Goal: Task Accomplishment & Management: Manage account settings

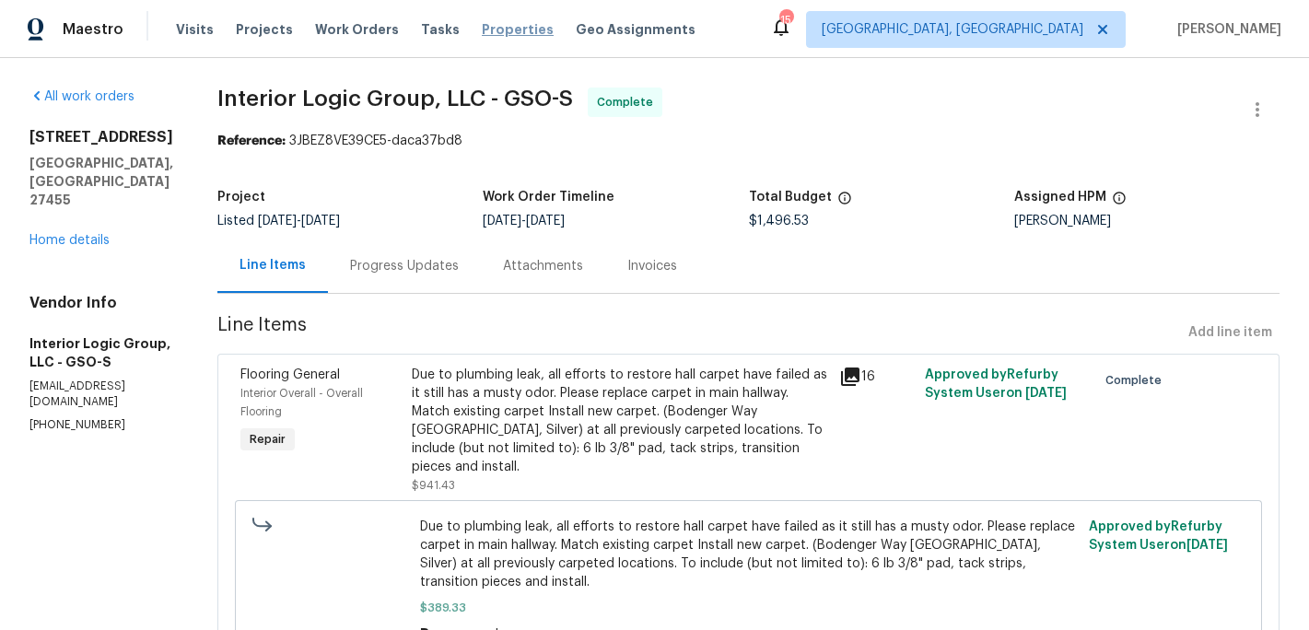
click at [487, 22] on span "Properties" at bounding box center [518, 29] width 72 height 18
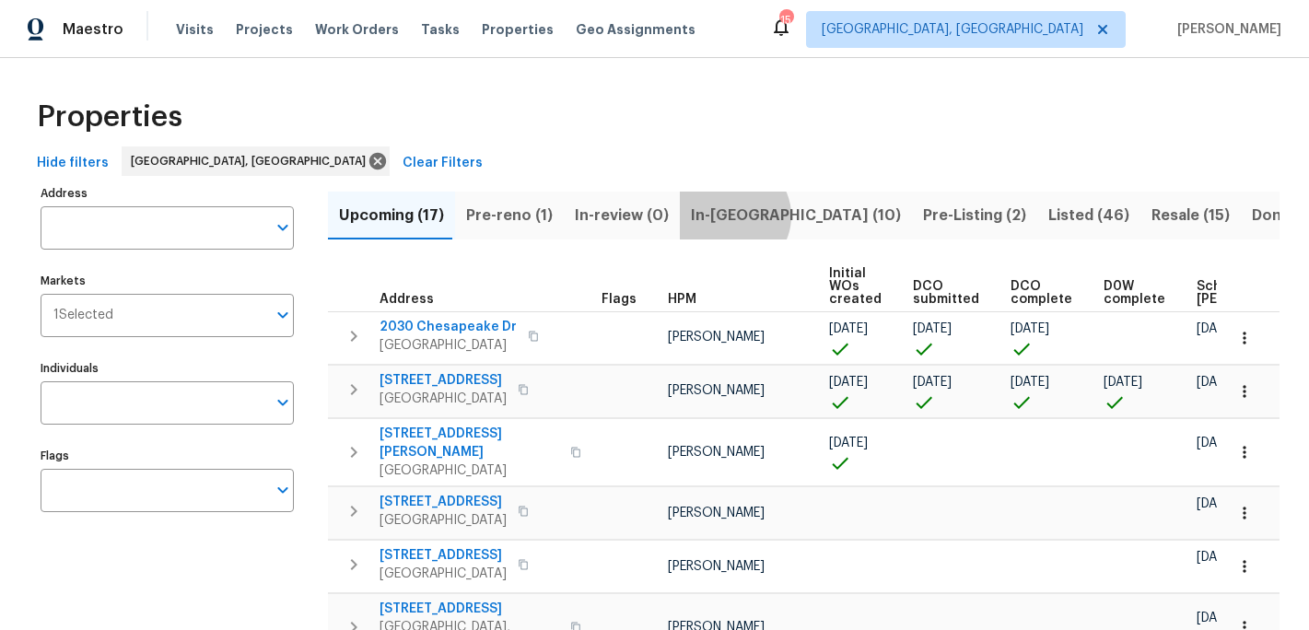
click at [721, 216] on span "In-[GEOGRAPHIC_DATA] (10)" at bounding box center [796, 216] width 210 height 26
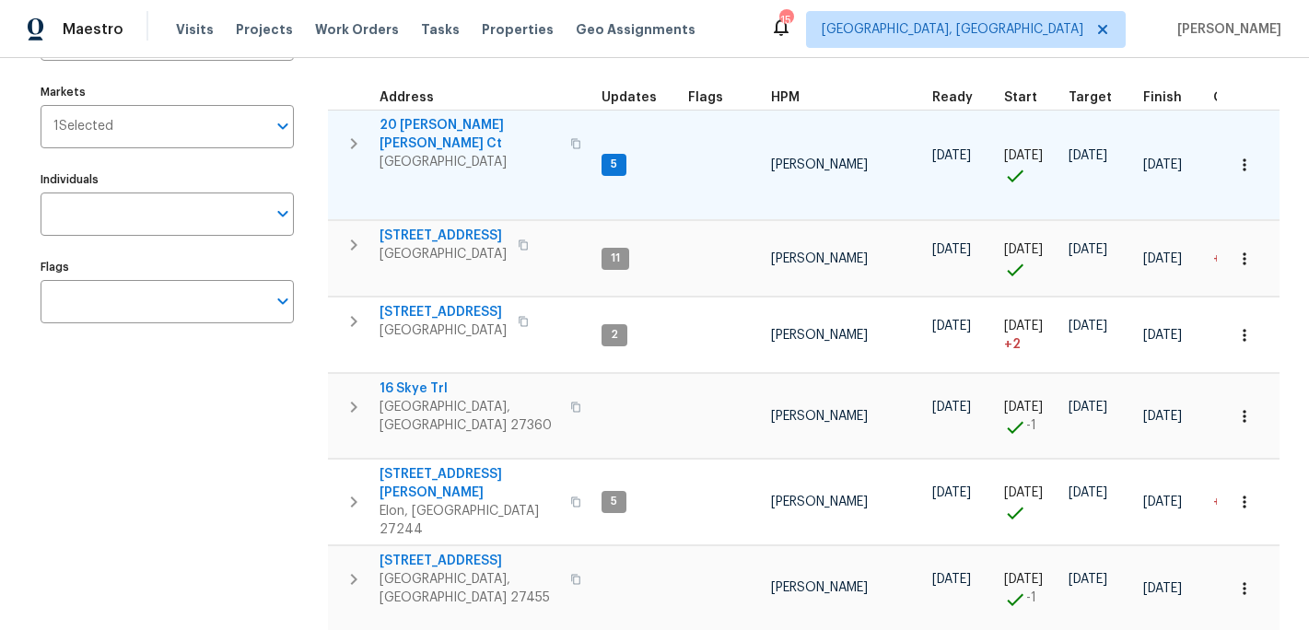
scroll to position [201, 0]
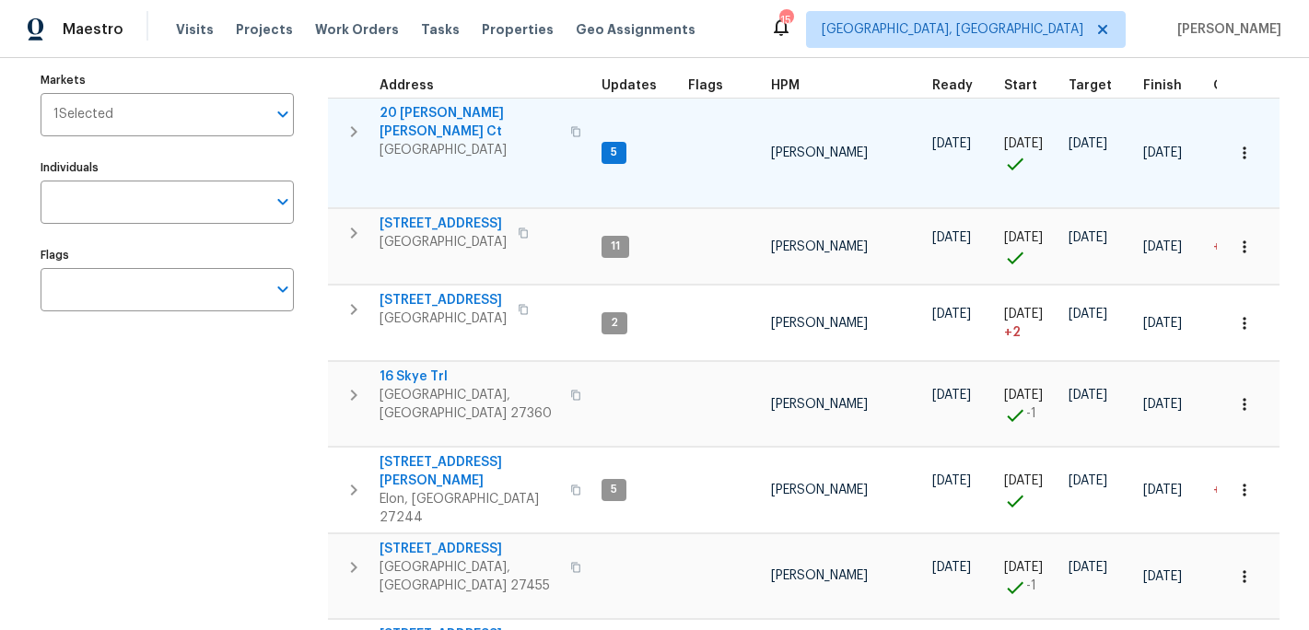
click at [426, 141] on span "[GEOGRAPHIC_DATA]" at bounding box center [470, 150] width 180 height 18
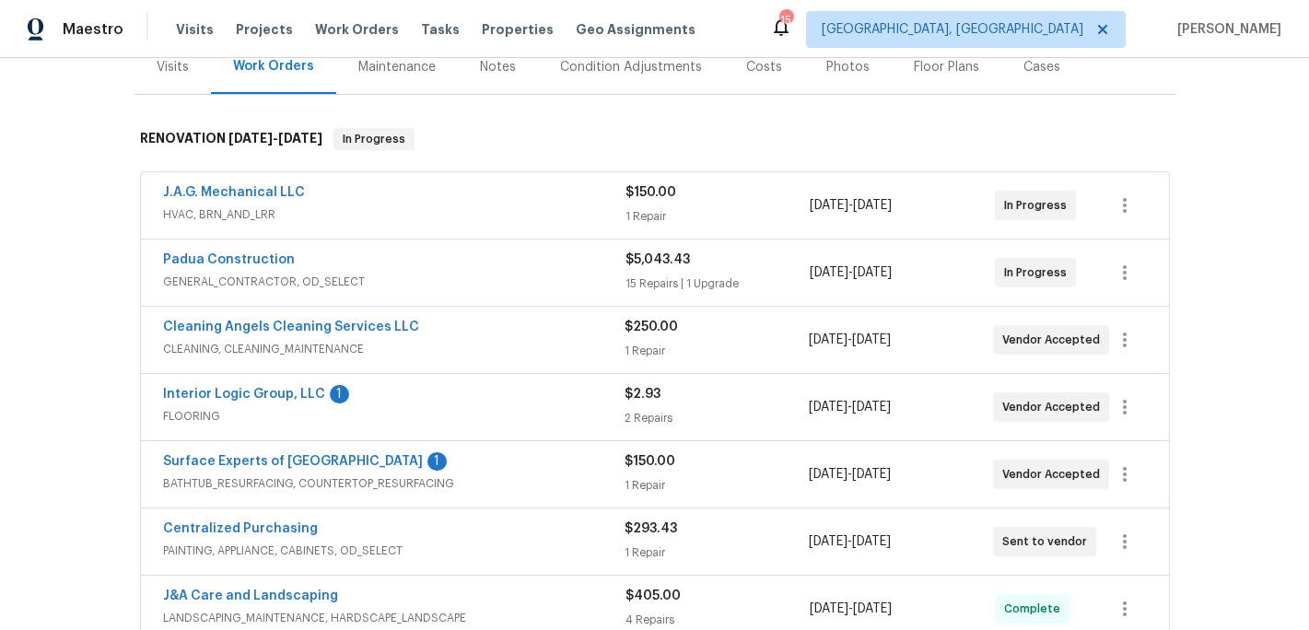
scroll to position [278, 0]
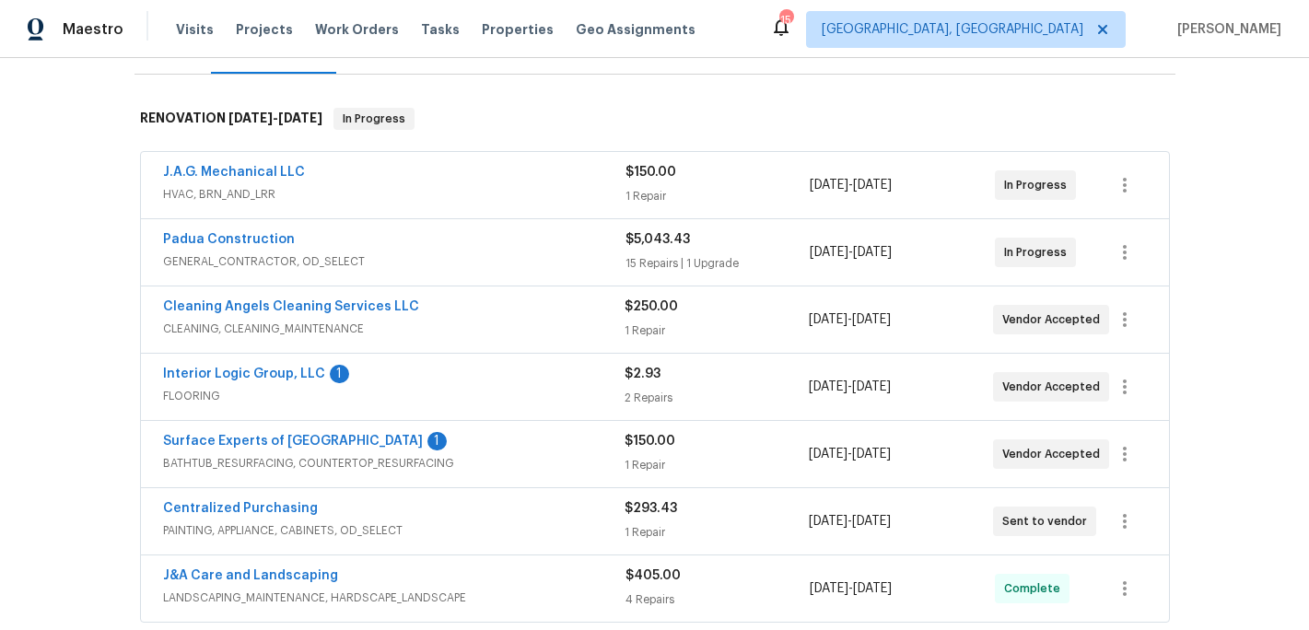
click at [261, 365] on span "Interior Logic Group, LLC" at bounding box center [244, 374] width 162 height 18
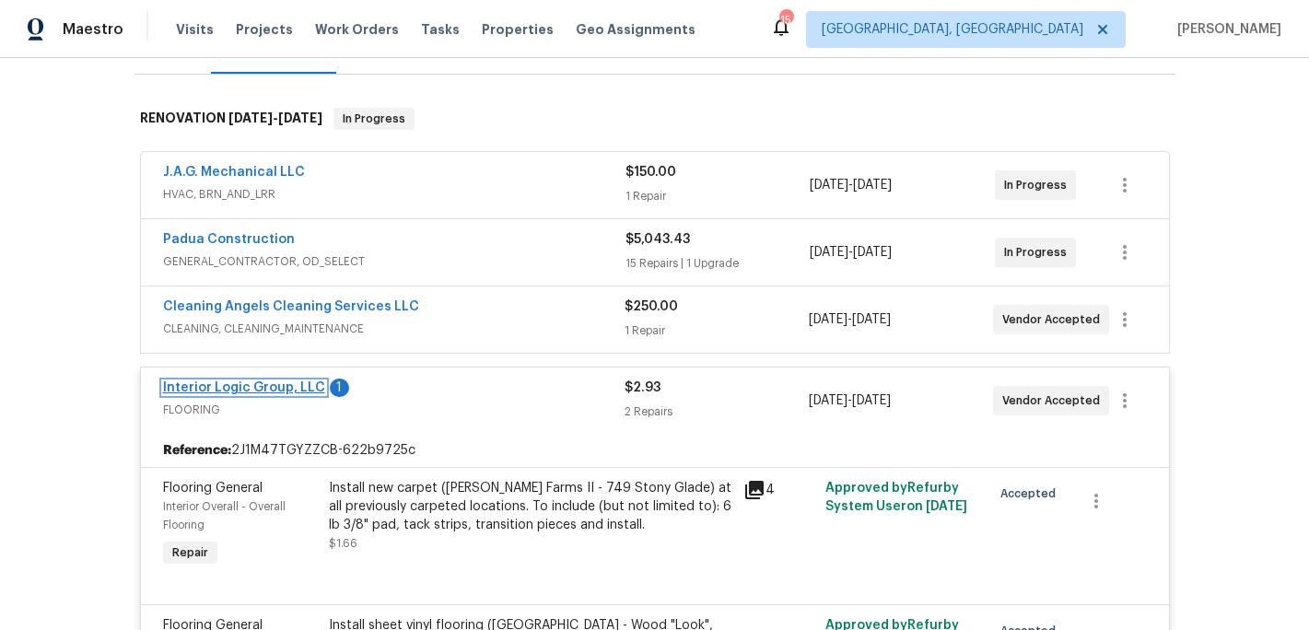
click at [291, 381] on link "Interior Logic Group, LLC" at bounding box center [244, 387] width 162 height 13
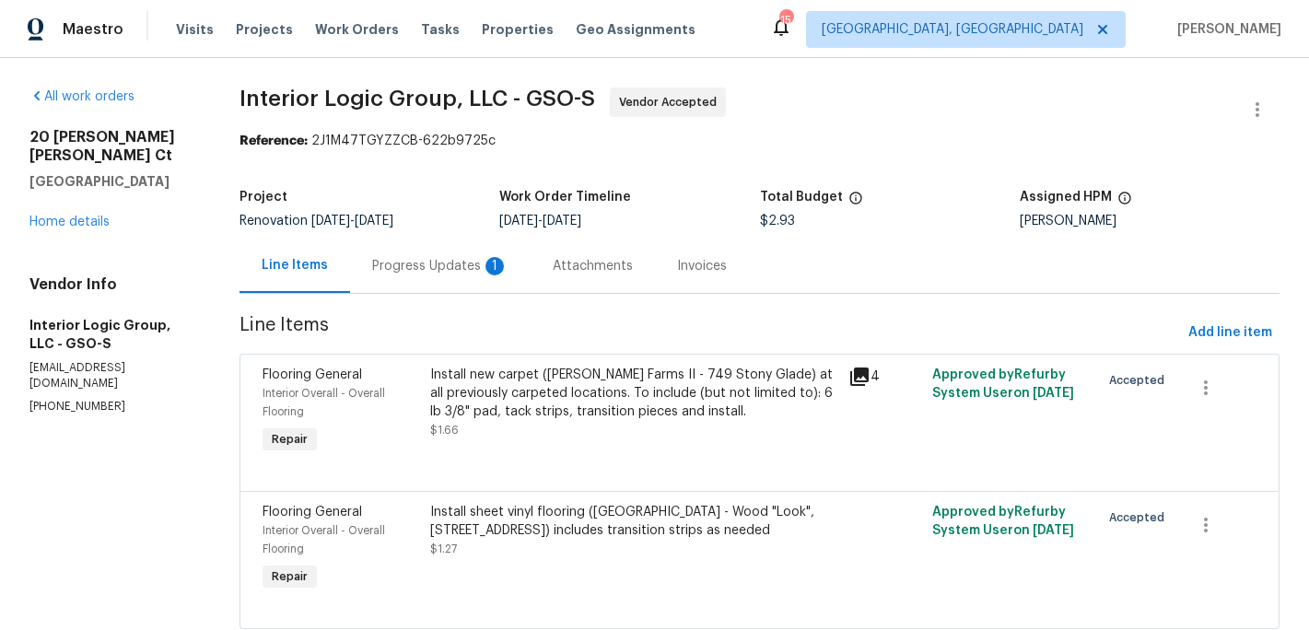
click at [447, 267] on div "Progress Updates 1" at bounding box center [440, 266] width 136 height 18
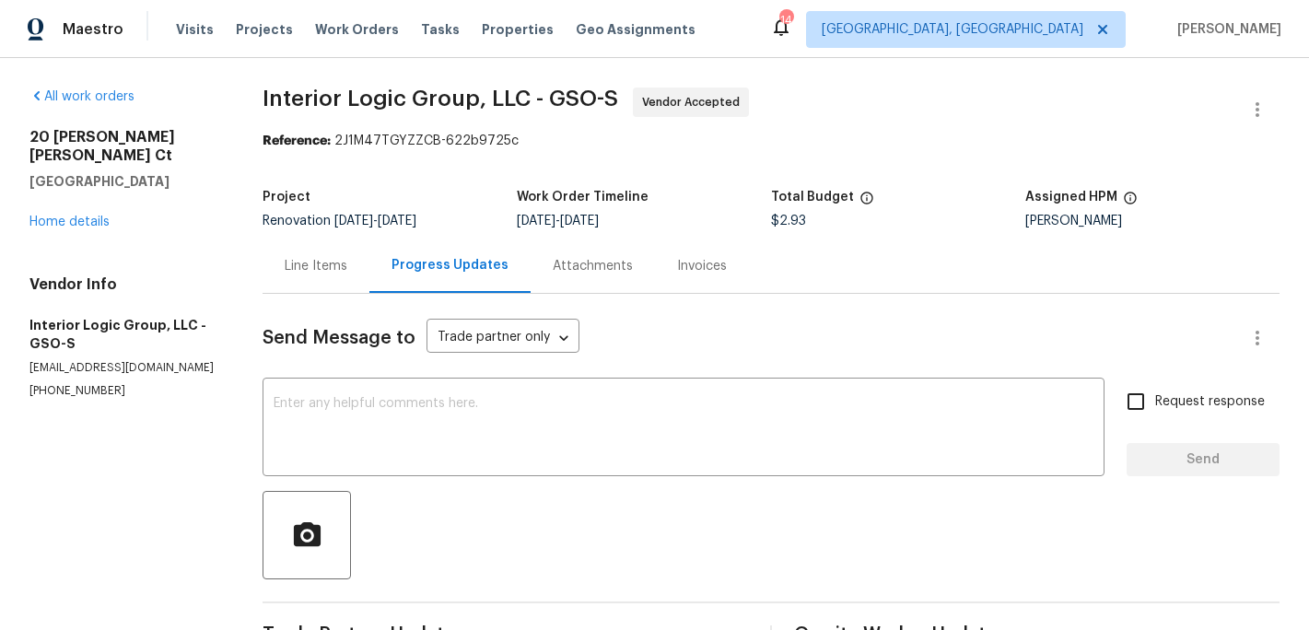
click at [326, 264] on div "Line Items" at bounding box center [316, 266] width 63 height 18
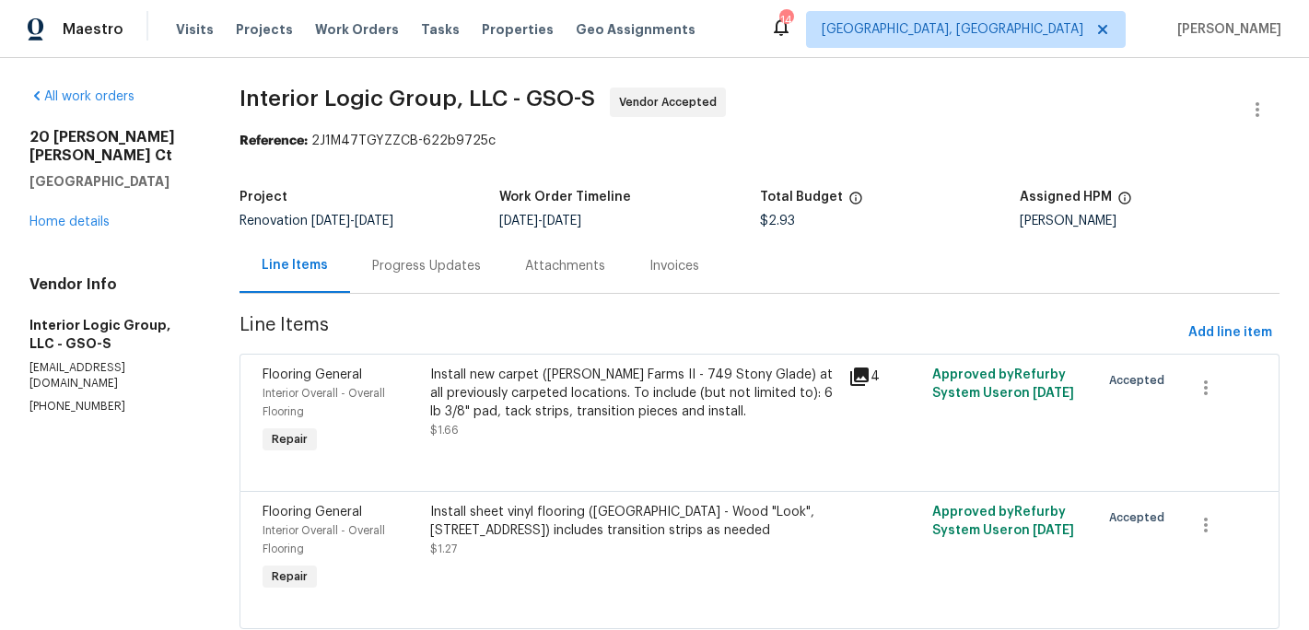
click at [534, 536] on div "Install sheet vinyl flooring (Sugar Valley - Wood "Look", 565 Beacon Hill) incl…" at bounding box center [634, 521] width 408 height 37
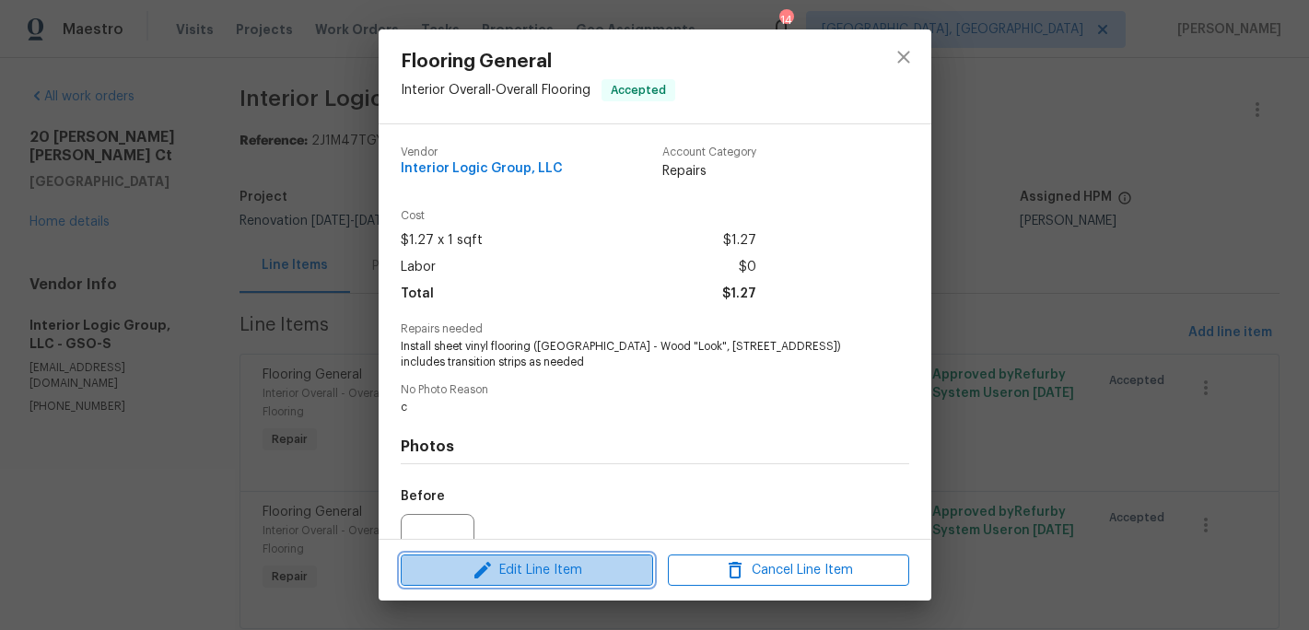
click at [536, 577] on span "Edit Line Item" at bounding box center [526, 570] width 241 height 23
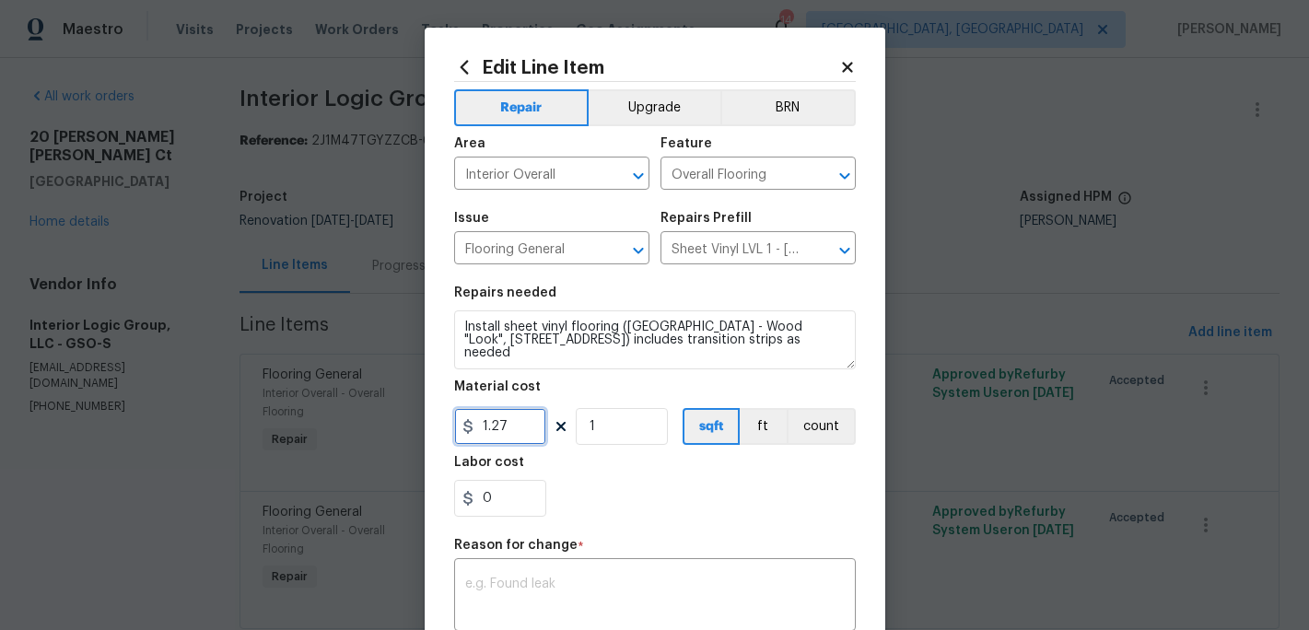
click at [508, 418] on input "1.27" at bounding box center [500, 426] width 92 height 37
type input "417.96"
click at [656, 511] on div "0" at bounding box center [655, 498] width 402 height 37
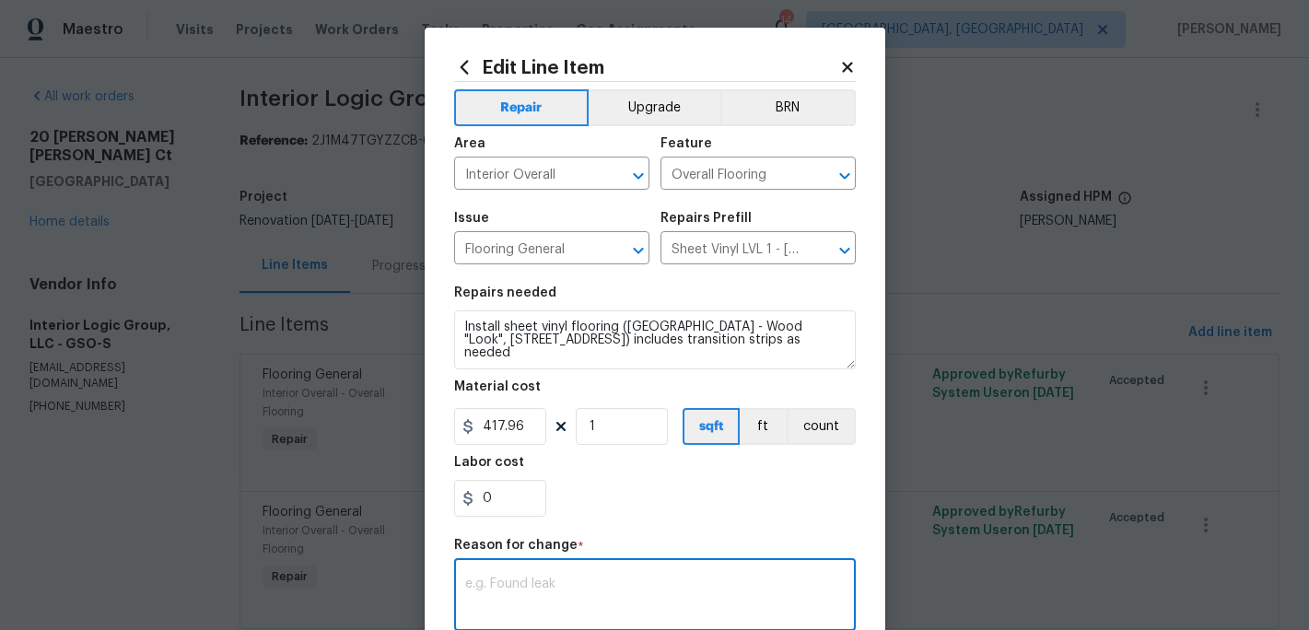
click at [507, 585] on textarea at bounding box center [655, 597] width 380 height 39
type textarea "update"
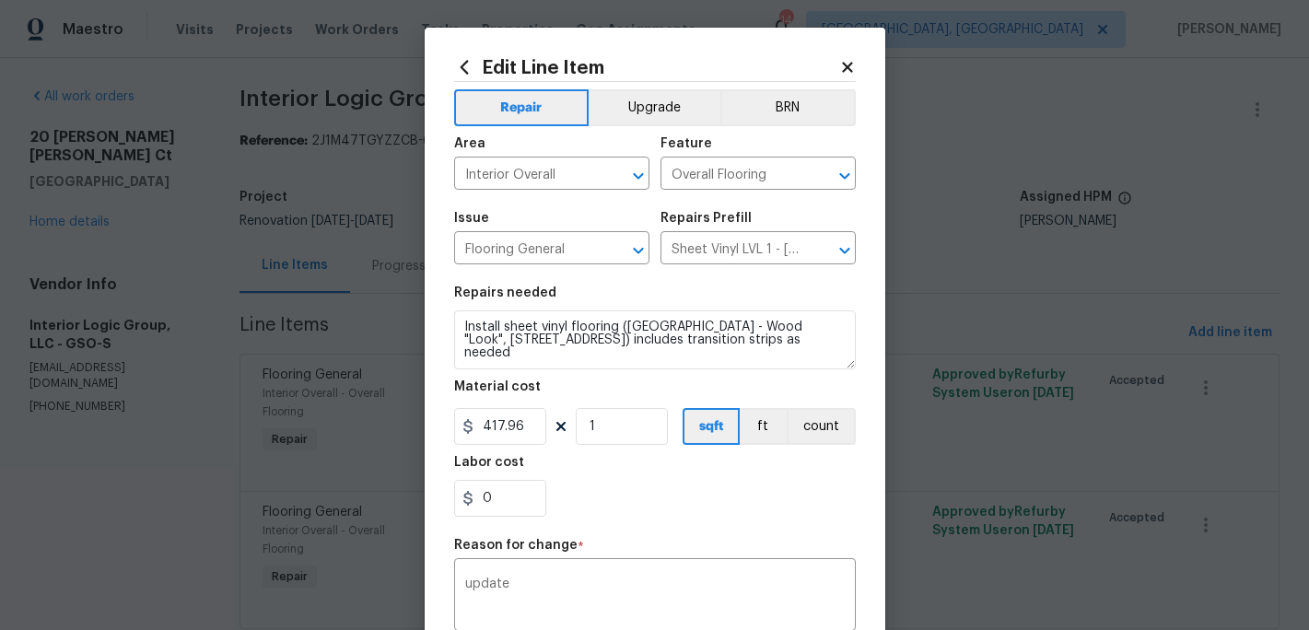
click at [621, 490] on div "0" at bounding box center [655, 498] width 402 height 37
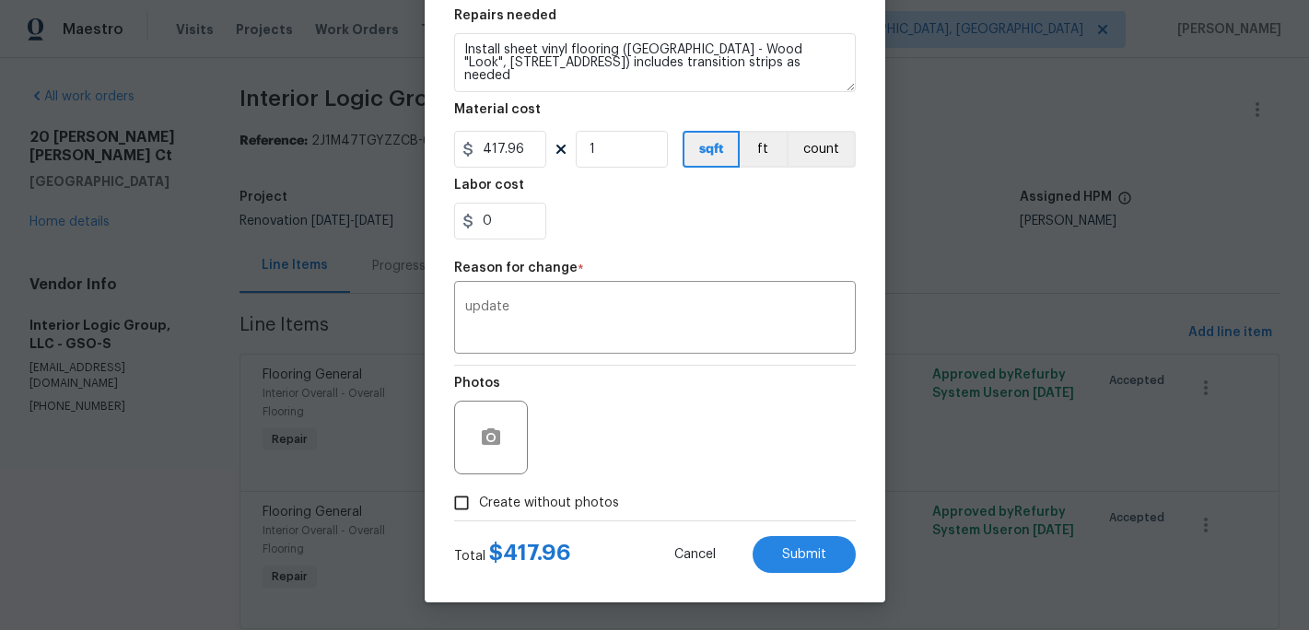
click at [460, 510] on input "Create without photos" at bounding box center [461, 503] width 35 height 35
checkbox input "true"
click at [813, 584] on div "Edit Line Item Repair Upgrade BRN Area Interior Overall ​ Feature Overall Floor…" at bounding box center [655, 176] width 461 height 852
click at [813, 566] on button "Submit" at bounding box center [804, 554] width 103 height 37
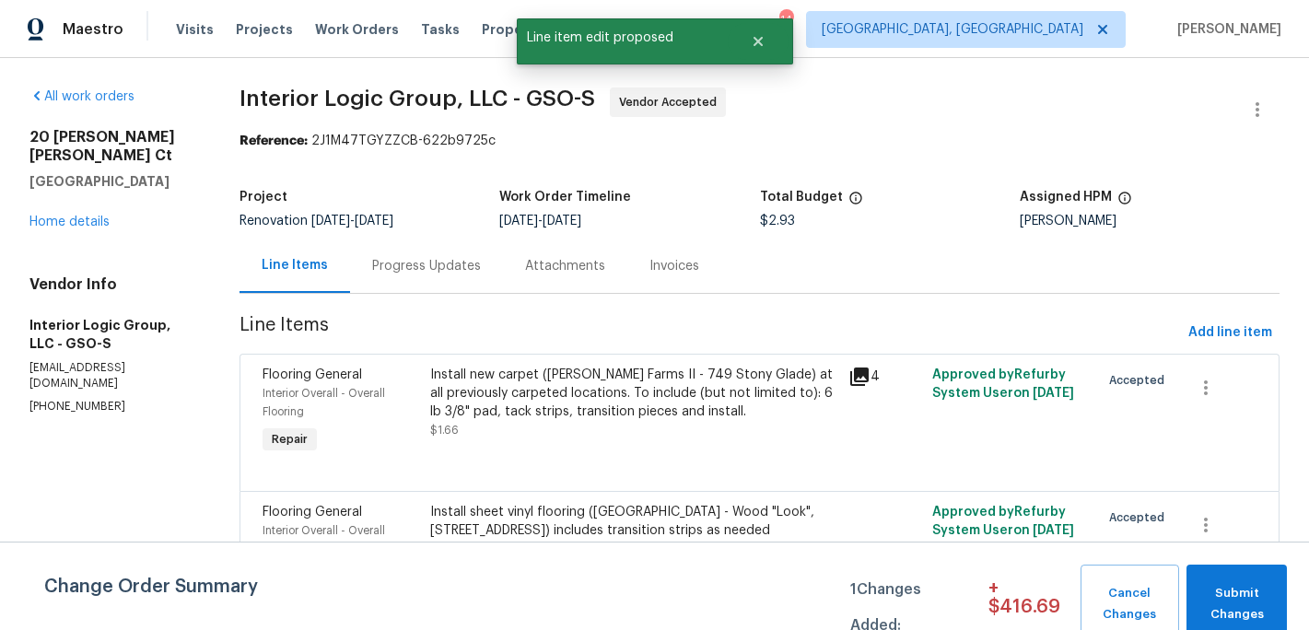
scroll to position [0, 0]
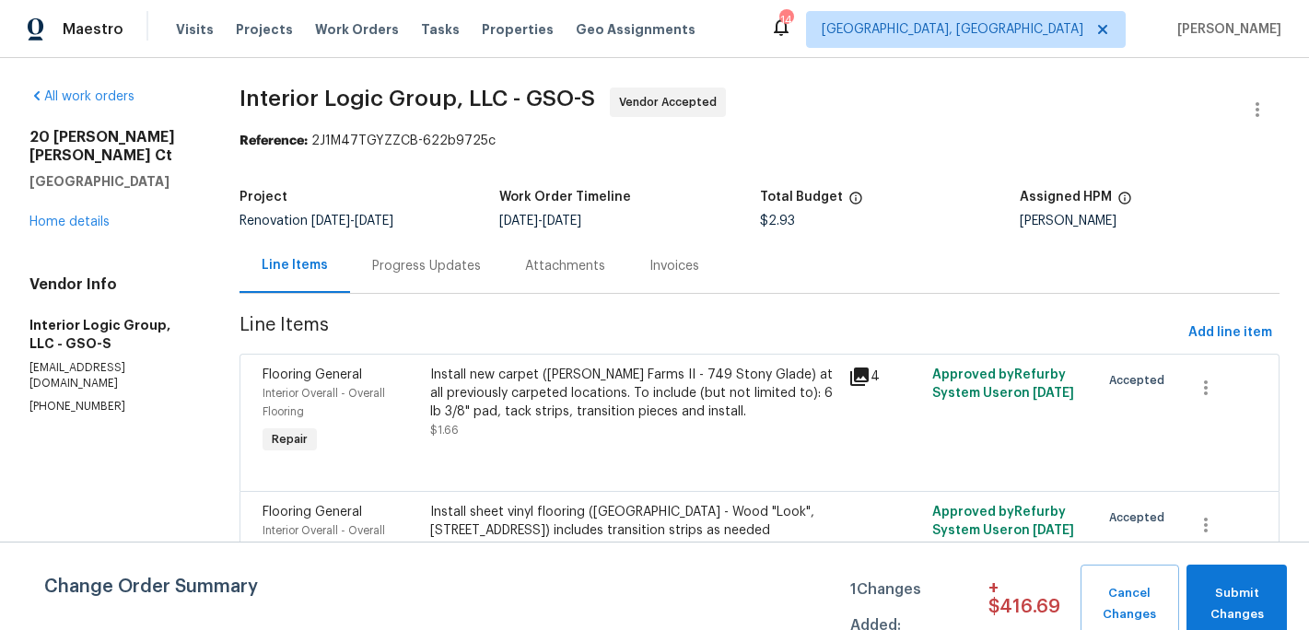
click at [575, 405] on div "Install new carpet (Abshire Farms II - 749 Stony Glade) at all previously carpe…" at bounding box center [634, 393] width 408 height 55
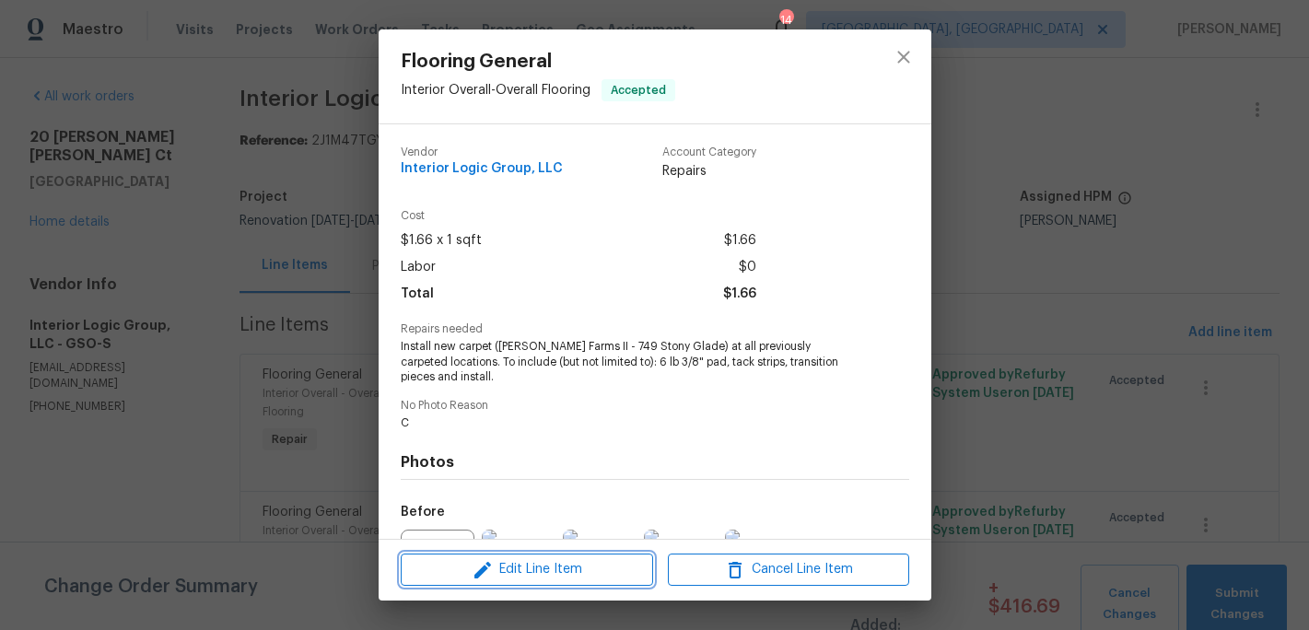
click at [539, 569] on span "Edit Line Item" at bounding box center [526, 569] width 241 height 23
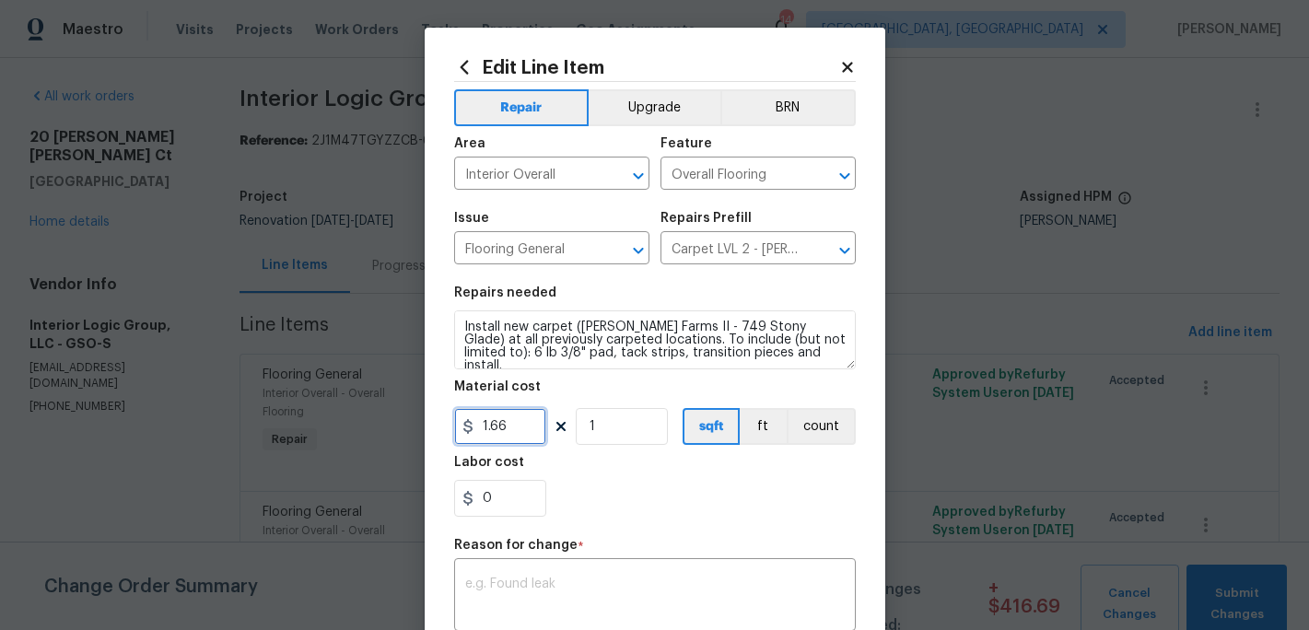
click at [520, 433] on input "1.66" at bounding box center [500, 426] width 92 height 37
type input "1765.73"
click at [627, 488] on div "0" at bounding box center [655, 498] width 402 height 37
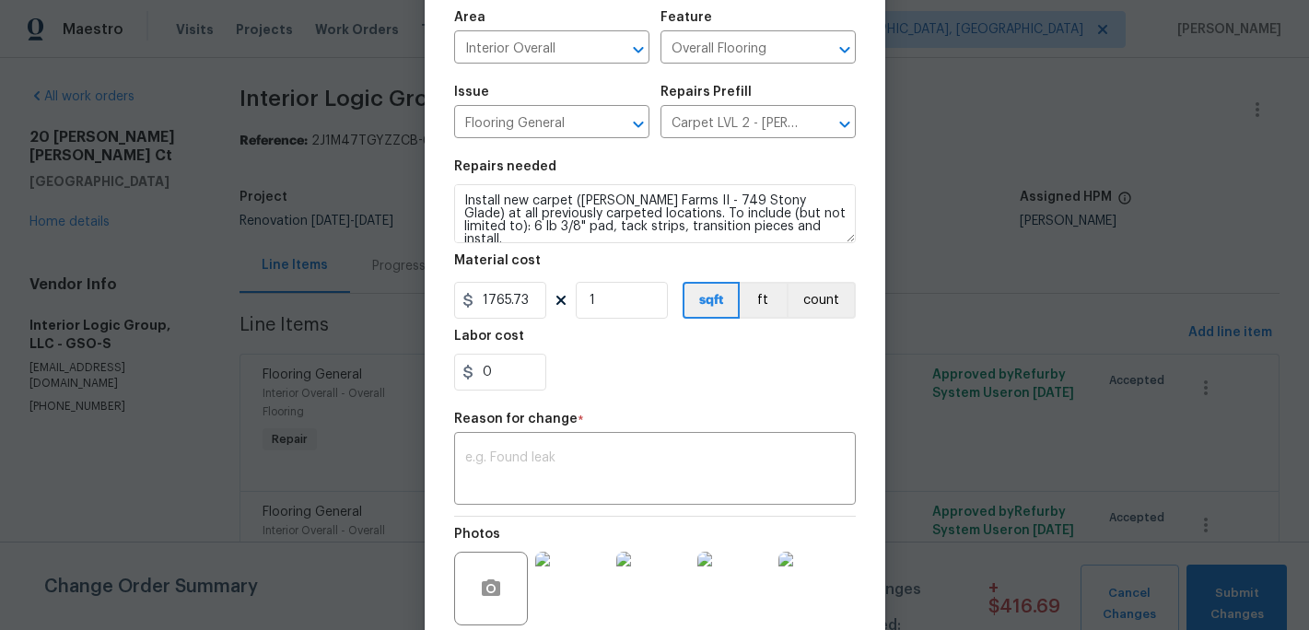
scroll to position [227, 0]
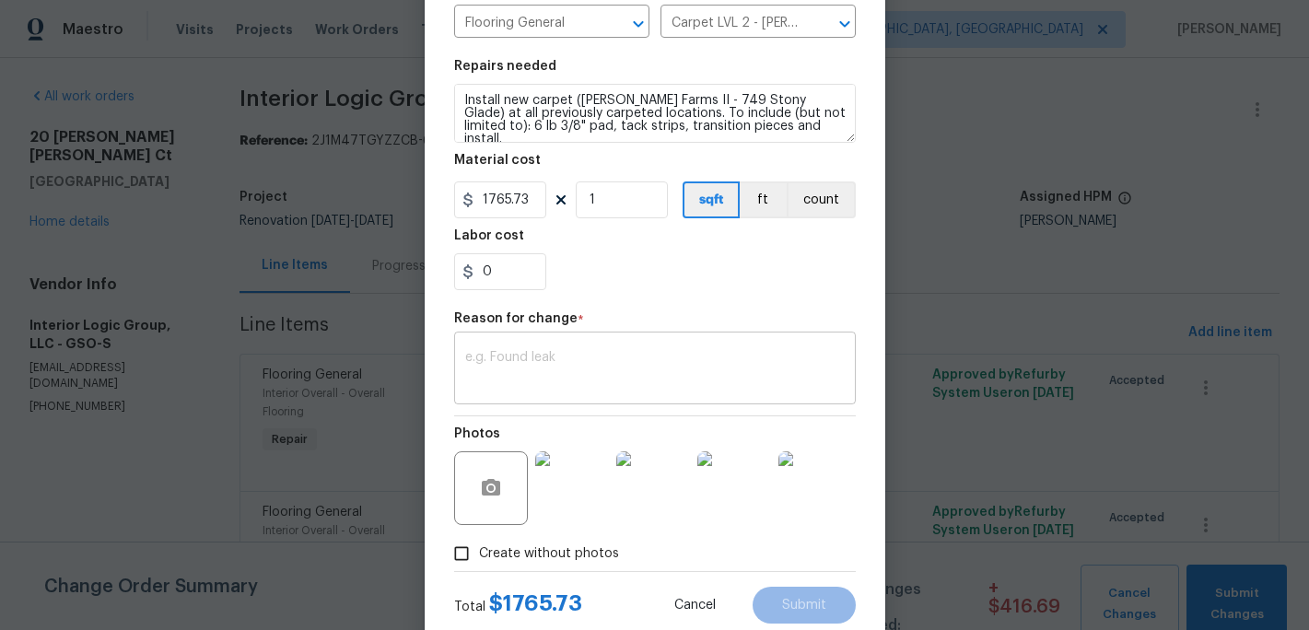
click at [527, 371] on textarea at bounding box center [655, 370] width 380 height 39
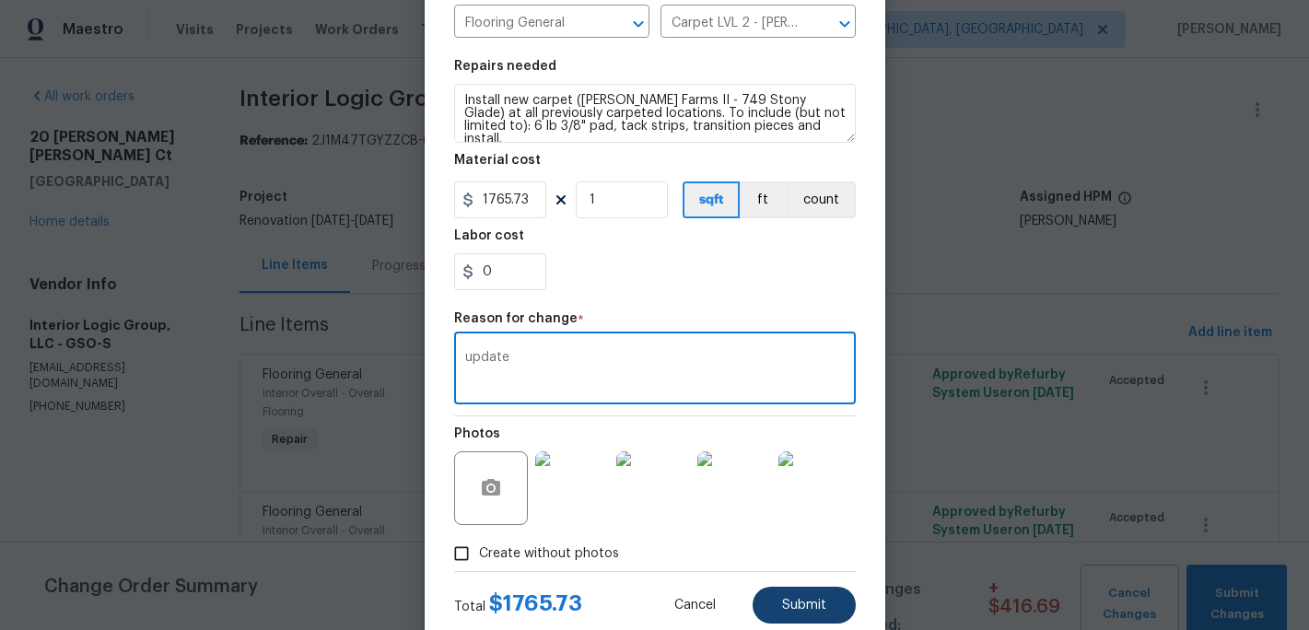
type textarea "update"
click at [814, 613] on button "Submit" at bounding box center [804, 605] width 103 height 37
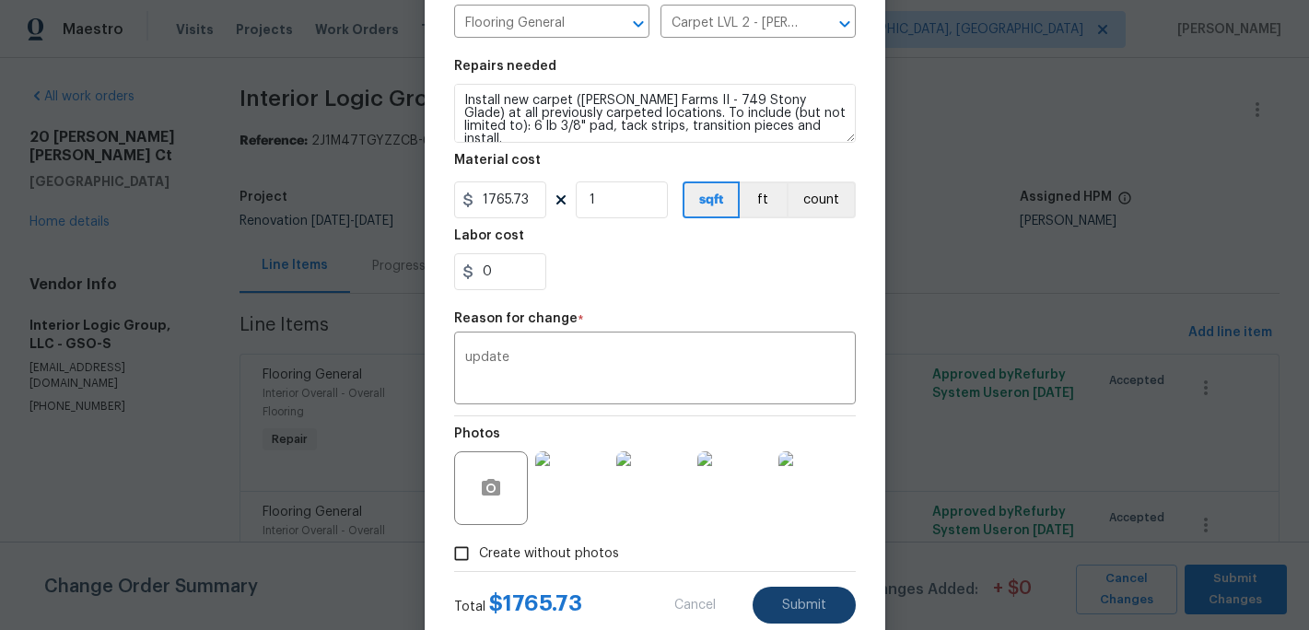
type input "1.66"
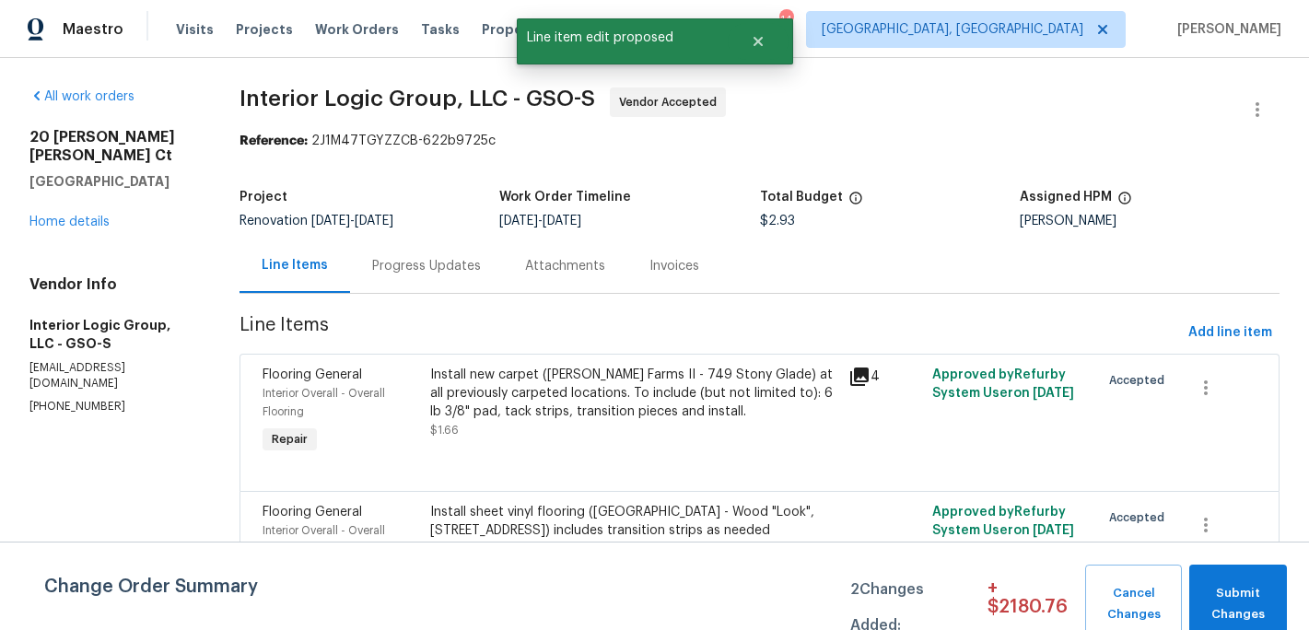
scroll to position [0, 0]
click at [1214, 571] on button "Submit Changes" at bounding box center [1239, 604] width 98 height 79
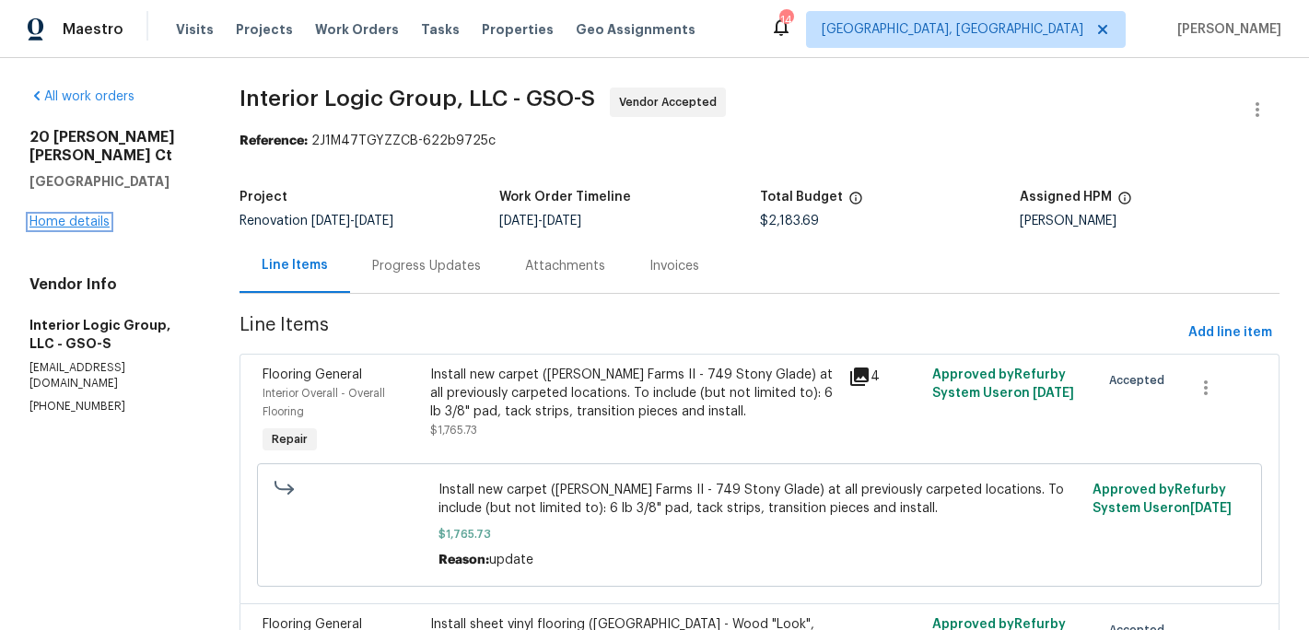
click at [89, 216] on link "Home details" at bounding box center [69, 222] width 80 height 13
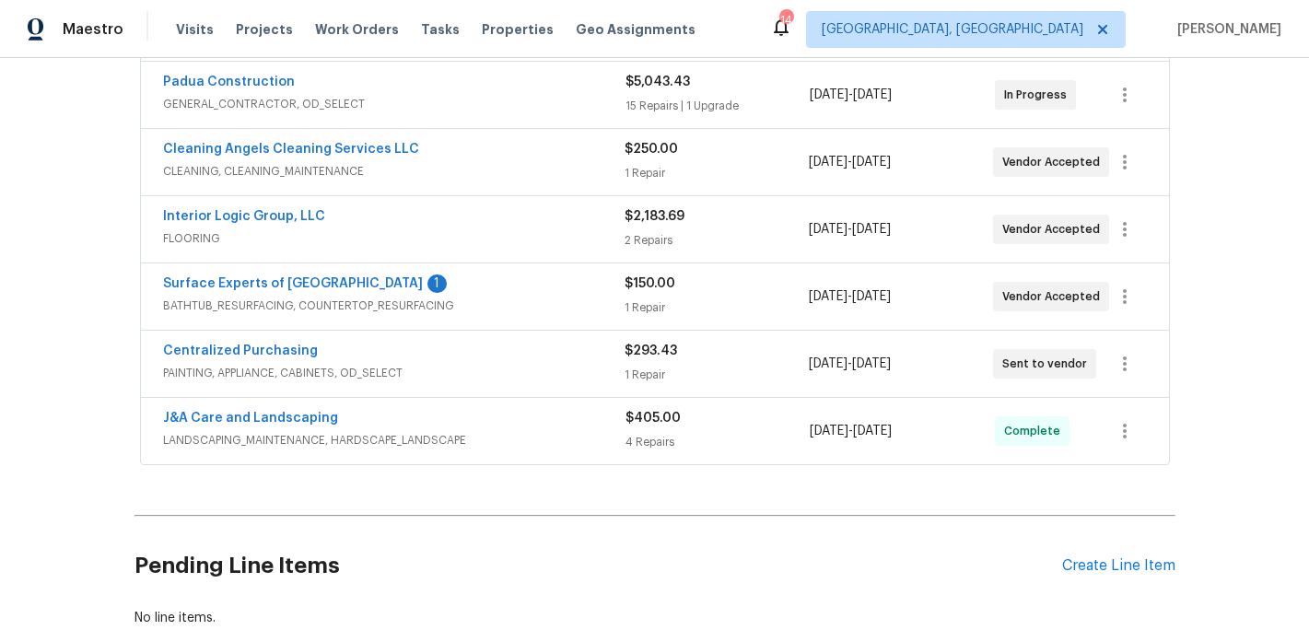
scroll to position [434, 0]
click at [291, 279] on link "Surface Experts of [GEOGRAPHIC_DATA]" at bounding box center [293, 285] width 260 height 13
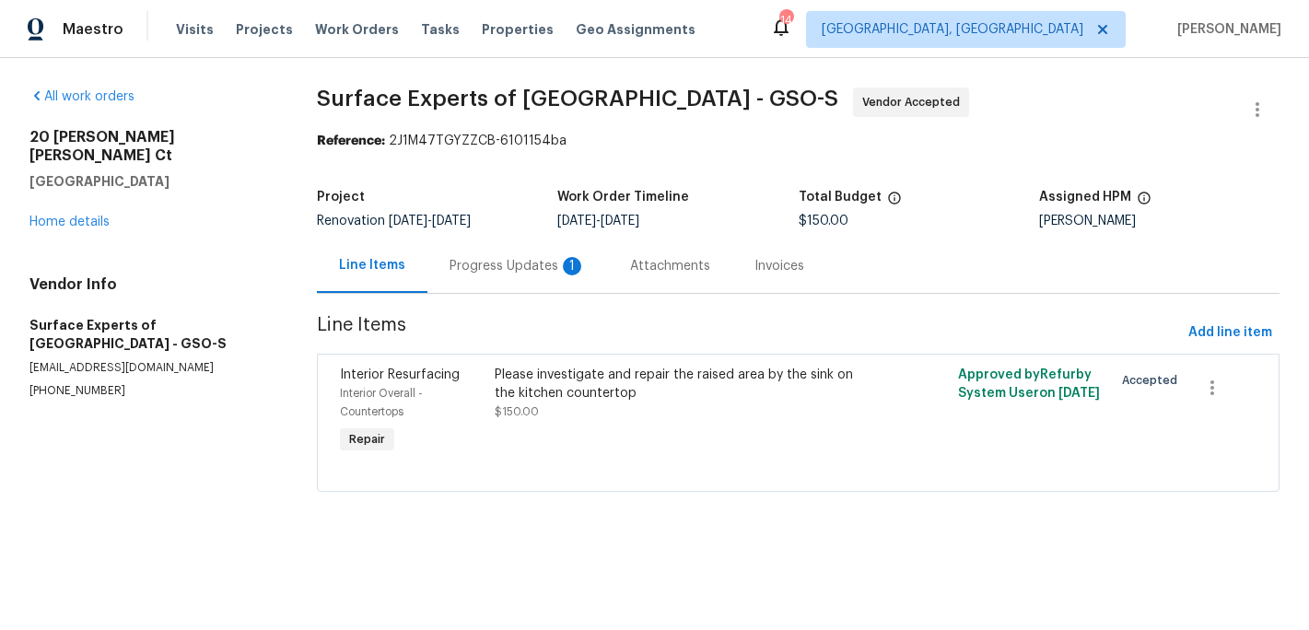
click at [491, 263] on div "Progress Updates 1" at bounding box center [518, 266] width 136 height 18
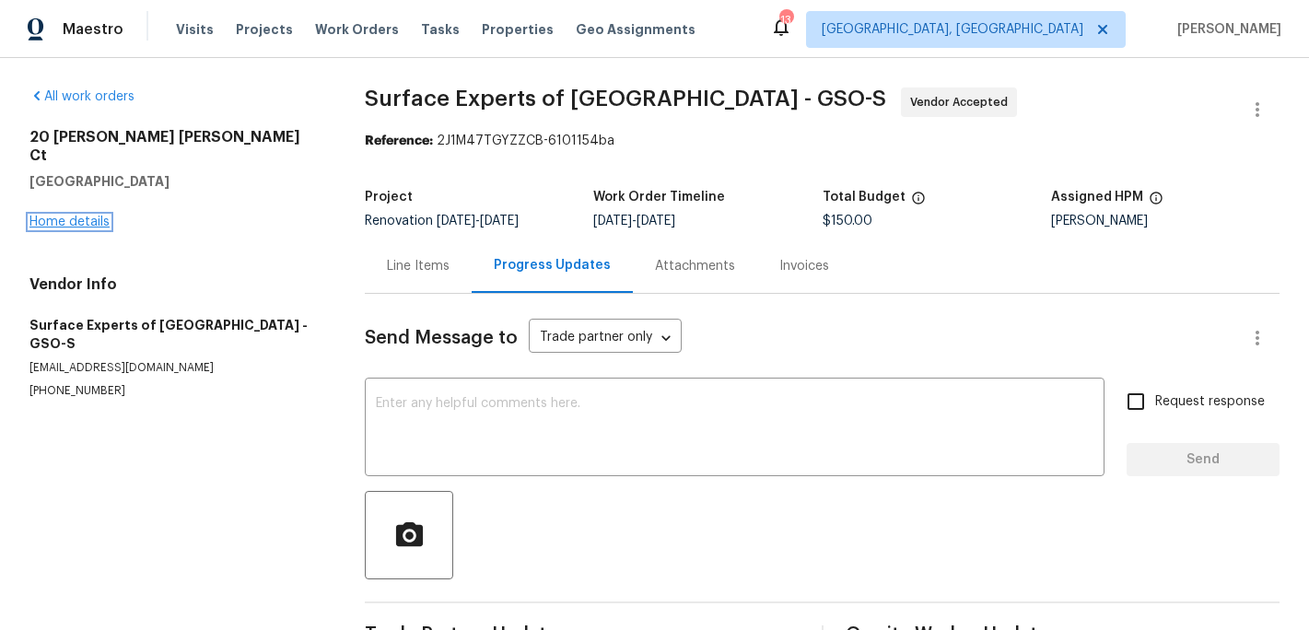
click at [87, 216] on link "Home details" at bounding box center [69, 222] width 80 height 13
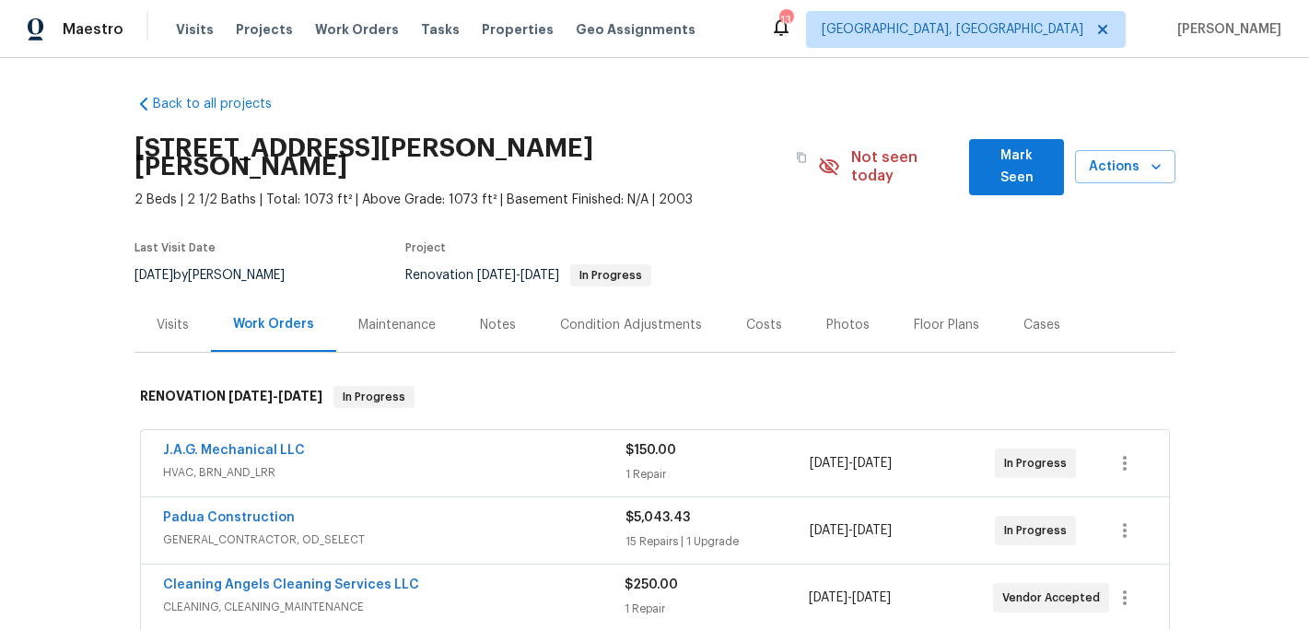
click at [495, 316] on div "Notes" at bounding box center [498, 325] width 36 height 18
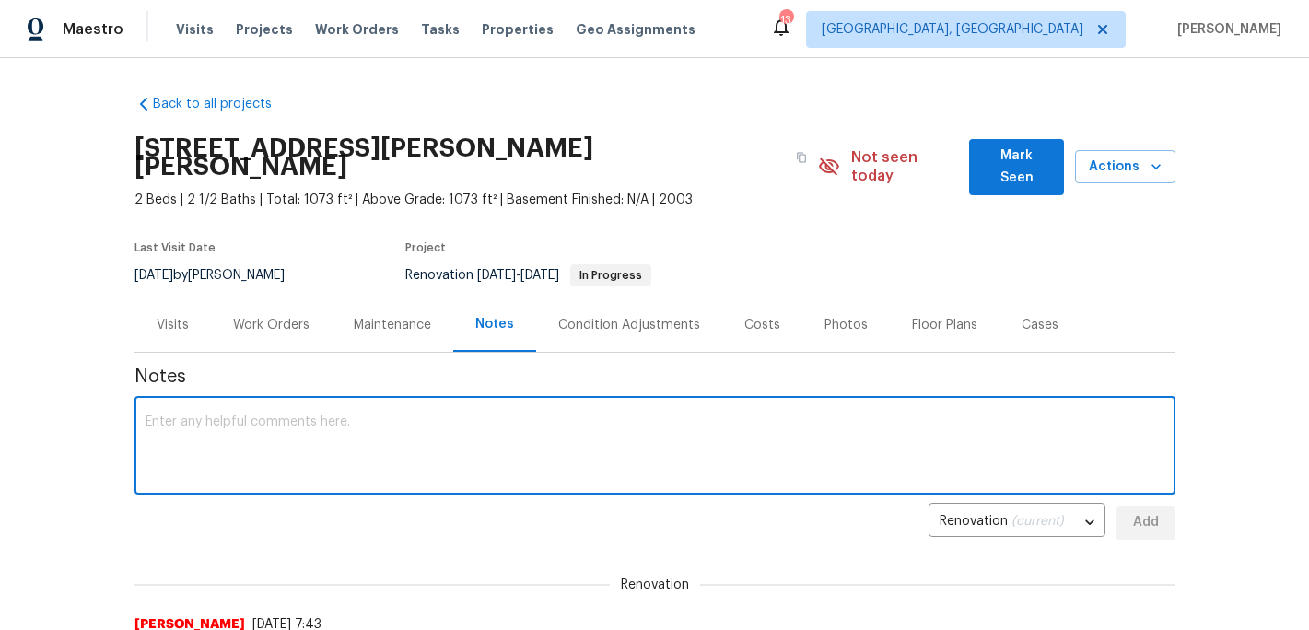
click at [254, 439] on textarea at bounding box center [655, 448] width 1019 height 64
type textarea "gc in progress"
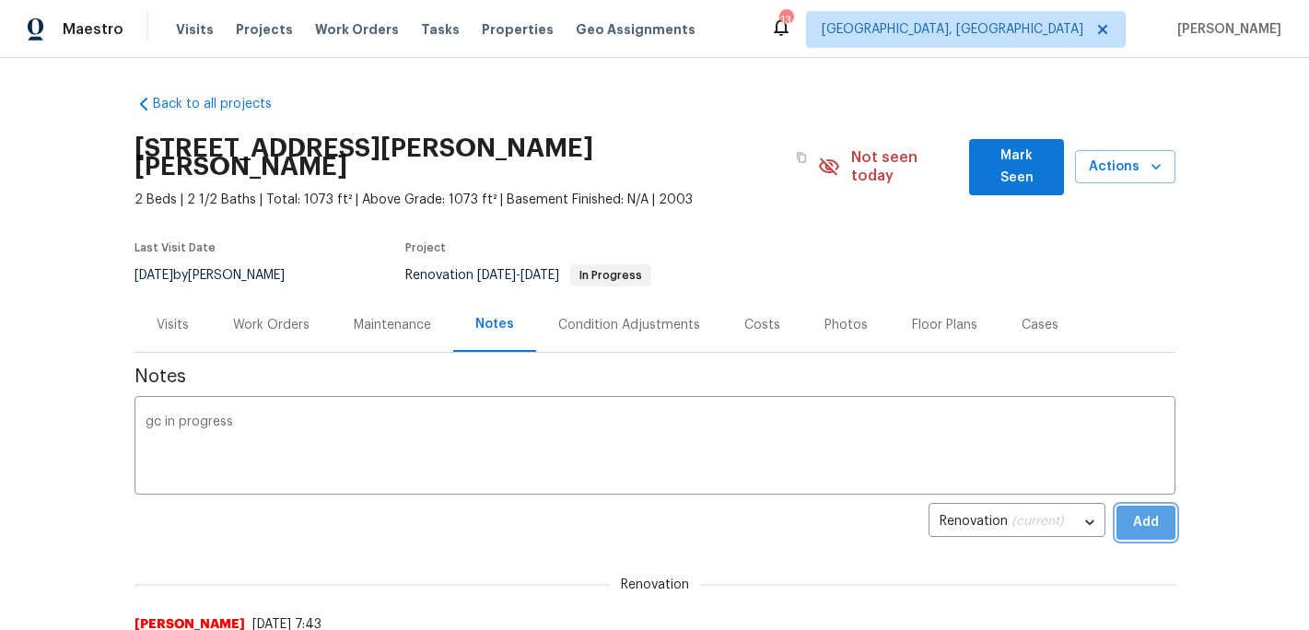
click at [1140, 511] on span "Add" at bounding box center [1146, 522] width 29 height 23
click at [1019, 157] on span "Mark Seen" at bounding box center [1016, 167] width 65 height 45
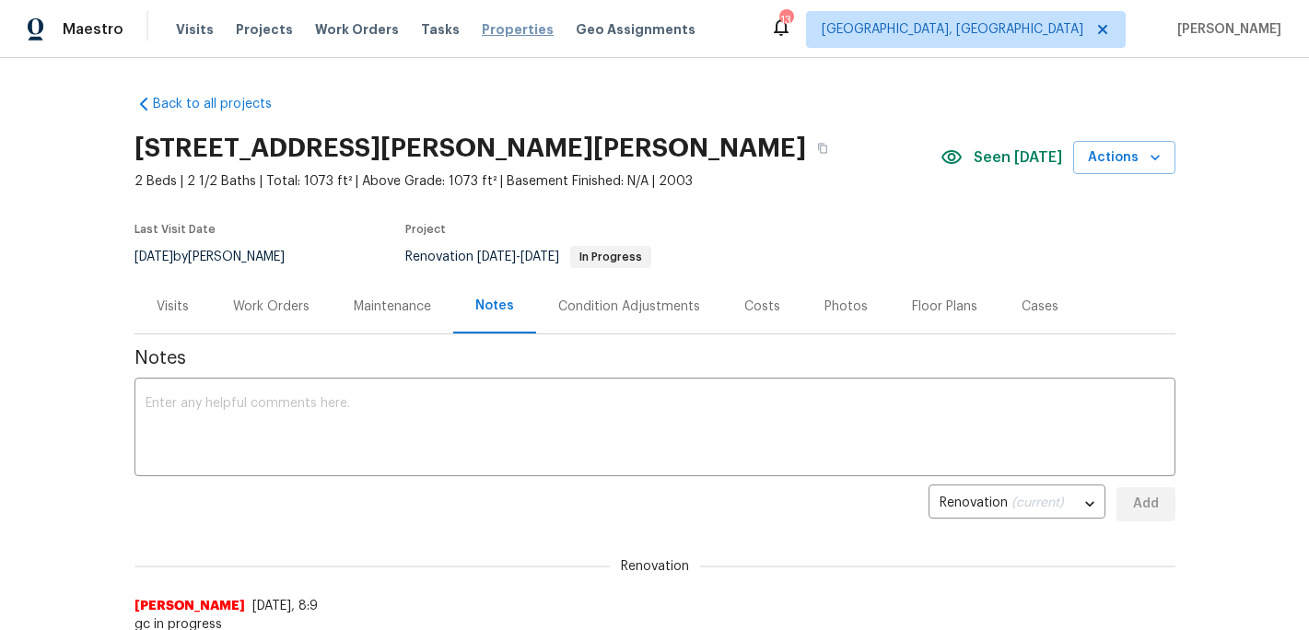
click at [485, 32] on span "Properties" at bounding box center [518, 29] width 72 height 18
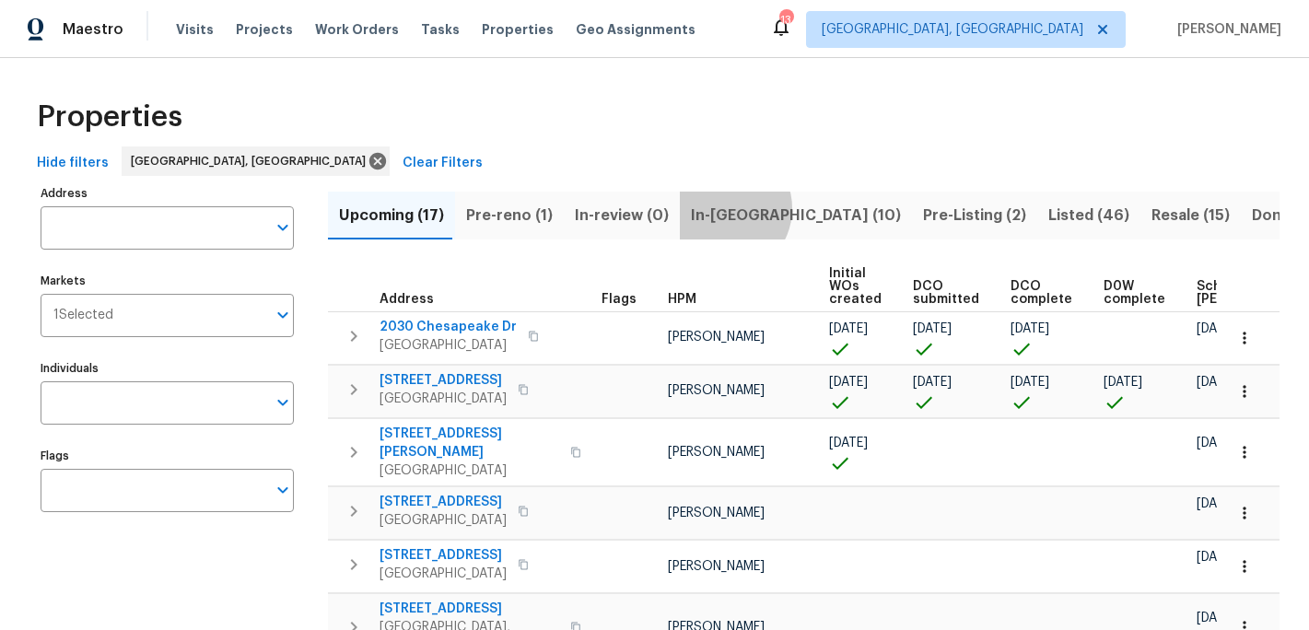
click at [714, 208] on span "In-reno (10)" at bounding box center [796, 216] width 210 height 26
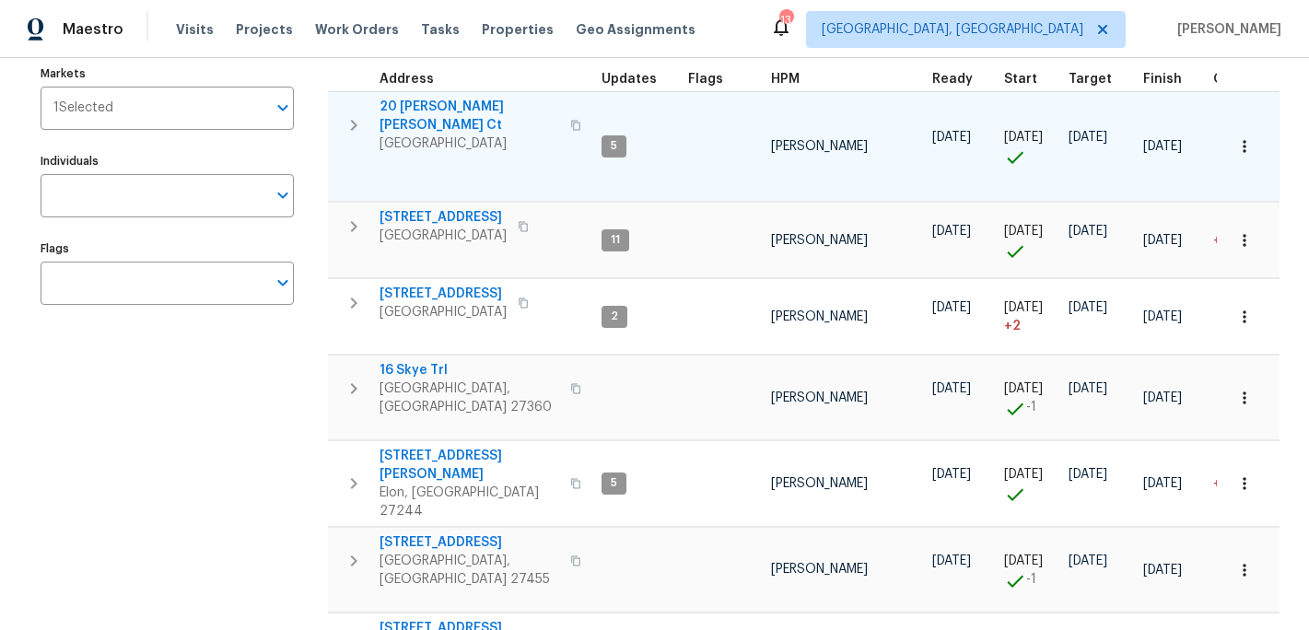
scroll to position [252, 0]
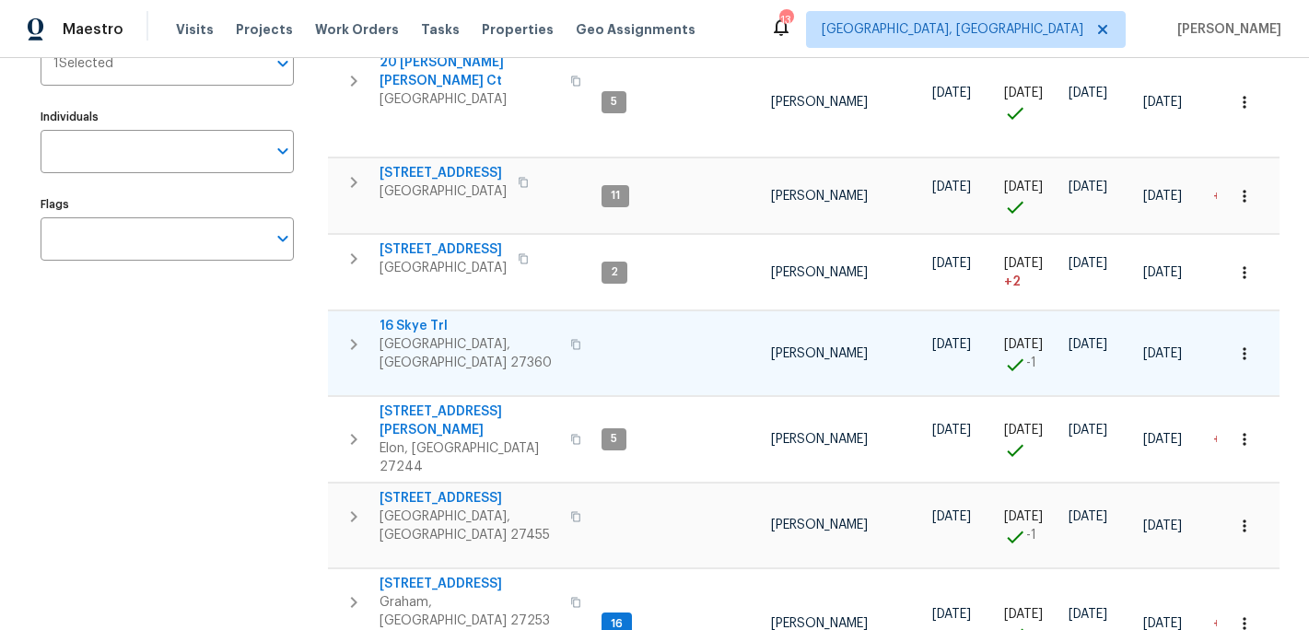
click at [411, 317] on span "16 Skye Trl" at bounding box center [470, 326] width 180 height 18
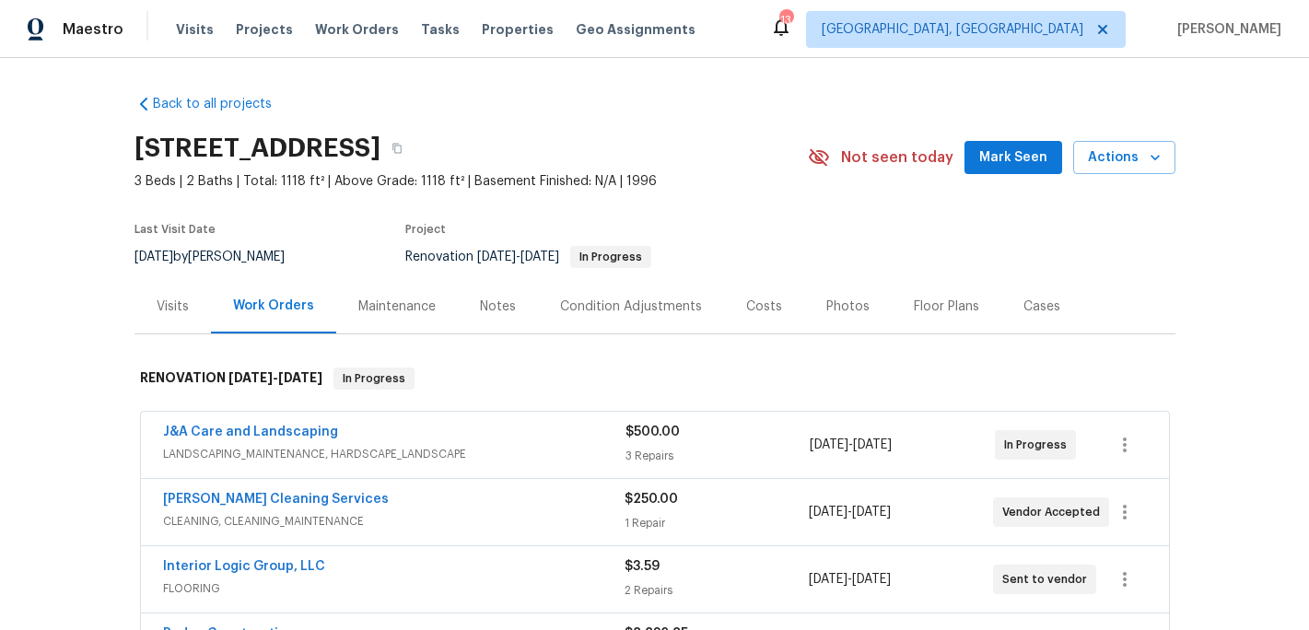
click at [489, 302] on div "Notes" at bounding box center [498, 307] width 36 height 18
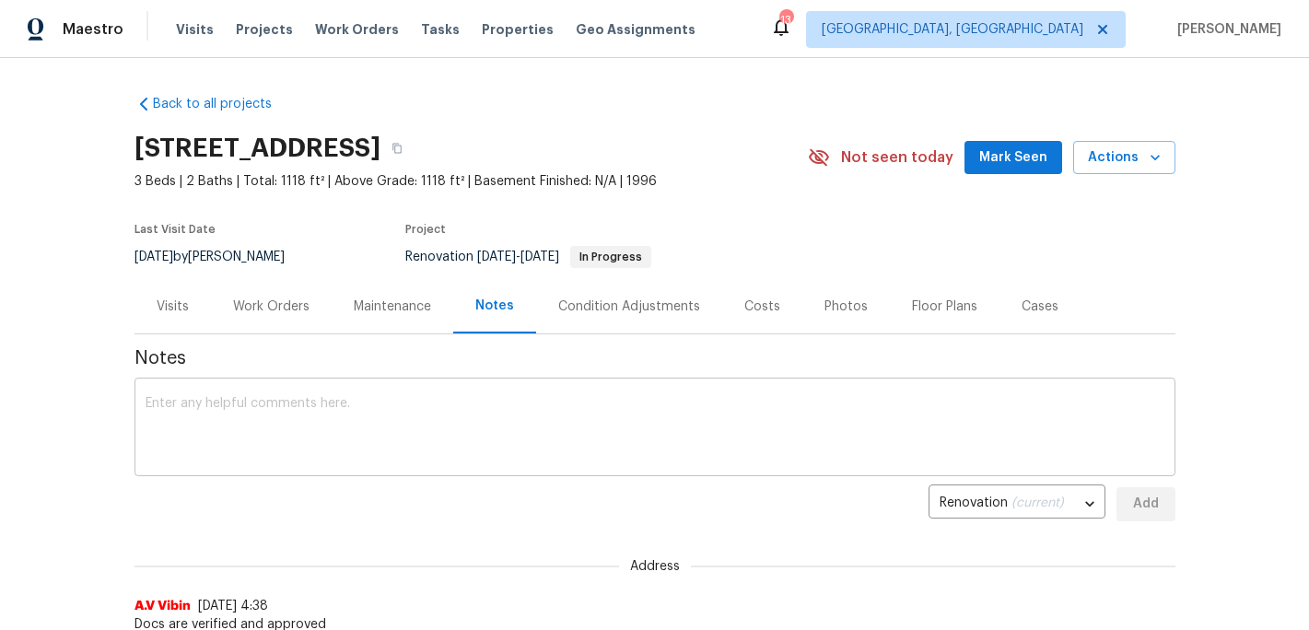
click at [245, 427] on textarea at bounding box center [655, 429] width 1019 height 64
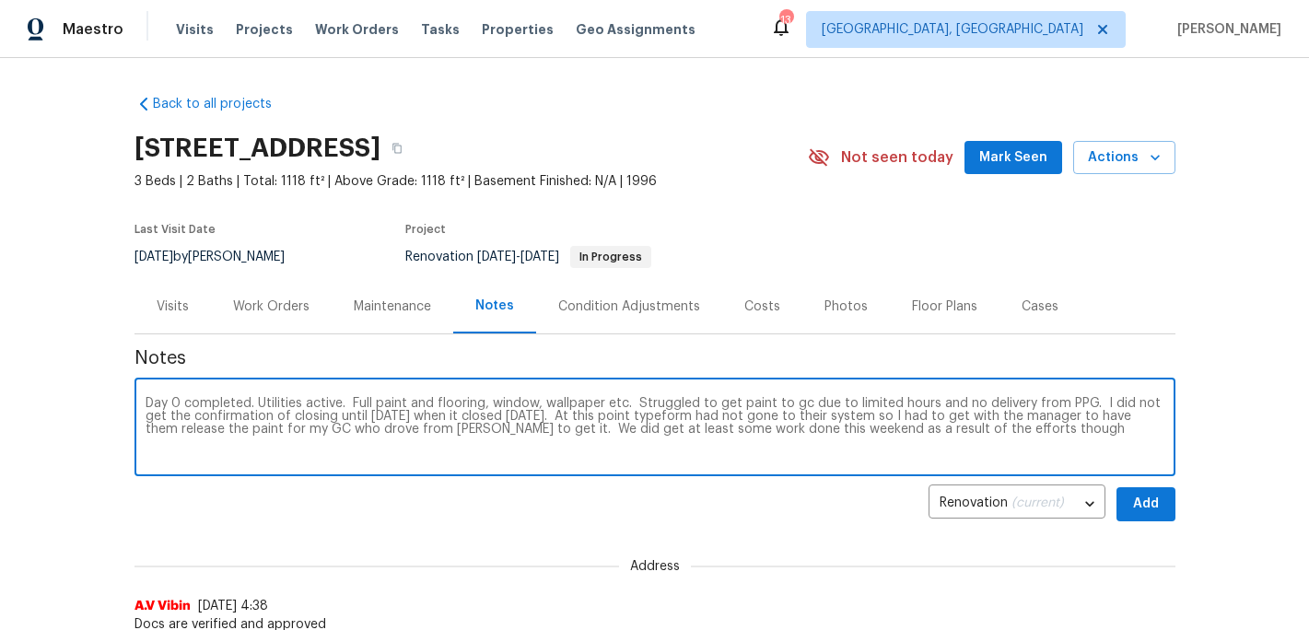
type textarea "Day 0 completed. Utilities active. Full paint and flooring, window, wallpaper e…"
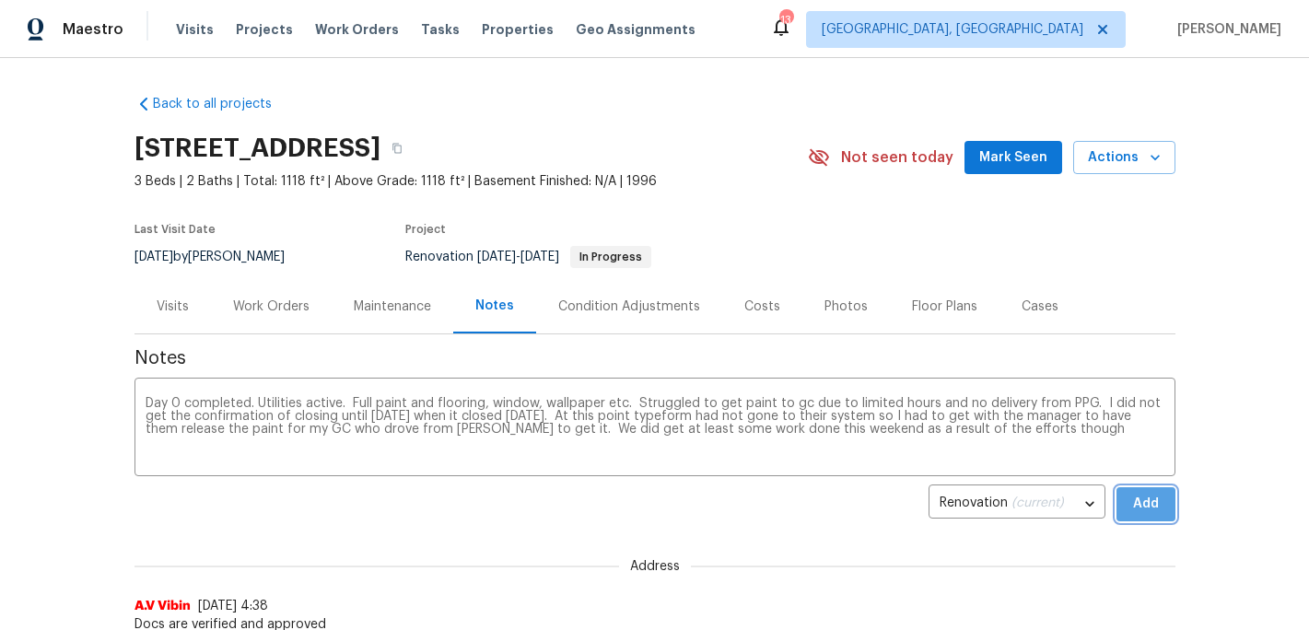
click at [1142, 511] on span "Add" at bounding box center [1146, 504] width 29 height 23
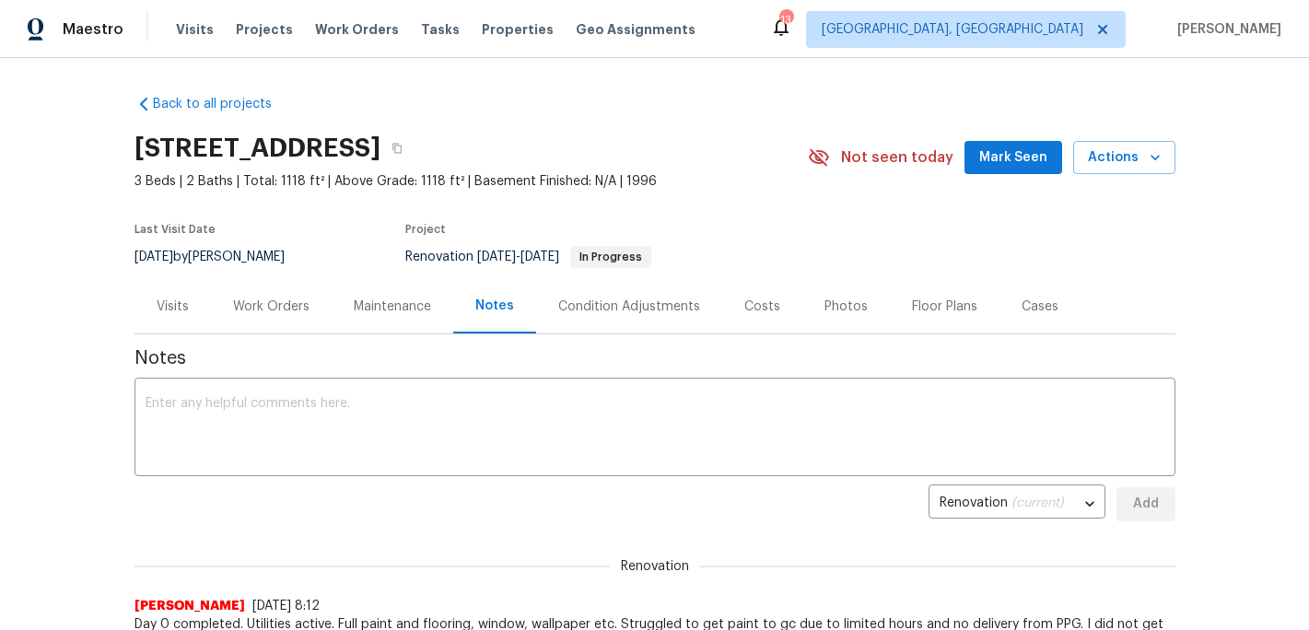
click at [1033, 165] on span "Mark Seen" at bounding box center [1013, 158] width 68 height 23
click at [490, 30] on span "Properties" at bounding box center [518, 29] width 72 height 18
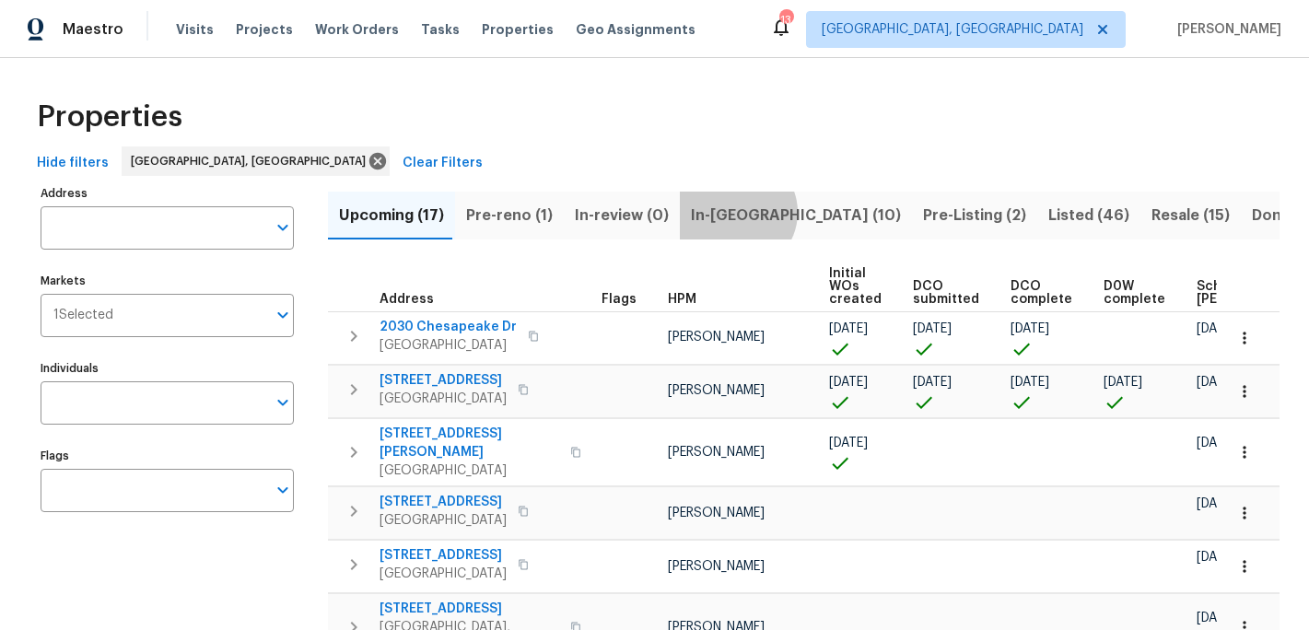
click at [723, 212] on span "In-[GEOGRAPHIC_DATA] (10)" at bounding box center [796, 216] width 210 height 26
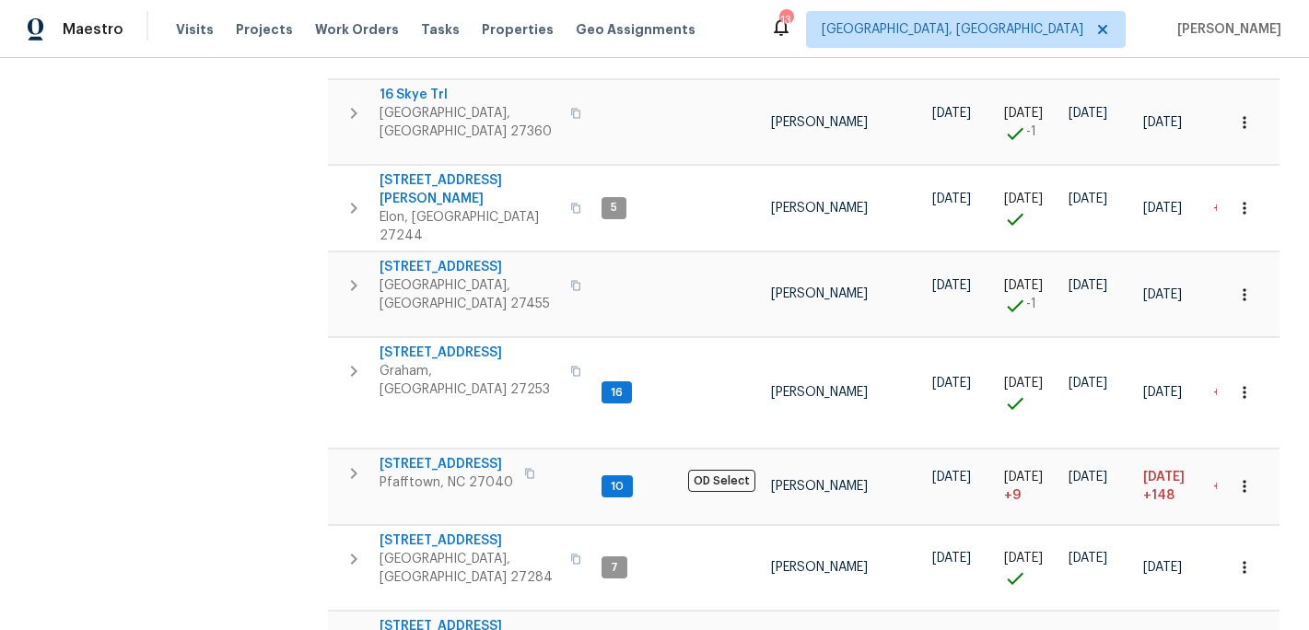
scroll to position [487, 0]
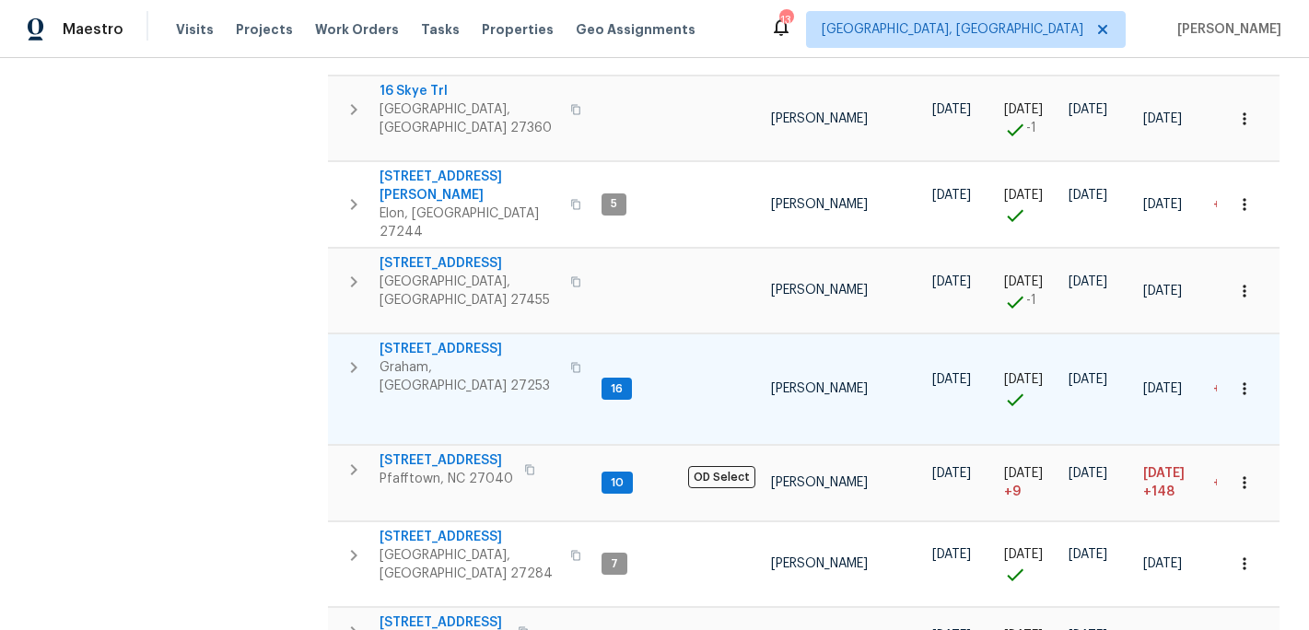
click at [456, 340] on span "516 Wentworth Dr" at bounding box center [470, 349] width 180 height 18
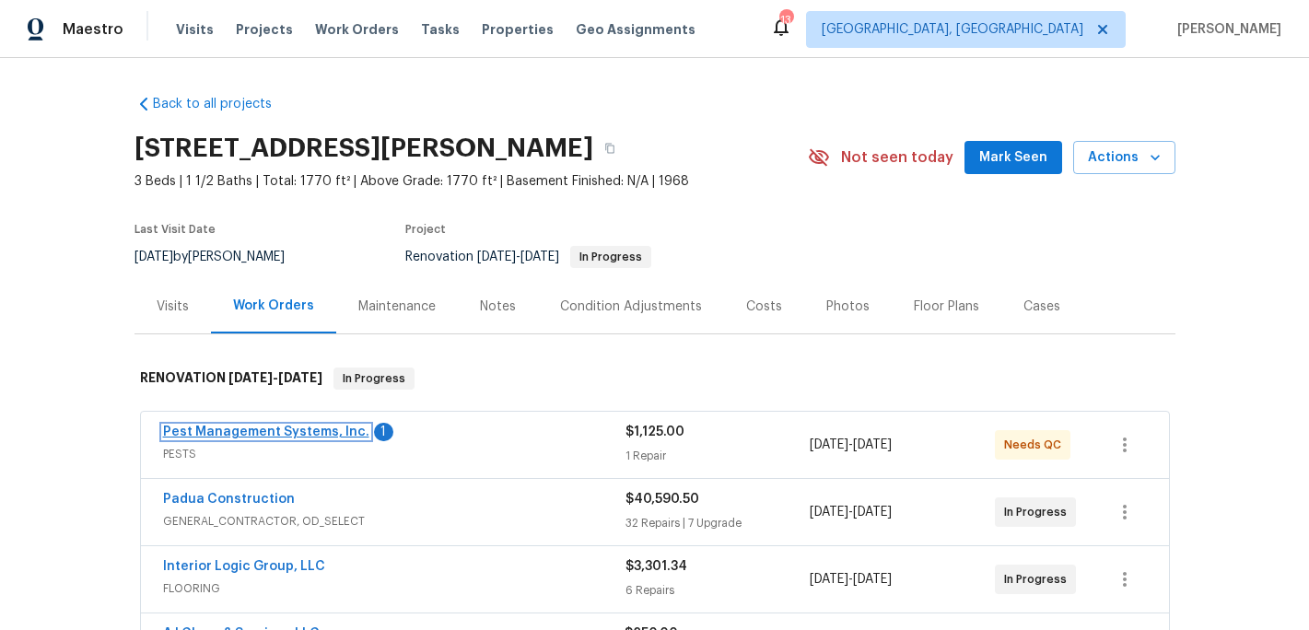
click at [290, 436] on link "Pest Management Systems, Inc." at bounding box center [266, 432] width 206 height 13
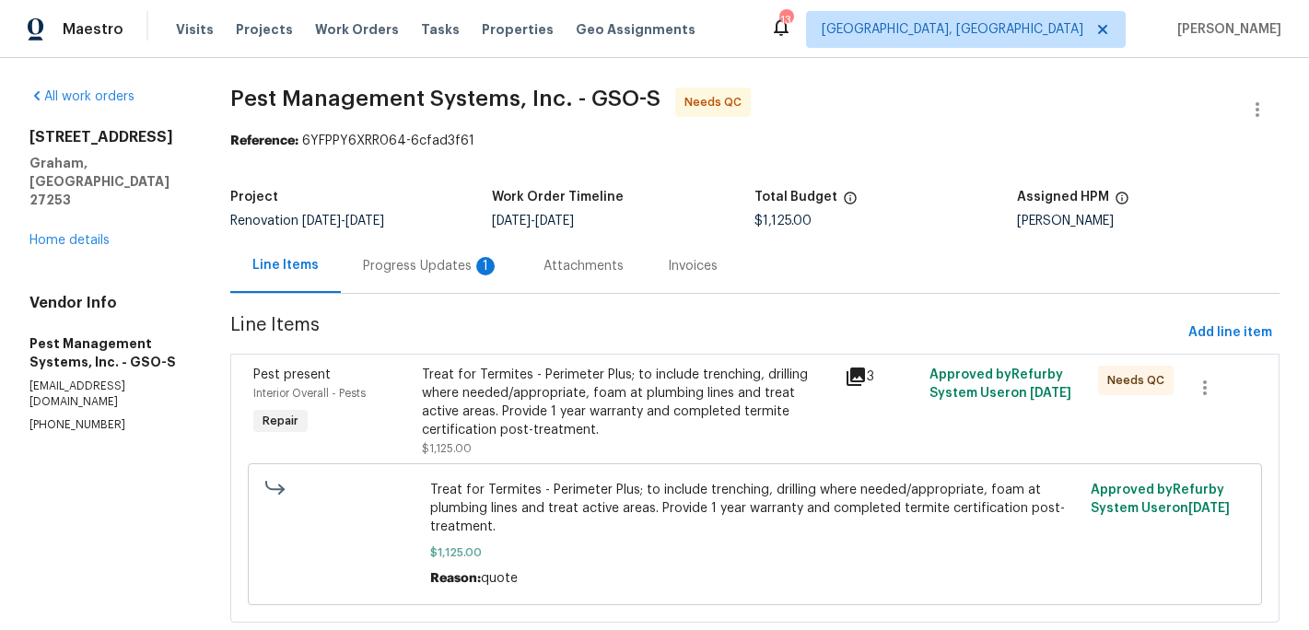
click at [452, 264] on div "Progress Updates 1" at bounding box center [431, 266] width 136 height 18
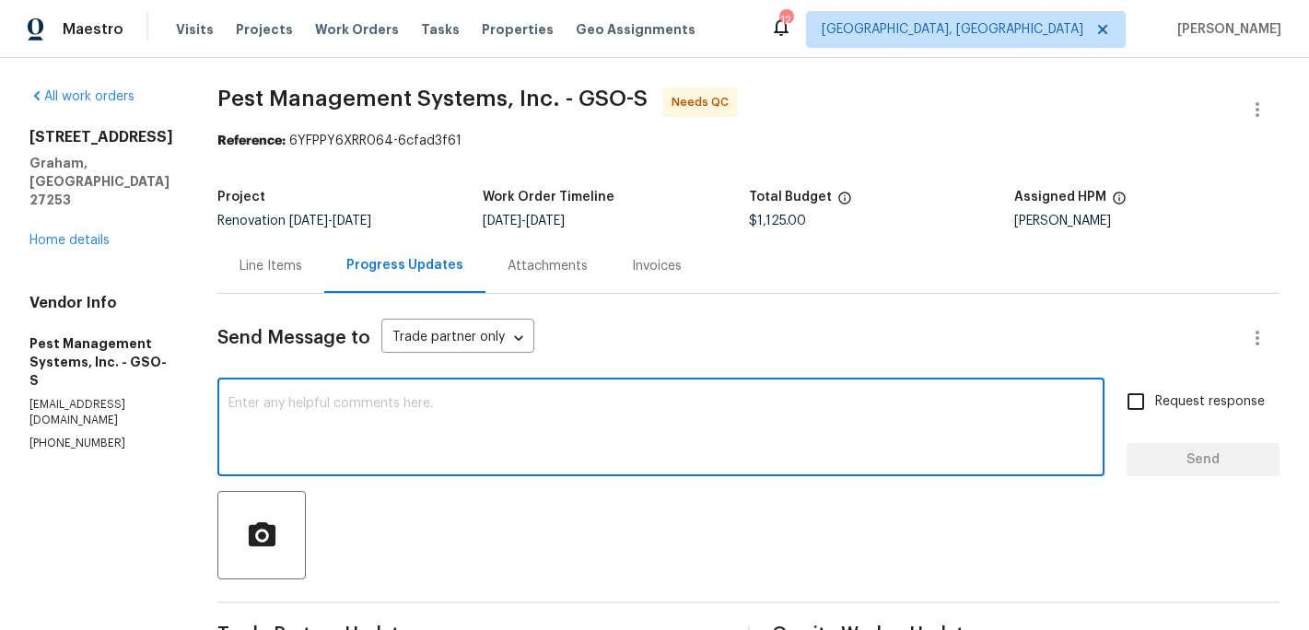
click at [310, 405] on textarea at bounding box center [661, 429] width 865 height 64
type textarea "great thanks"
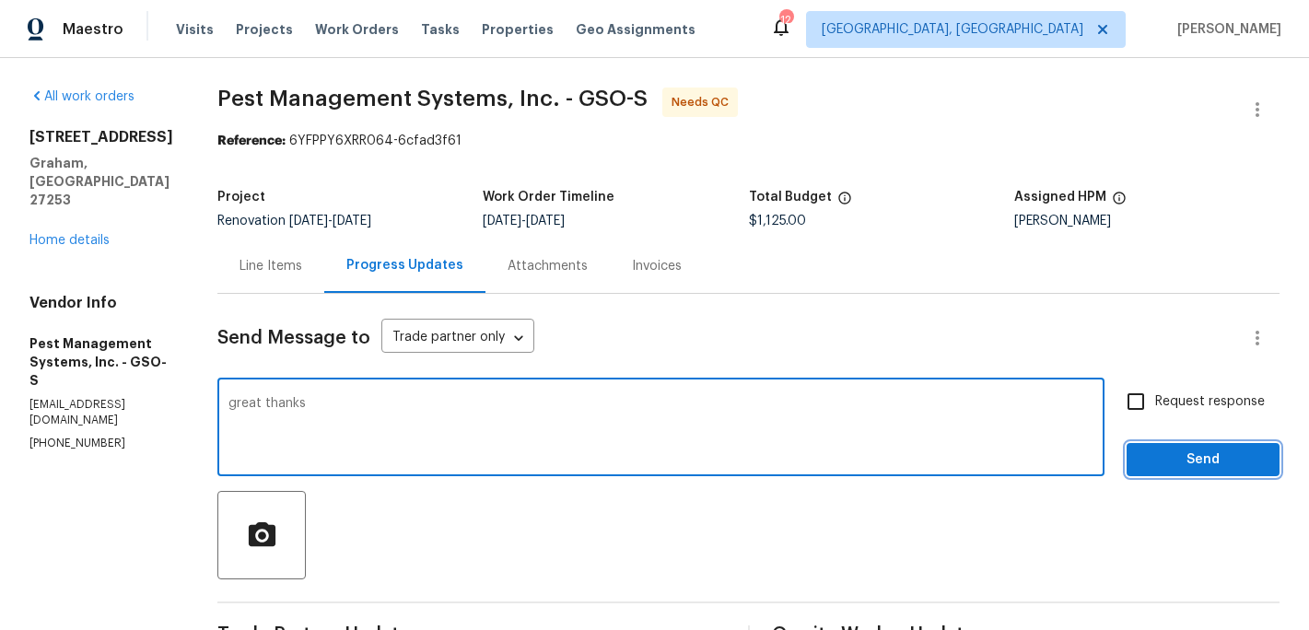
click at [1203, 451] on span "Send" at bounding box center [1203, 460] width 123 height 23
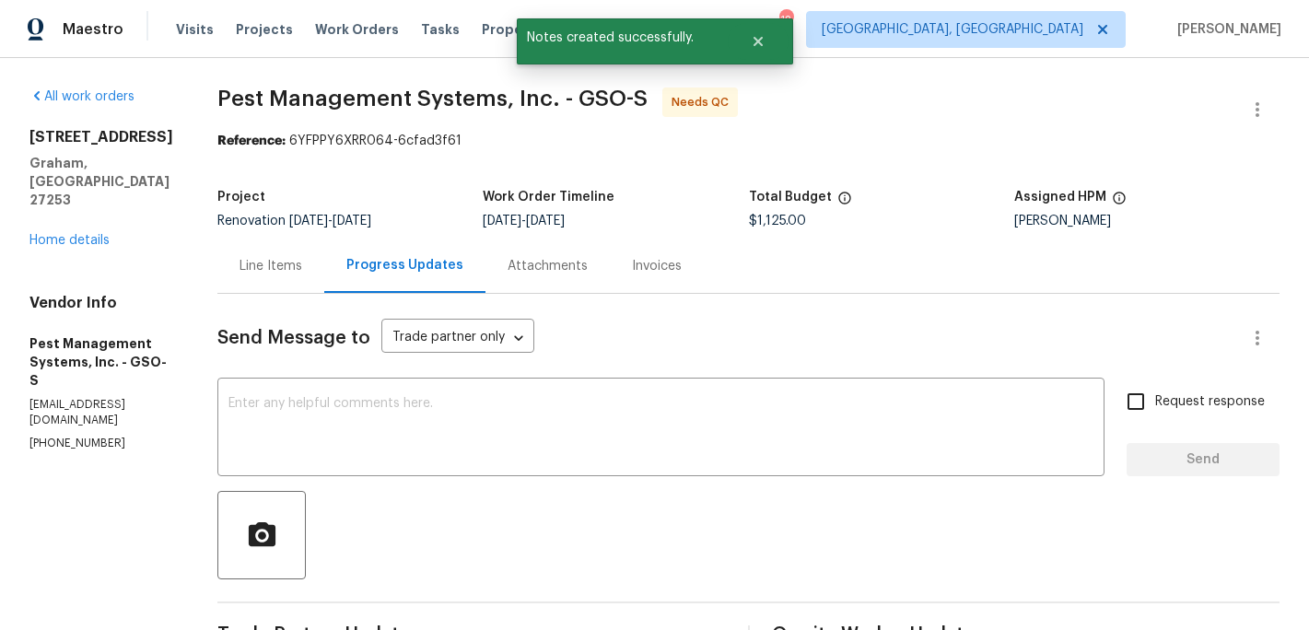
click at [81, 209] on div "516 Wentworth Dr Graham, NC 27253 Home details" at bounding box center [101, 189] width 144 height 122
click at [88, 229] on div "516 Wentworth Dr Graham, NC 27253 Home details" at bounding box center [101, 189] width 144 height 122
click at [88, 234] on link "Home details" at bounding box center [69, 240] width 80 height 13
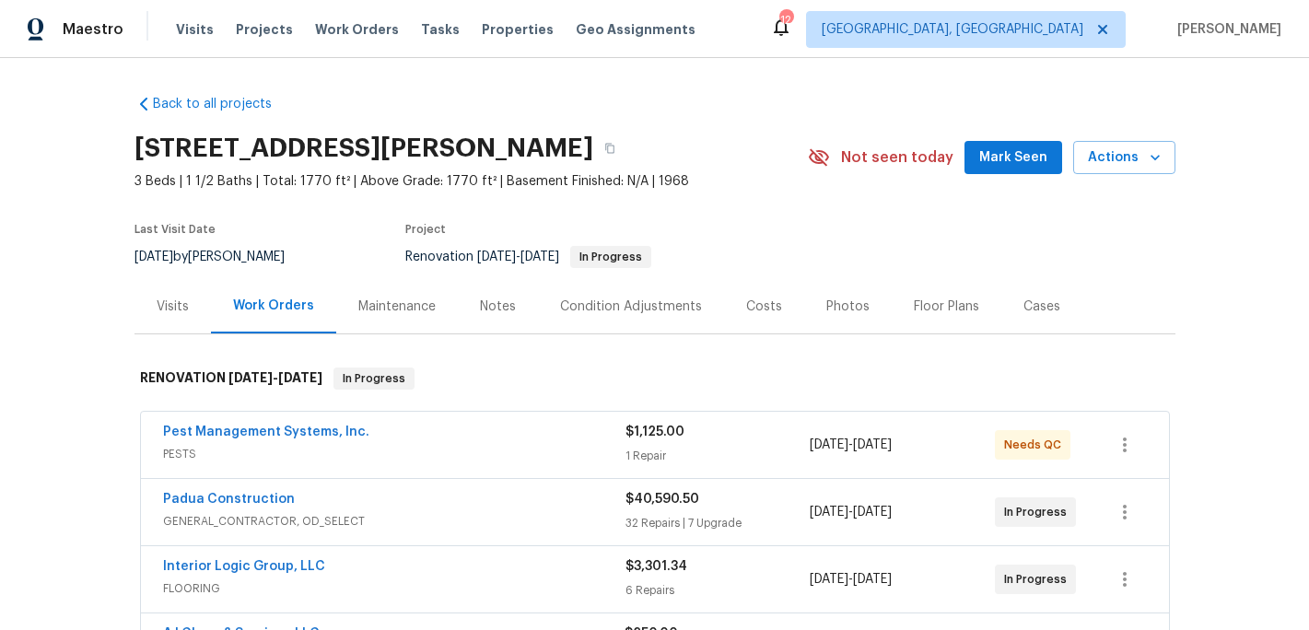
click at [258, 425] on span "Pest Management Systems, Inc." at bounding box center [266, 432] width 206 height 18
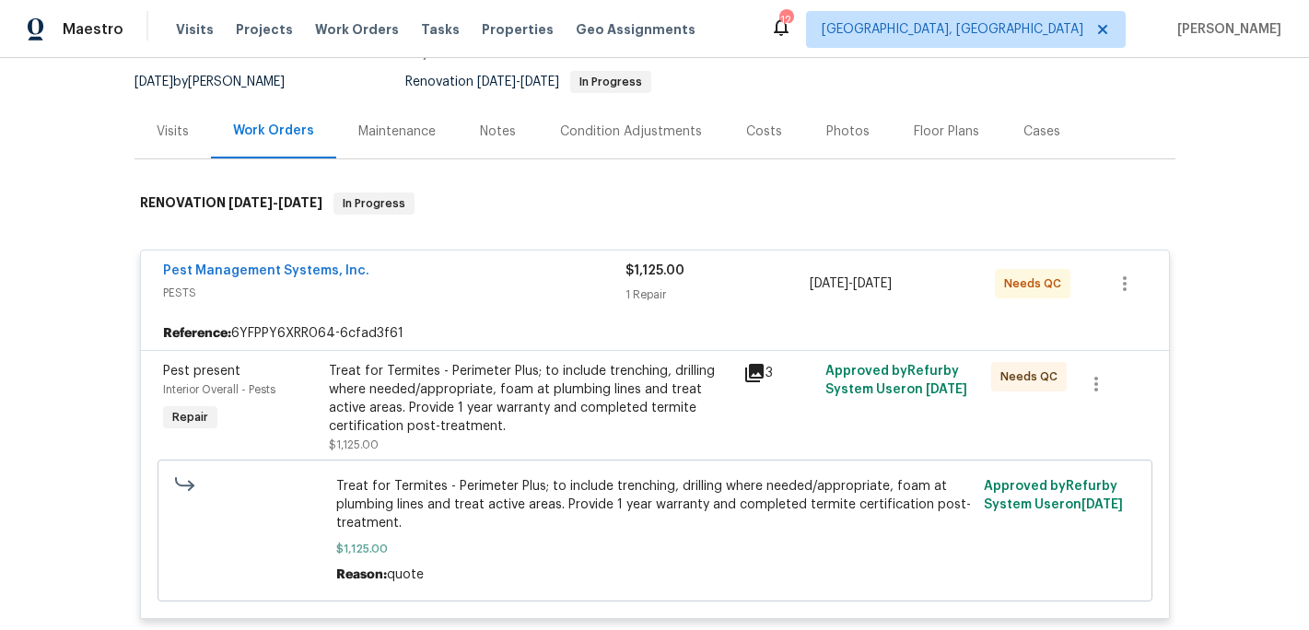
scroll to position [276, 0]
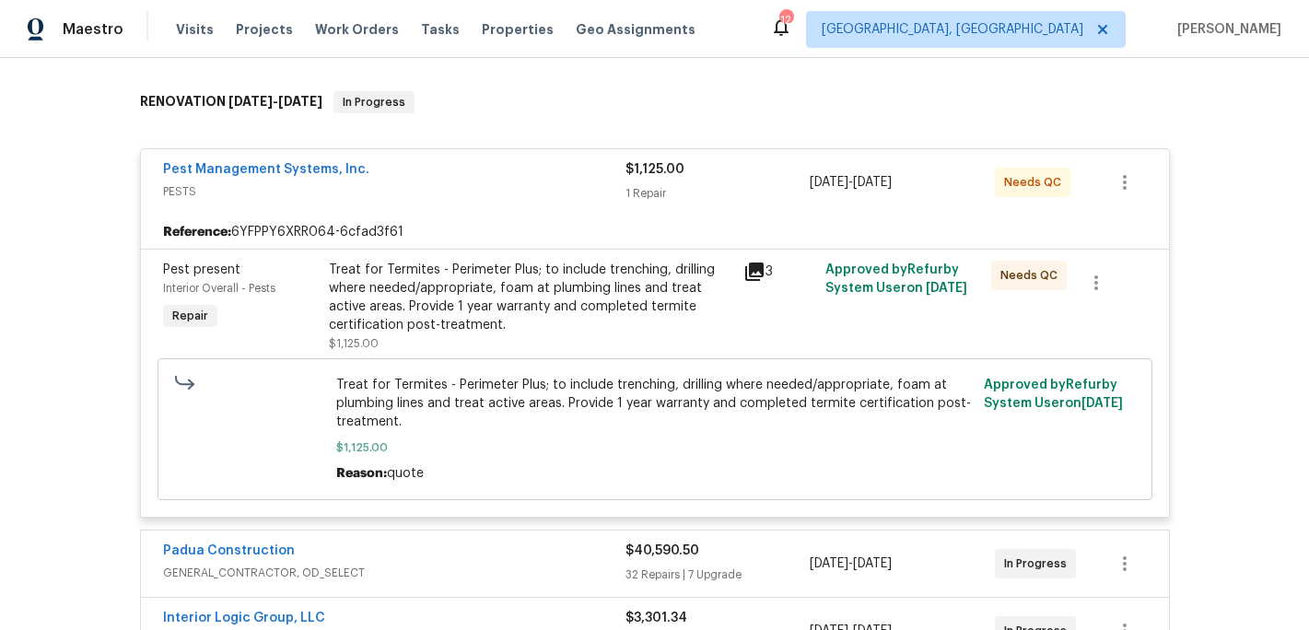
click at [470, 297] on div "Treat for Termites - Perimeter Plus; to include trenching, drilling where neede…" at bounding box center [531, 298] width 404 height 74
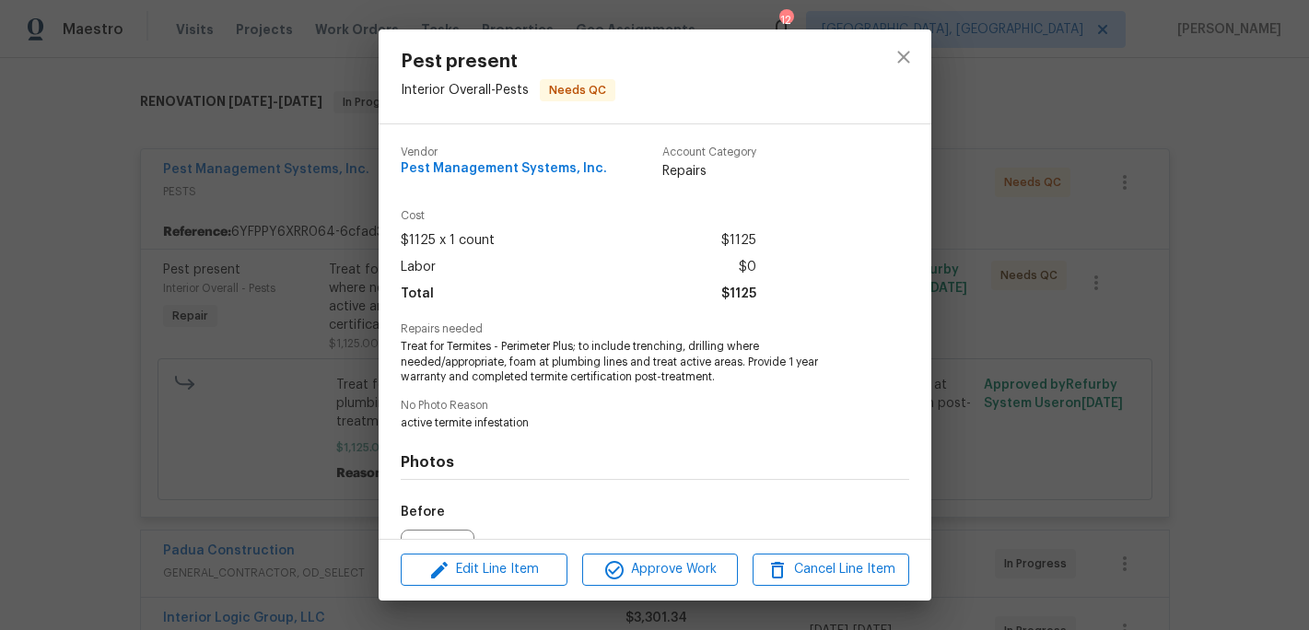
scroll to position [203, 0]
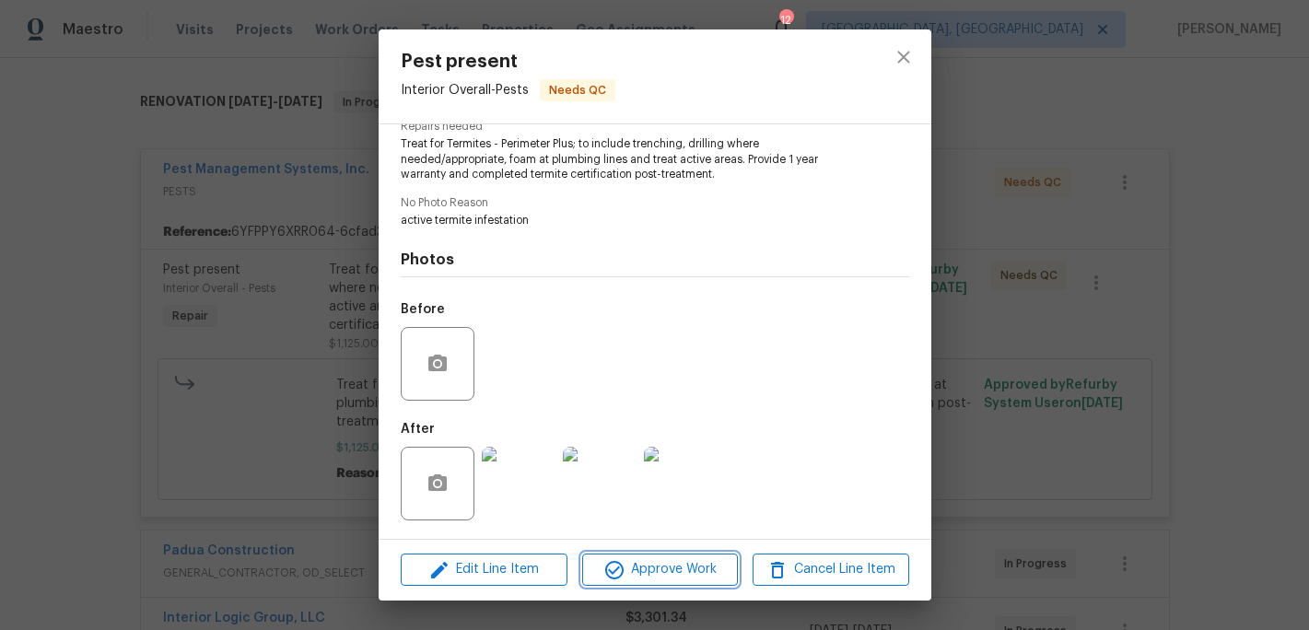
click at [657, 568] on span "Approve Work" at bounding box center [660, 569] width 145 height 23
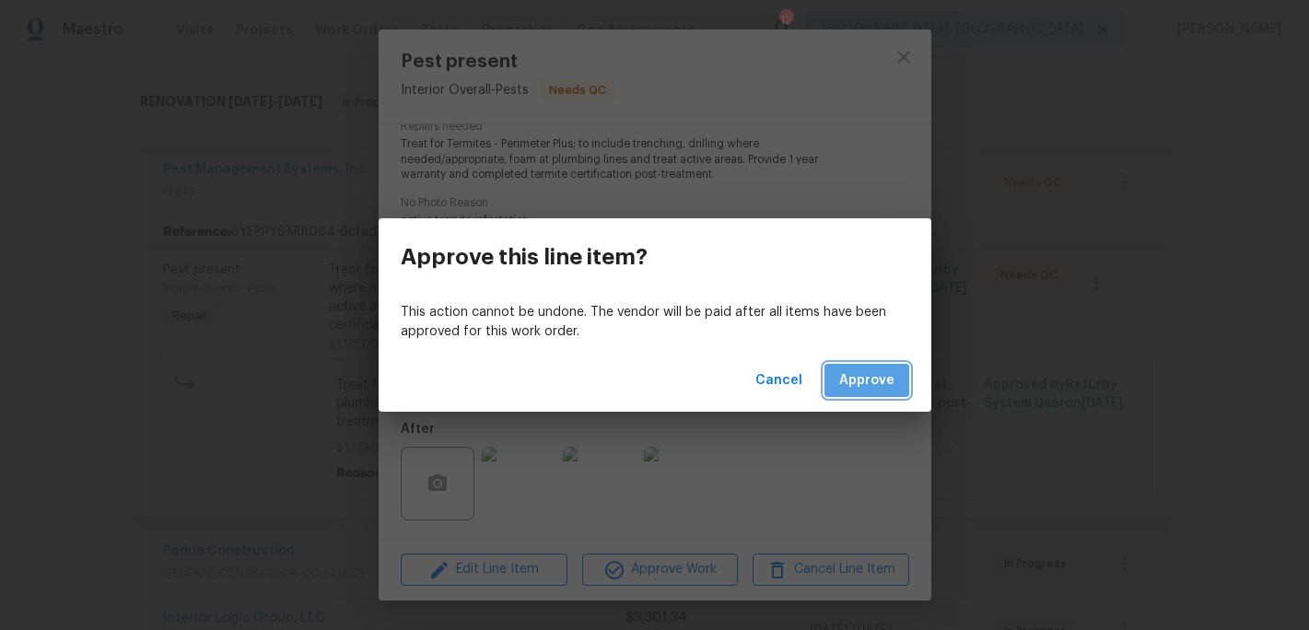
click at [872, 379] on span "Approve" at bounding box center [866, 380] width 55 height 23
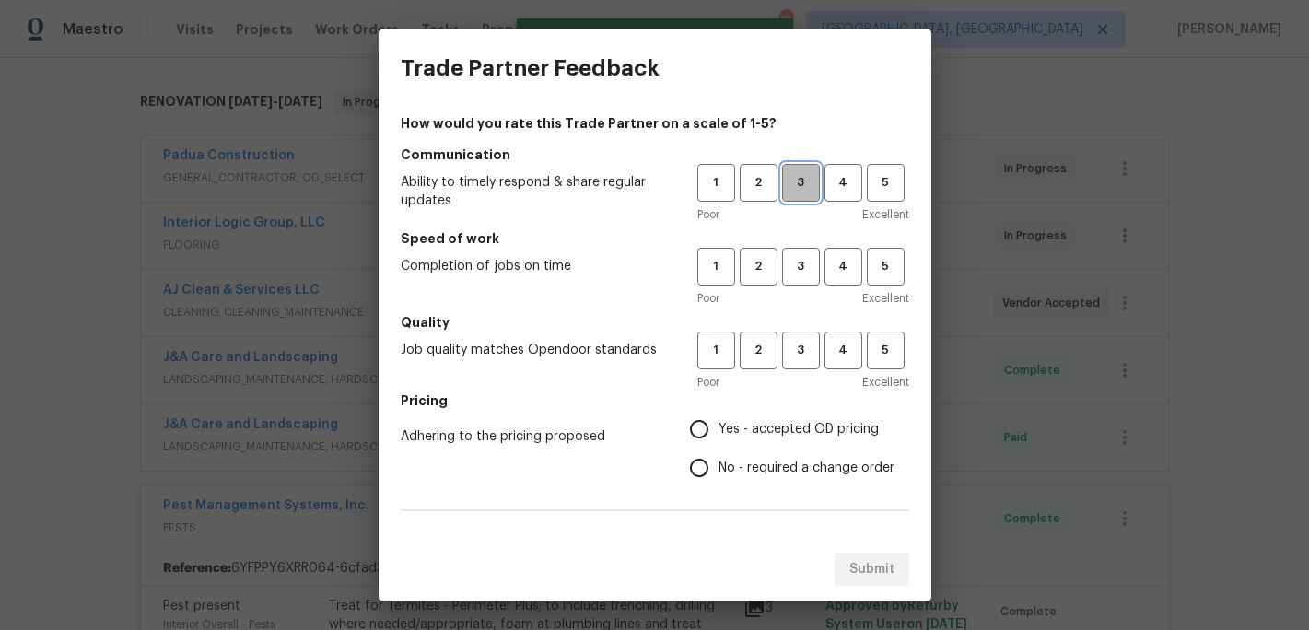
click at [786, 173] on span "3" at bounding box center [801, 182] width 34 height 21
click at [797, 280] on button "3" at bounding box center [801, 267] width 38 height 38
click at [806, 352] on span "3" at bounding box center [801, 350] width 34 height 21
click at [720, 432] on span "Yes - accepted OD pricing" at bounding box center [799, 429] width 160 height 19
click at [719, 432] on input "Yes - accepted OD pricing" at bounding box center [699, 429] width 39 height 39
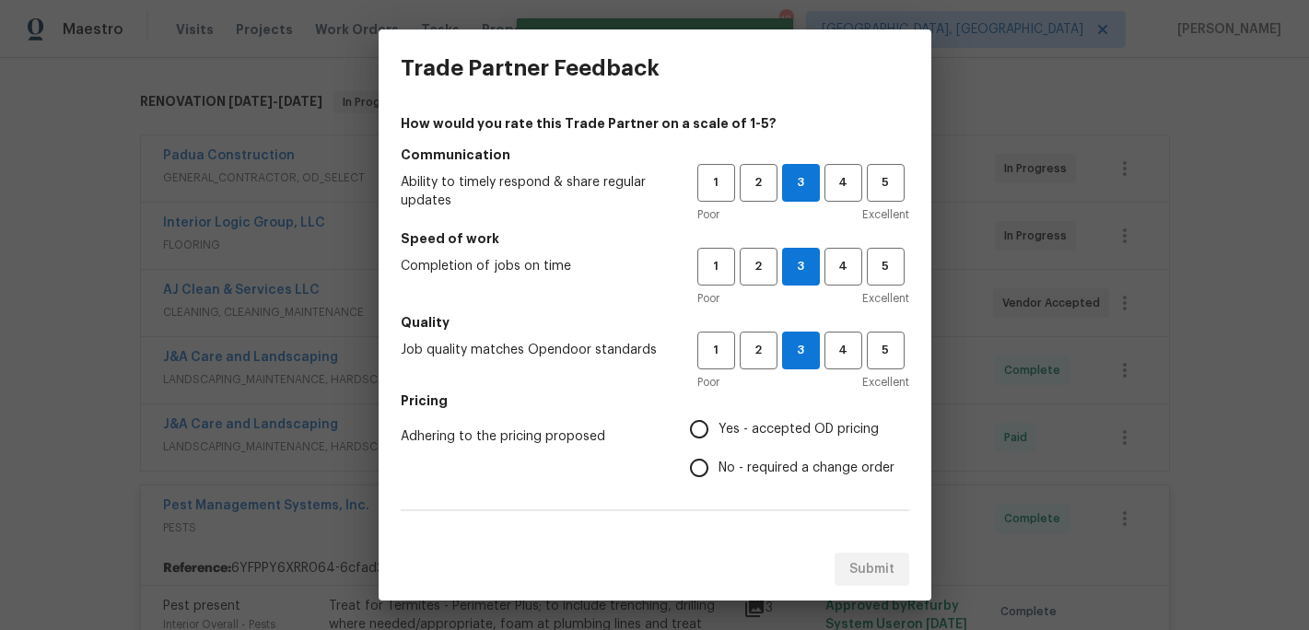
radio input "true"
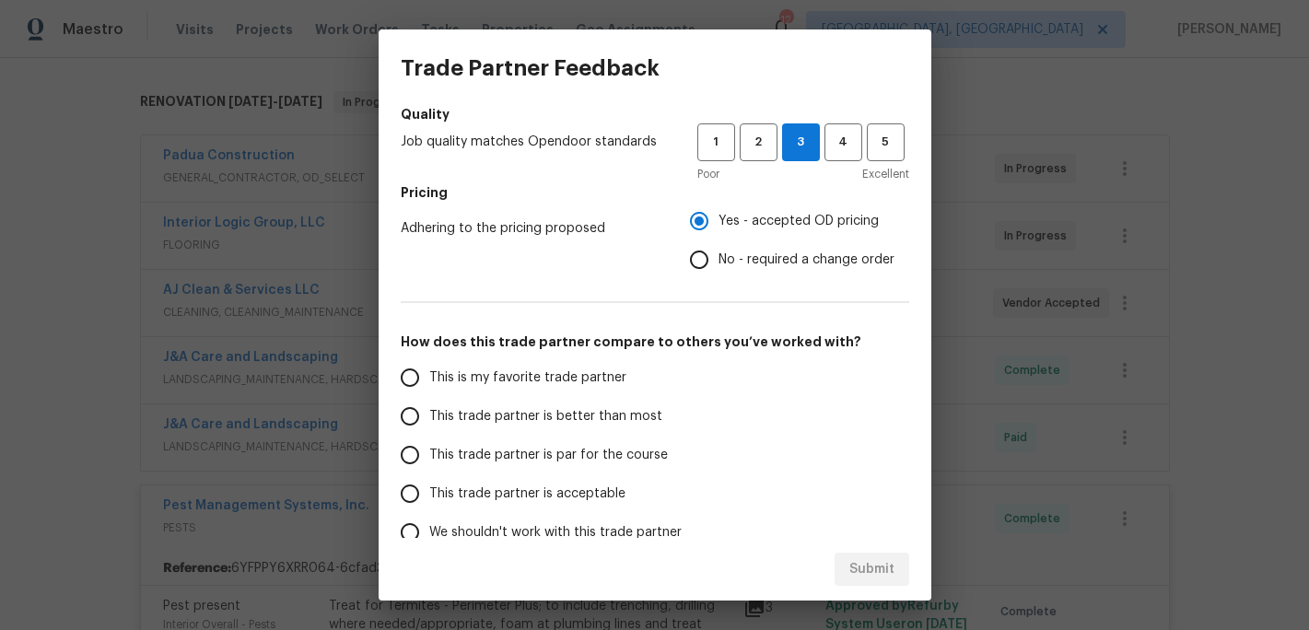
scroll to position [211, 0]
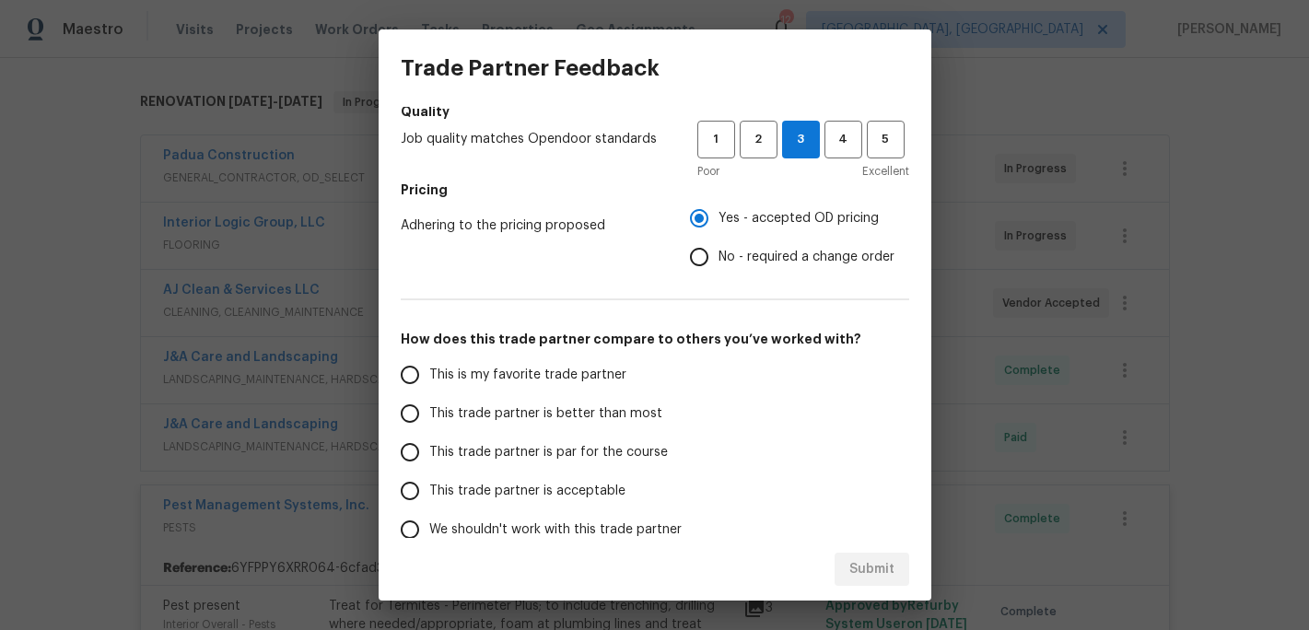
click at [580, 419] on span "This trade partner is better than most" at bounding box center [545, 414] width 233 height 19
click at [429, 419] on input "This trade partner is better than most" at bounding box center [410, 413] width 39 height 39
click at [867, 563] on span "Submit" at bounding box center [872, 569] width 45 height 23
radio input "true"
radio input "false"
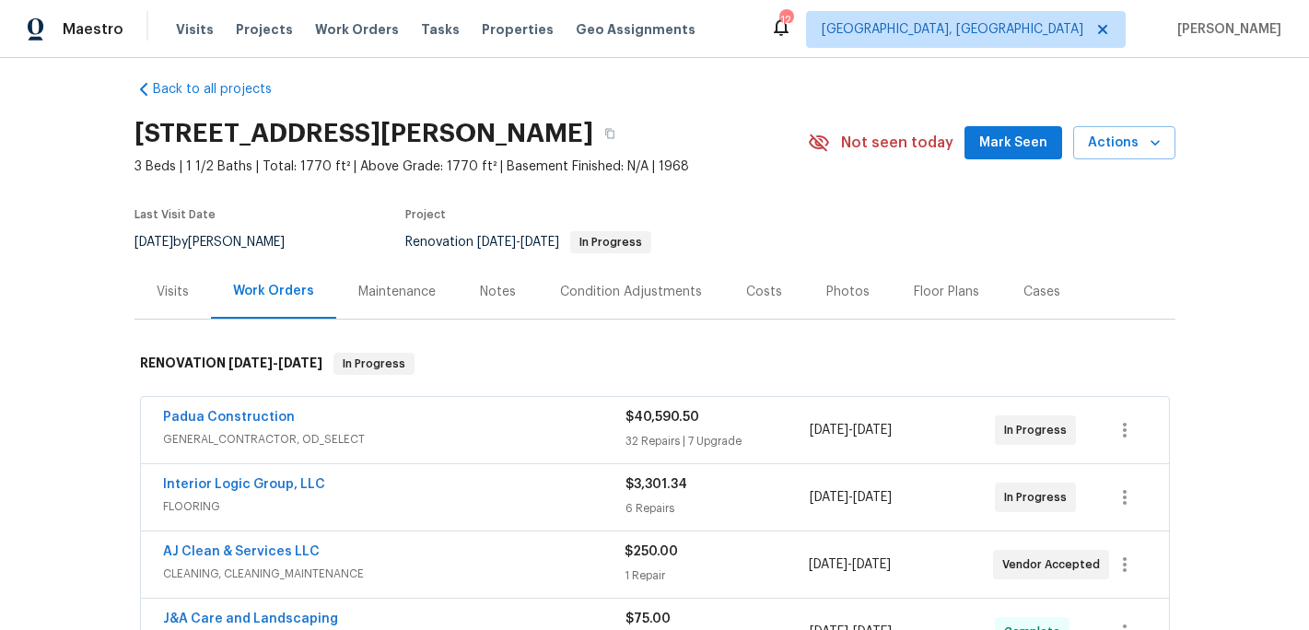
scroll to position [20, 0]
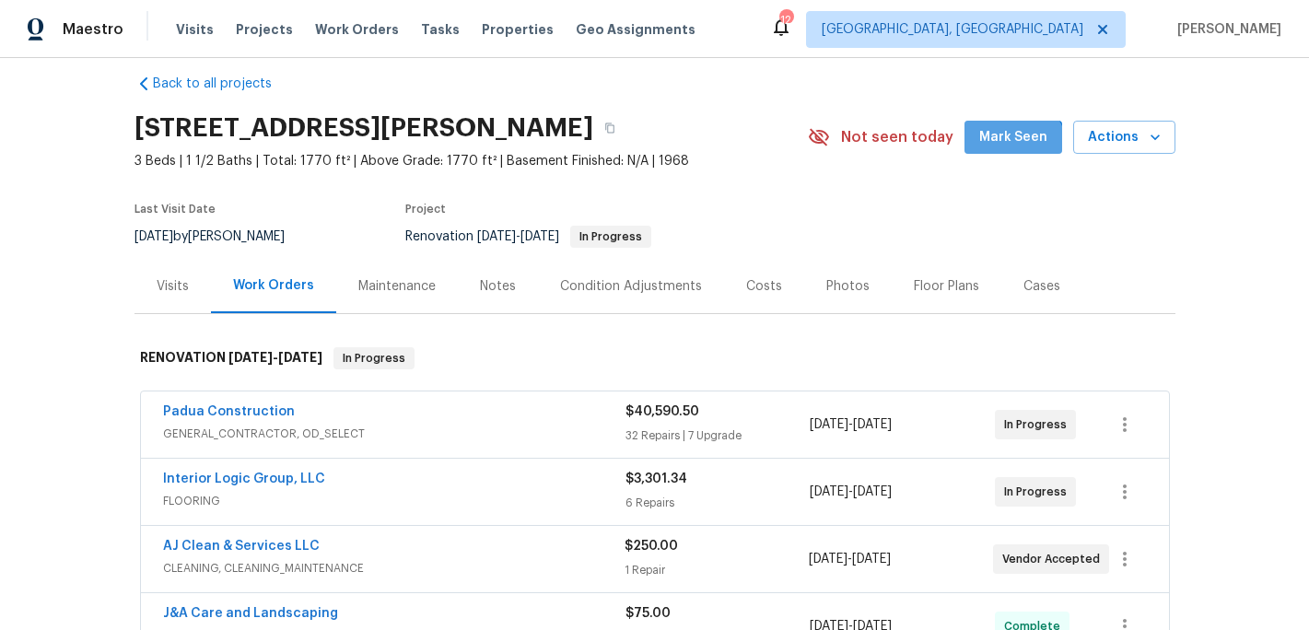
click at [1017, 151] on button "Mark Seen" at bounding box center [1014, 138] width 98 height 34
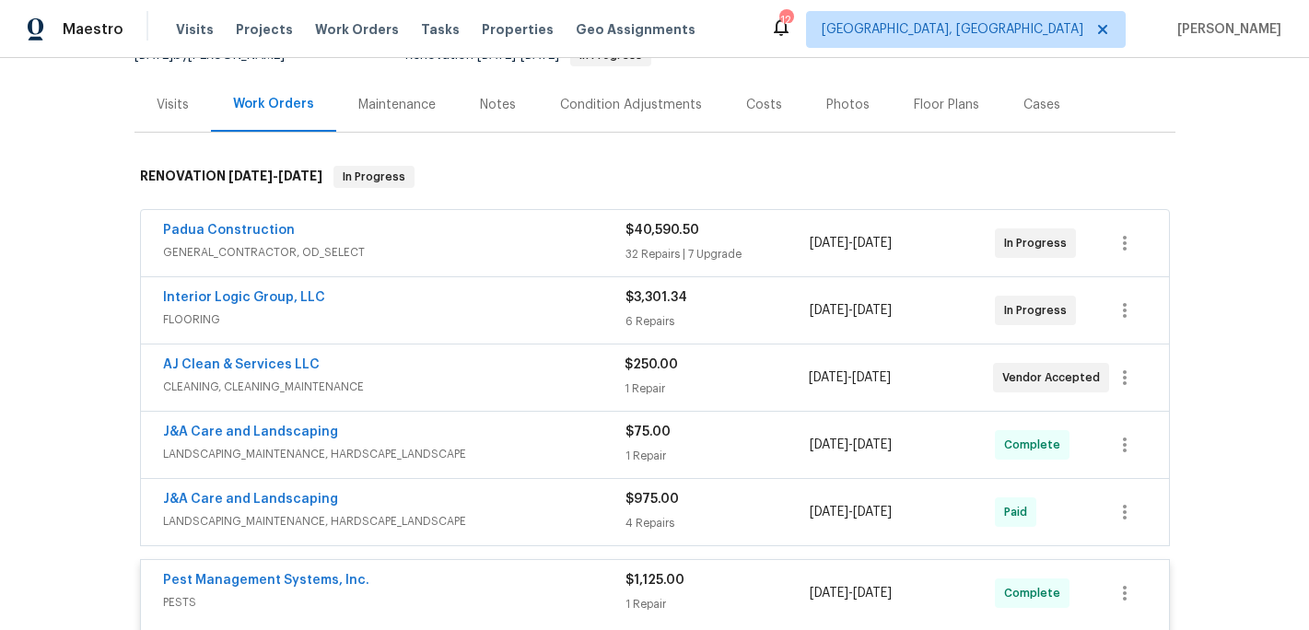
scroll to position [203, 0]
click at [272, 298] on link "Interior Logic Group, LLC" at bounding box center [244, 296] width 162 height 13
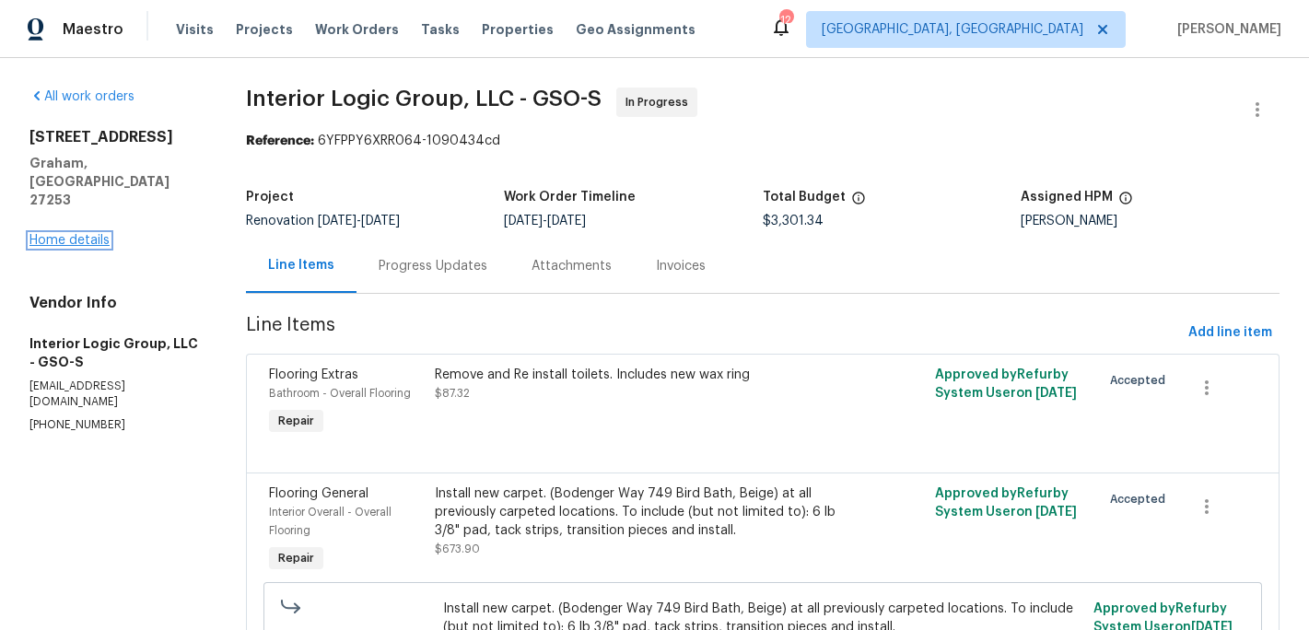
click at [88, 234] on link "Home details" at bounding box center [69, 240] width 80 height 13
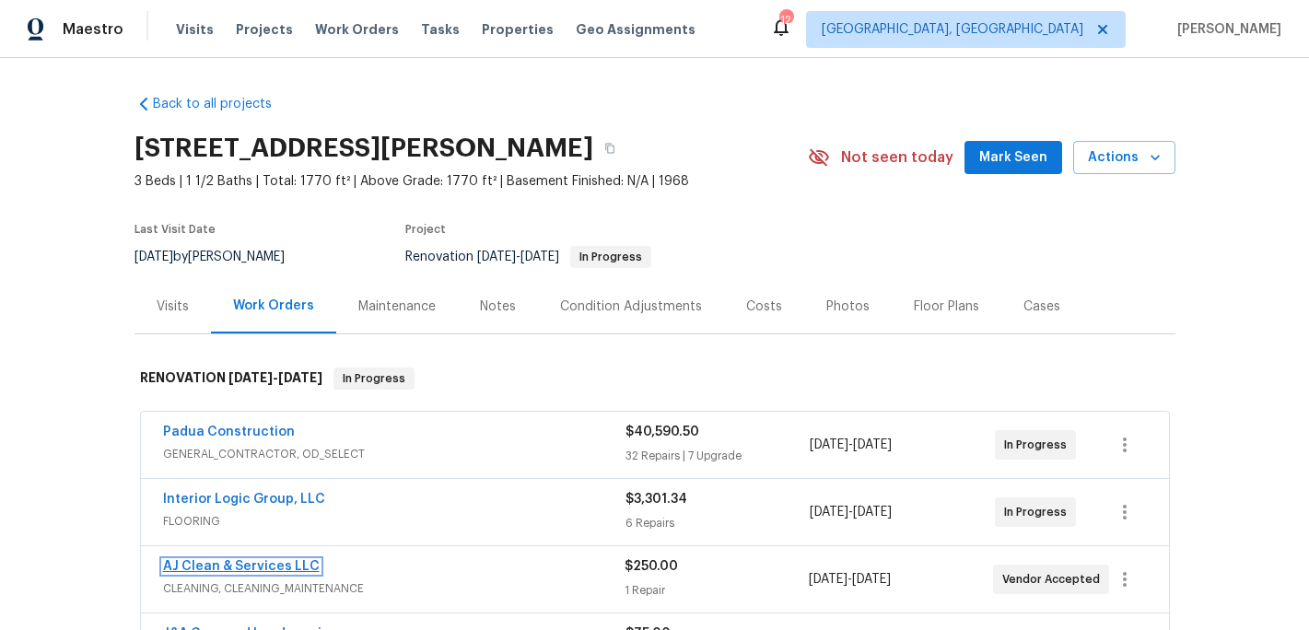
click at [222, 570] on link "AJ Clean & Services LLC" at bounding box center [241, 566] width 157 height 13
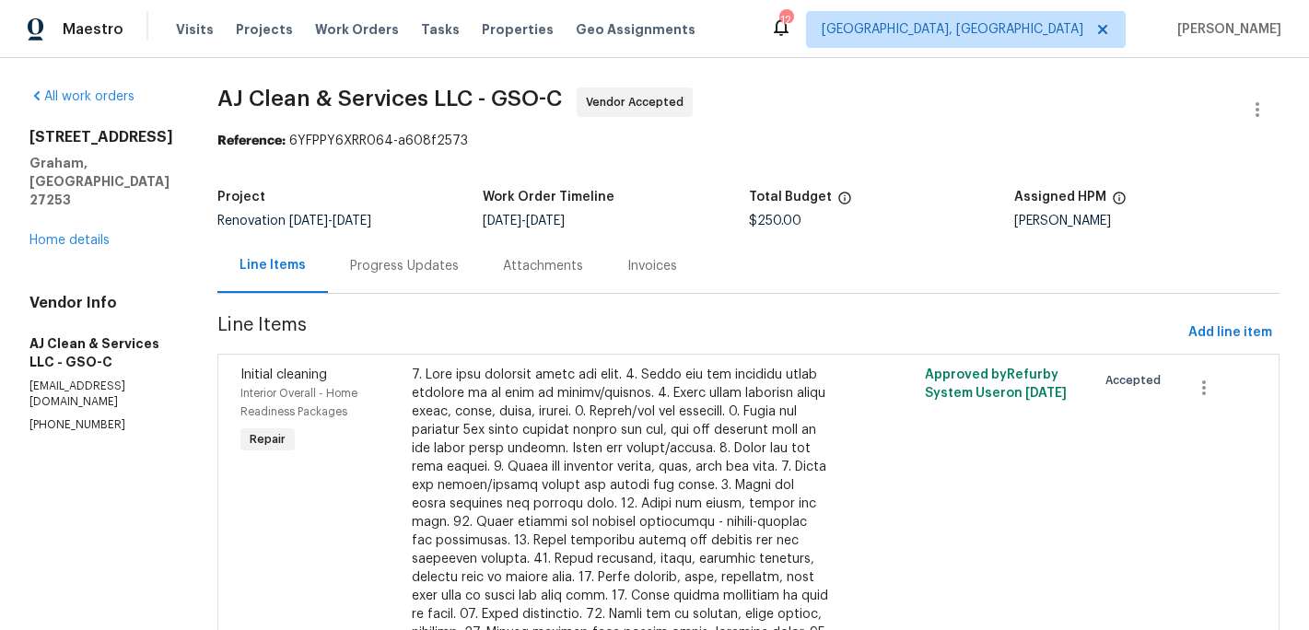
click at [423, 257] on div "Progress Updates" at bounding box center [404, 266] width 109 height 18
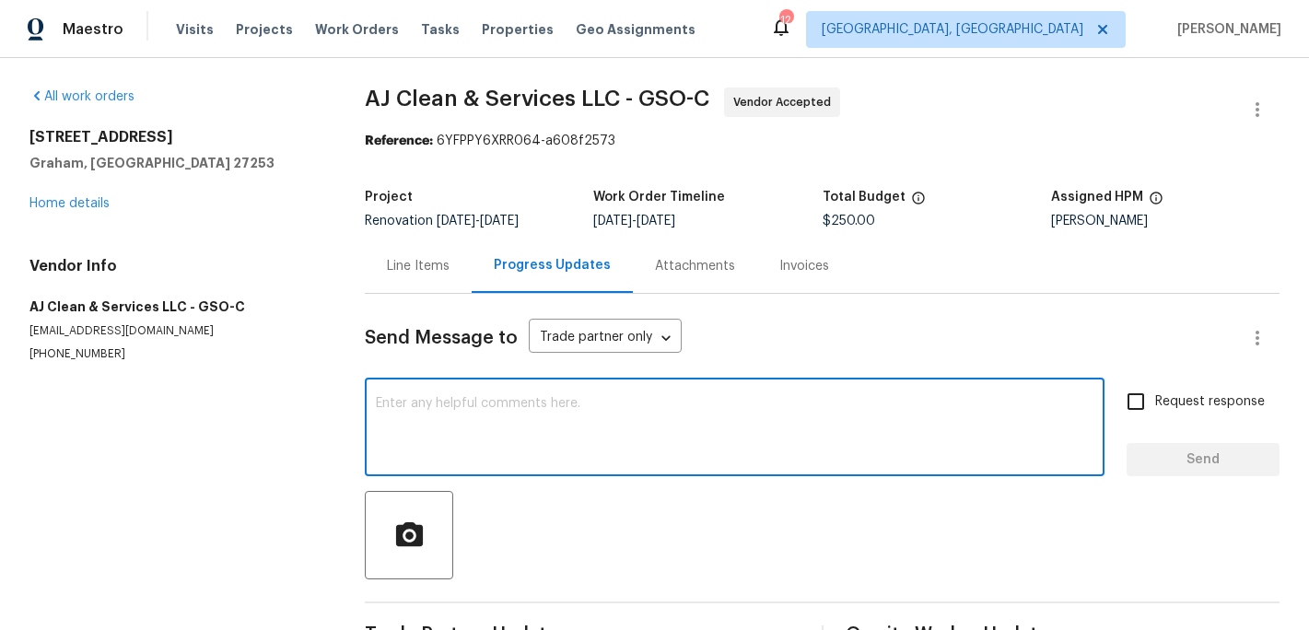
click at [414, 409] on textarea at bounding box center [735, 429] width 718 height 64
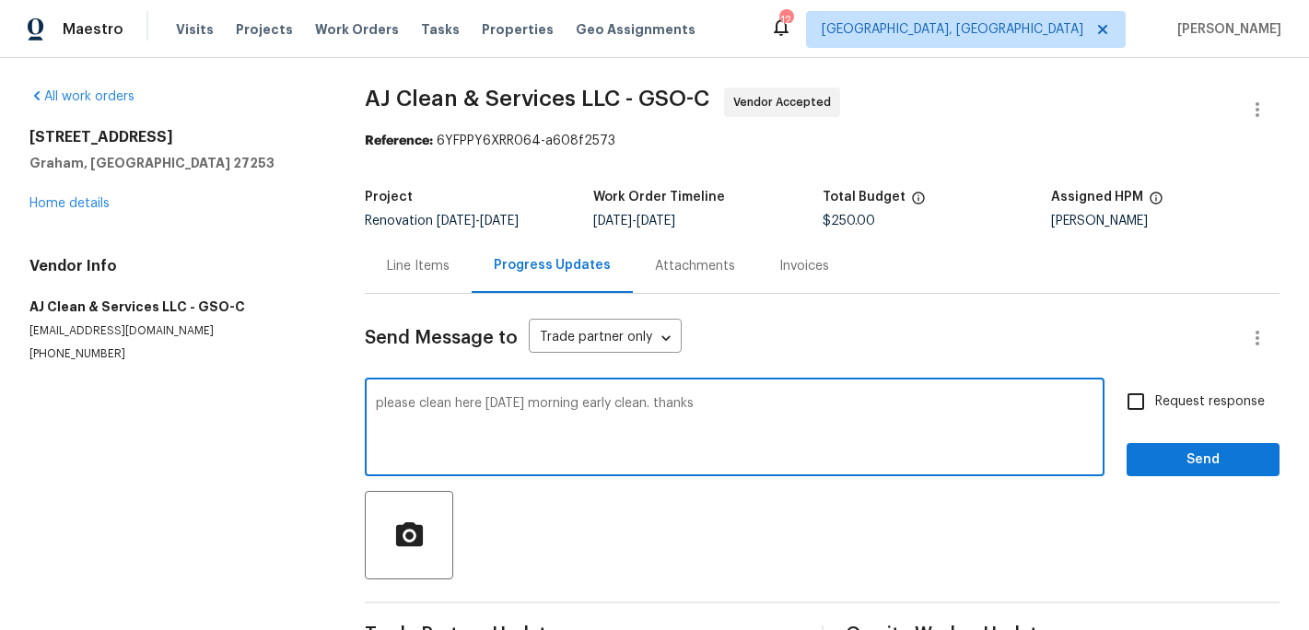
type textarea "please clean here thursday morning early clean. thanks"
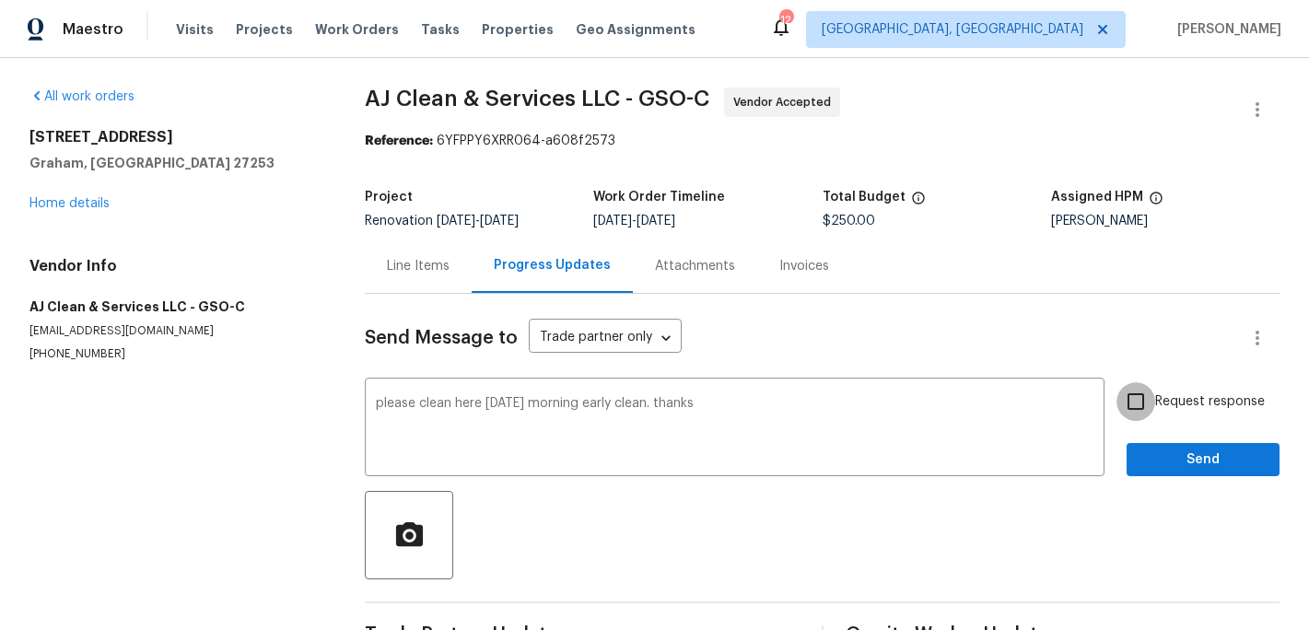
click at [1144, 398] on input "Request response" at bounding box center [1136, 401] width 39 height 39
checkbox input "true"
click at [1156, 451] on span "Send" at bounding box center [1203, 460] width 123 height 23
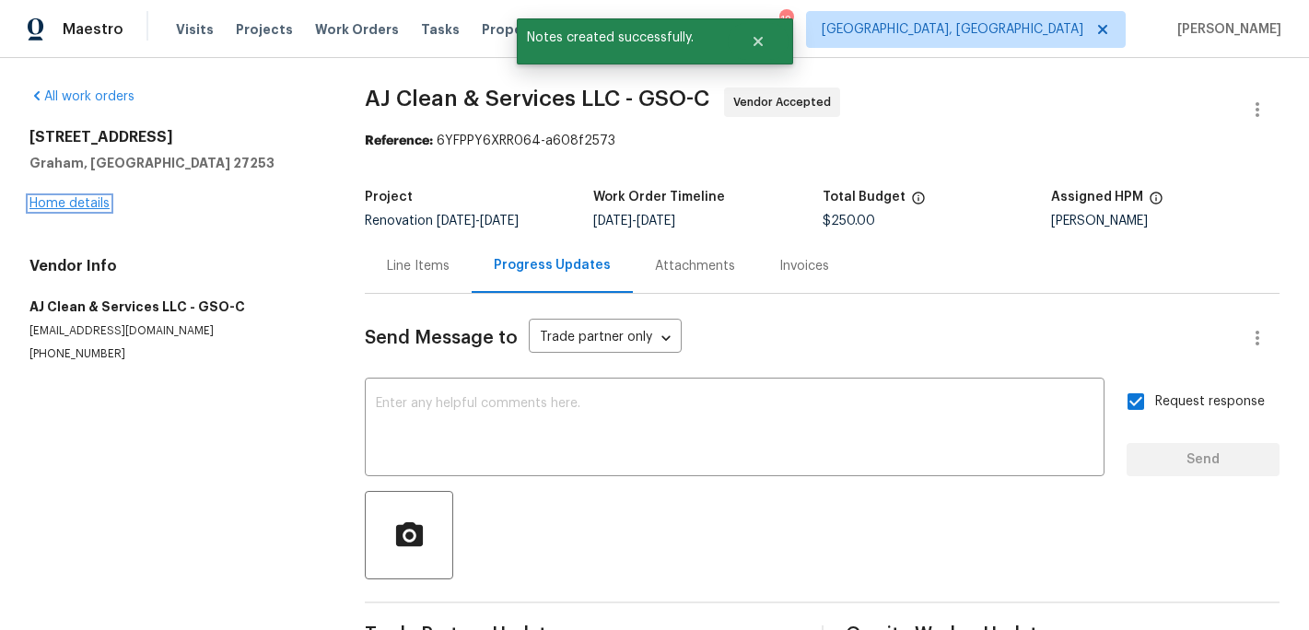
click at [96, 202] on link "Home details" at bounding box center [69, 203] width 80 height 13
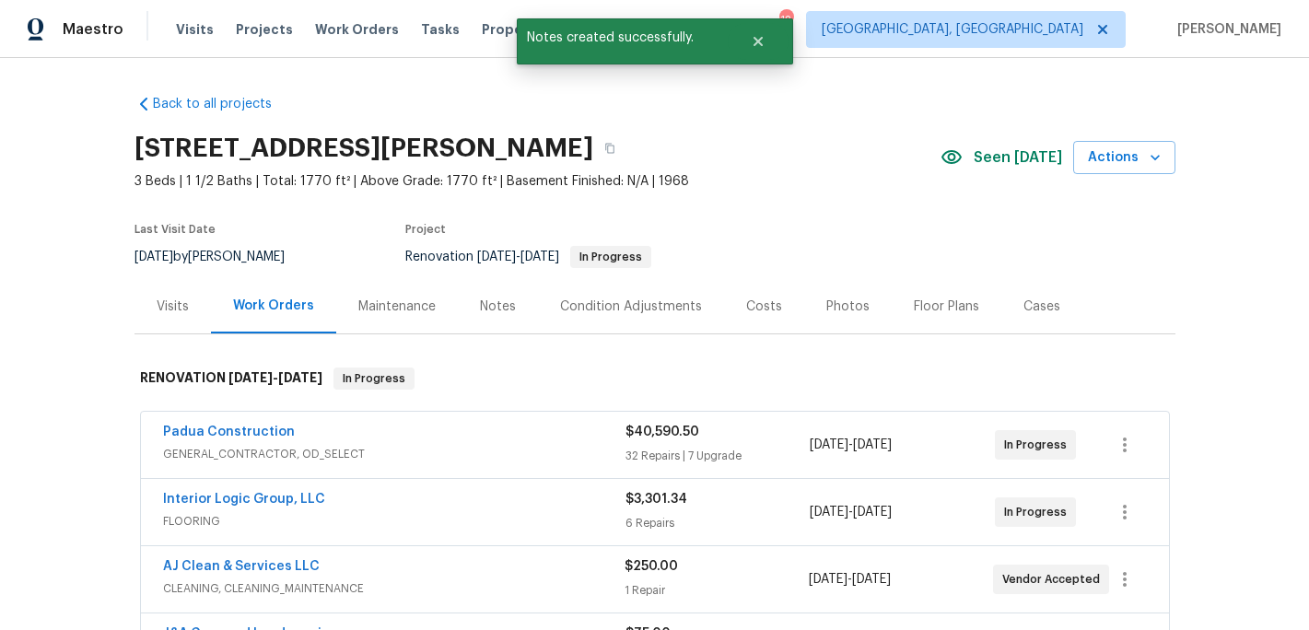
click at [498, 299] on div "Notes" at bounding box center [498, 307] width 36 height 18
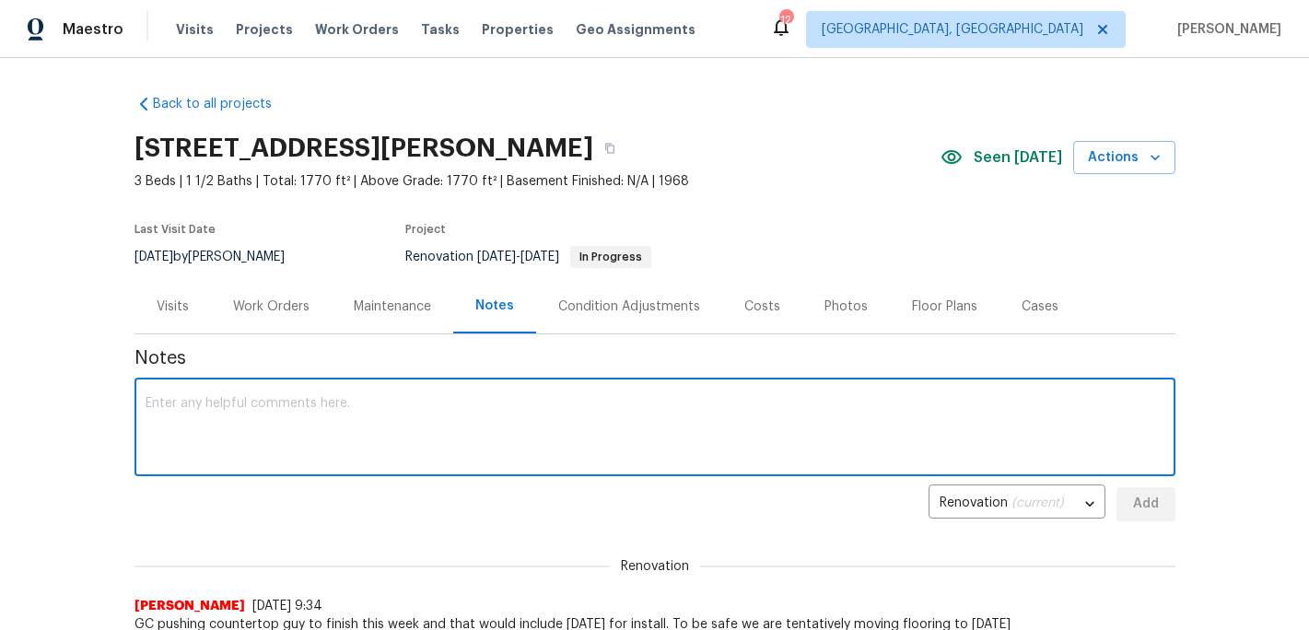
click at [273, 422] on textarea at bounding box center [655, 429] width 1019 height 64
type textarea "clean thursday"
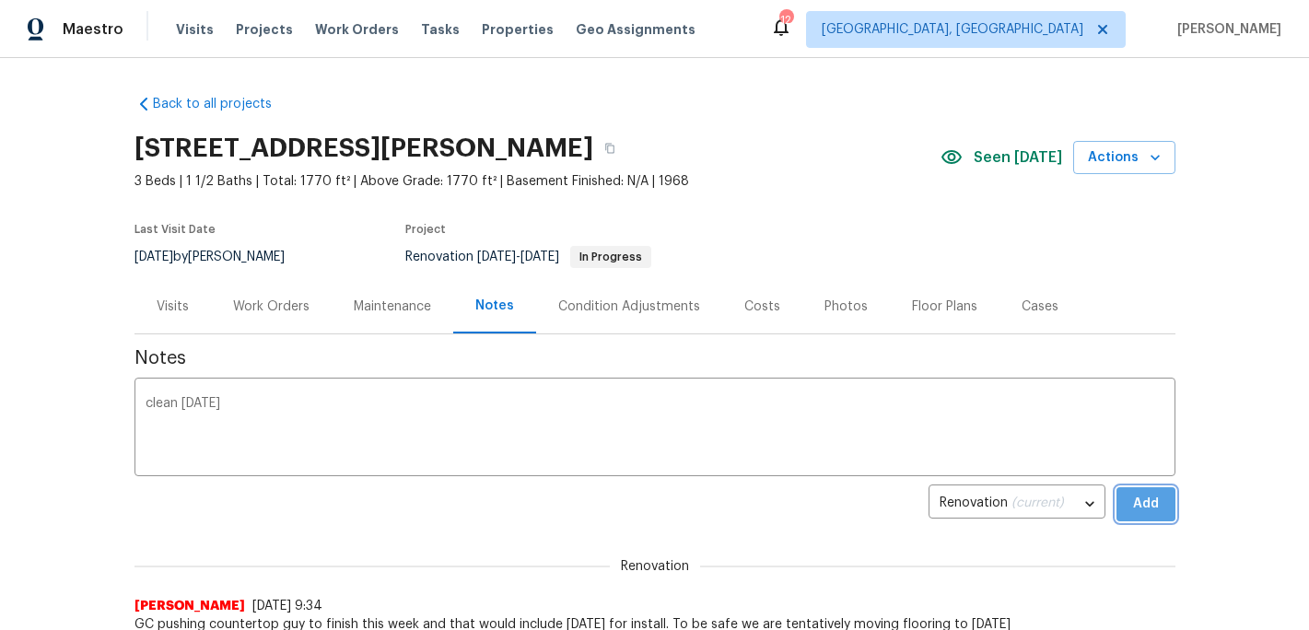
click at [1135, 510] on span "Add" at bounding box center [1146, 504] width 29 height 23
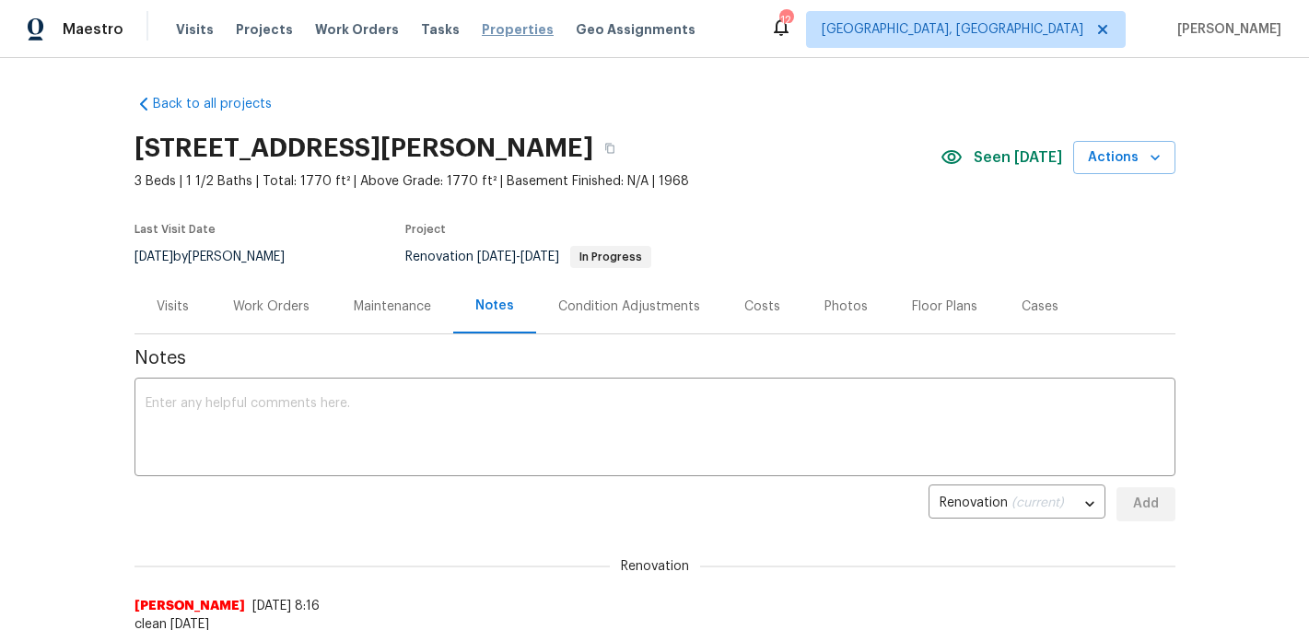
click at [487, 30] on span "Properties" at bounding box center [518, 29] width 72 height 18
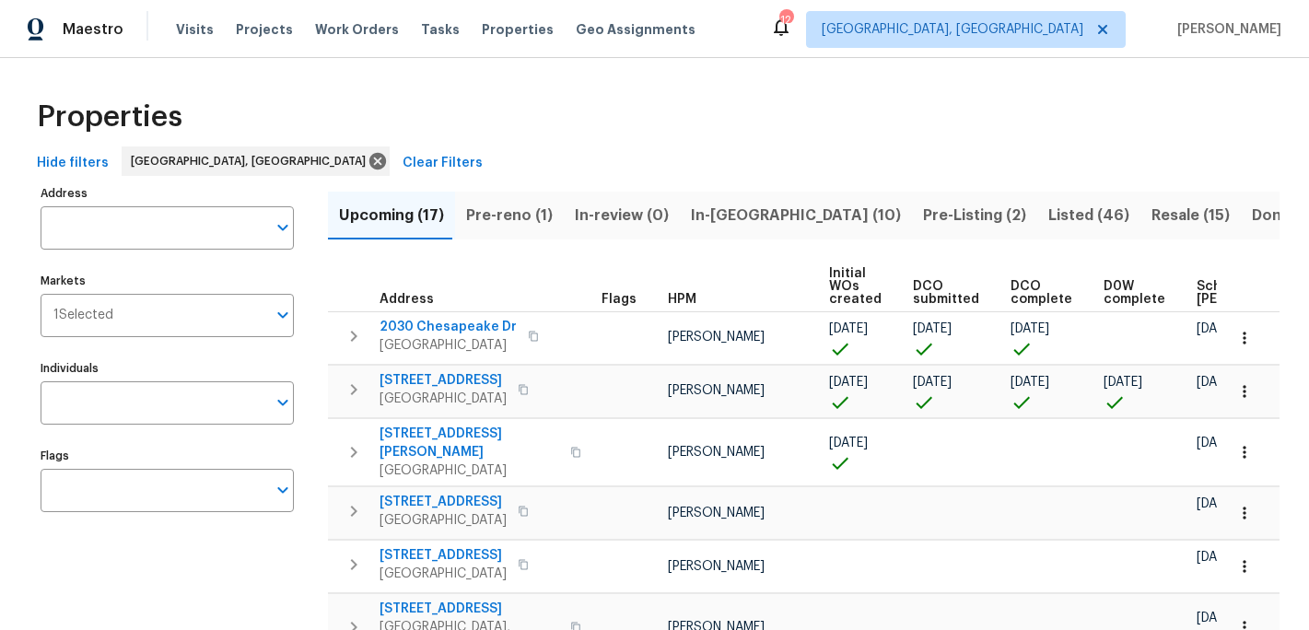
click at [698, 211] on span "In-reno (10)" at bounding box center [796, 216] width 210 height 26
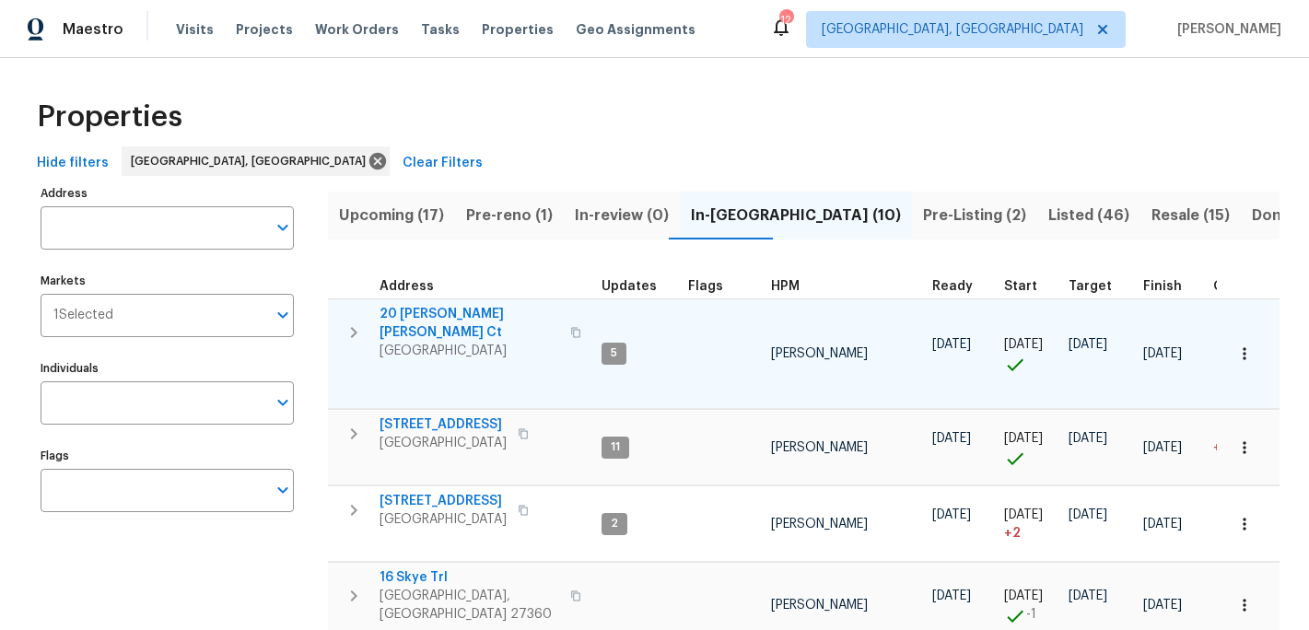
click at [442, 316] on span "20 Peggy Sue Ct" at bounding box center [470, 323] width 180 height 37
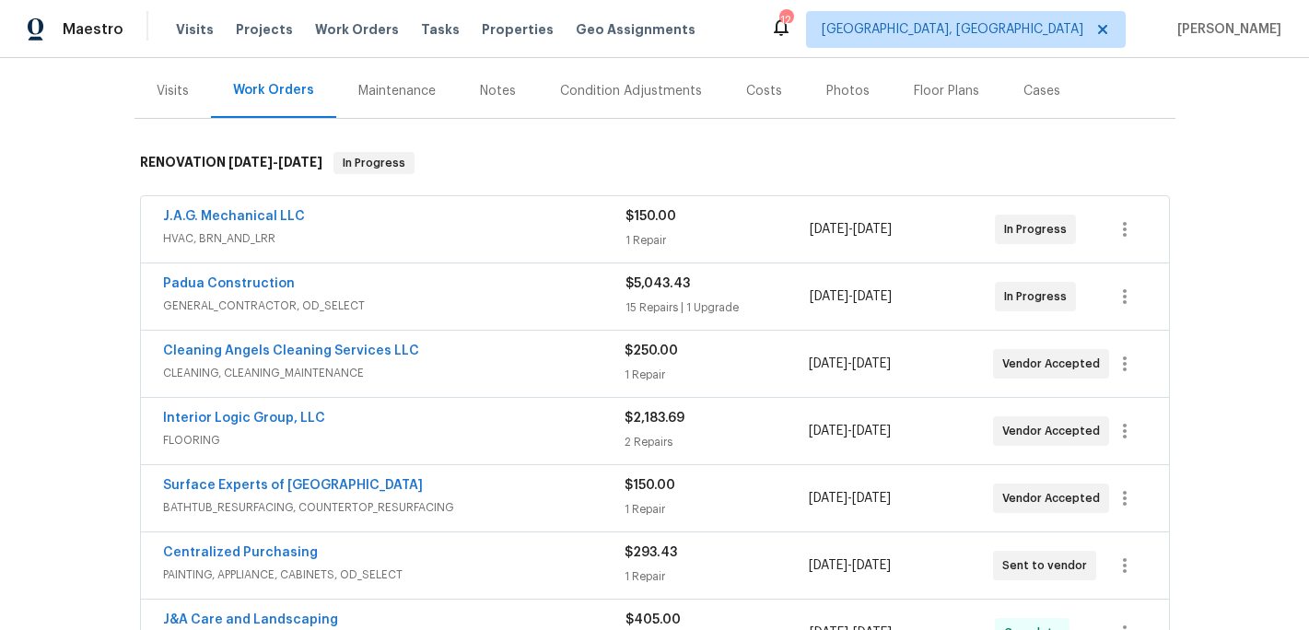
scroll to position [244, 0]
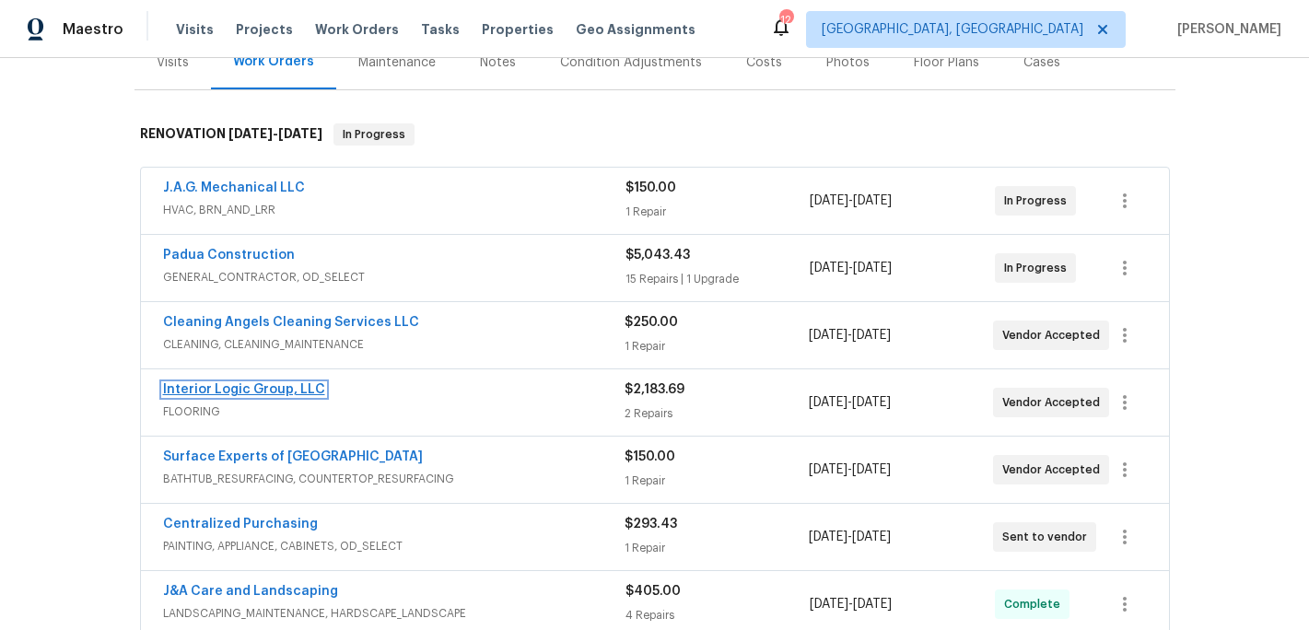
click at [284, 391] on link "Interior Logic Group, LLC" at bounding box center [244, 389] width 162 height 13
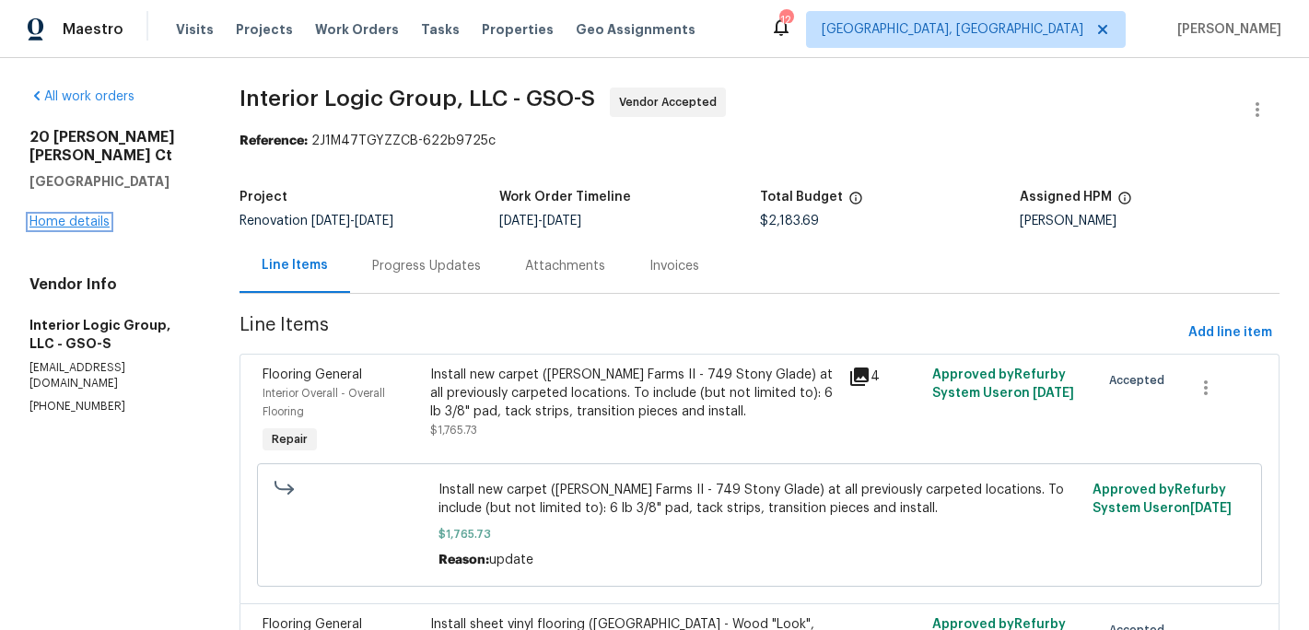
click at [78, 216] on link "Home details" at bounding box center [69, 222] width 80 height 13
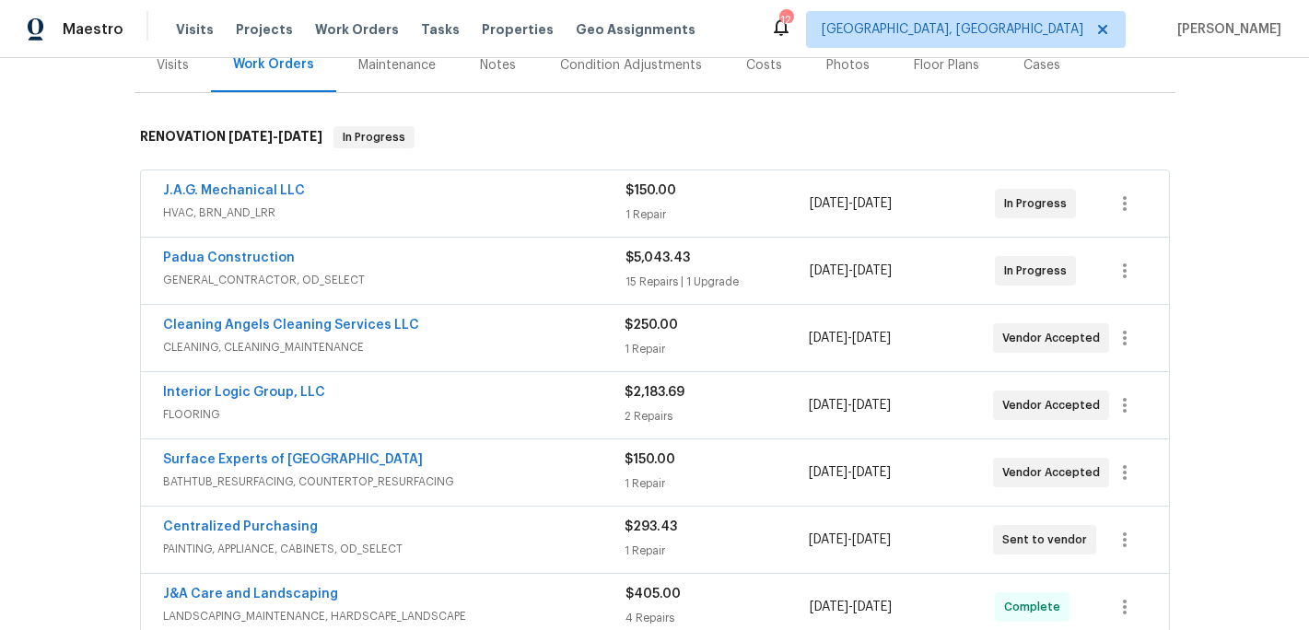
scroll to position [150, 0]
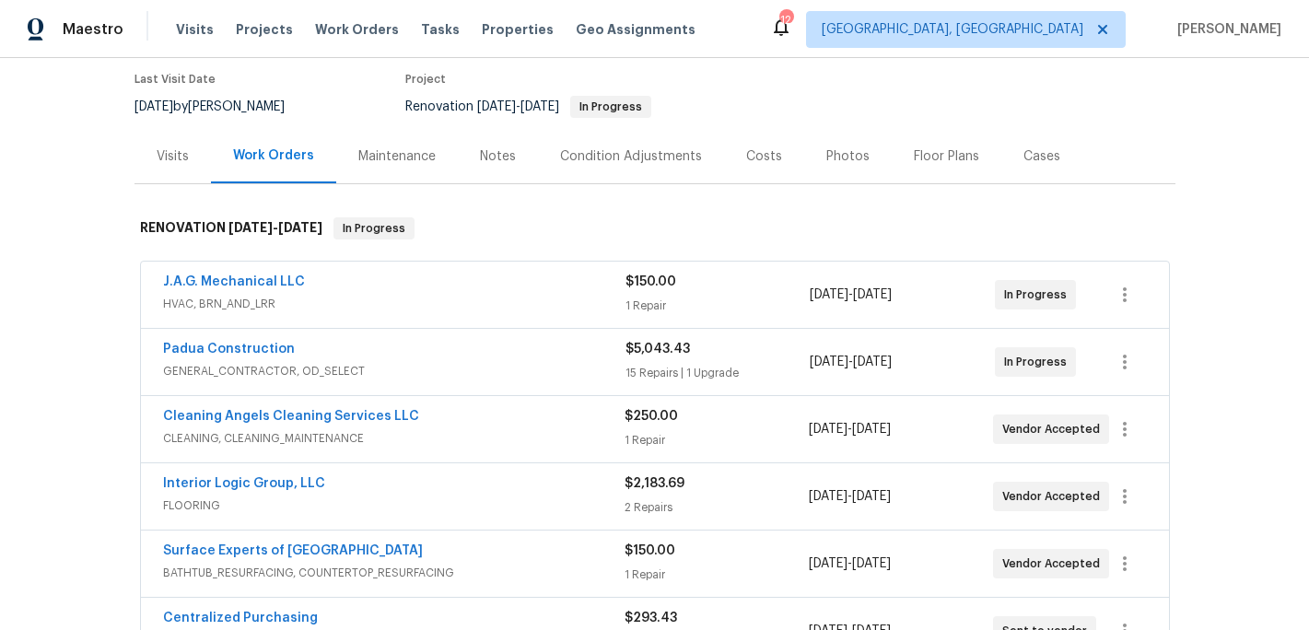
click at [287, 492] on span "Interior Logic Group, LLC" at bounding box center [244, 484] width 162 height 18
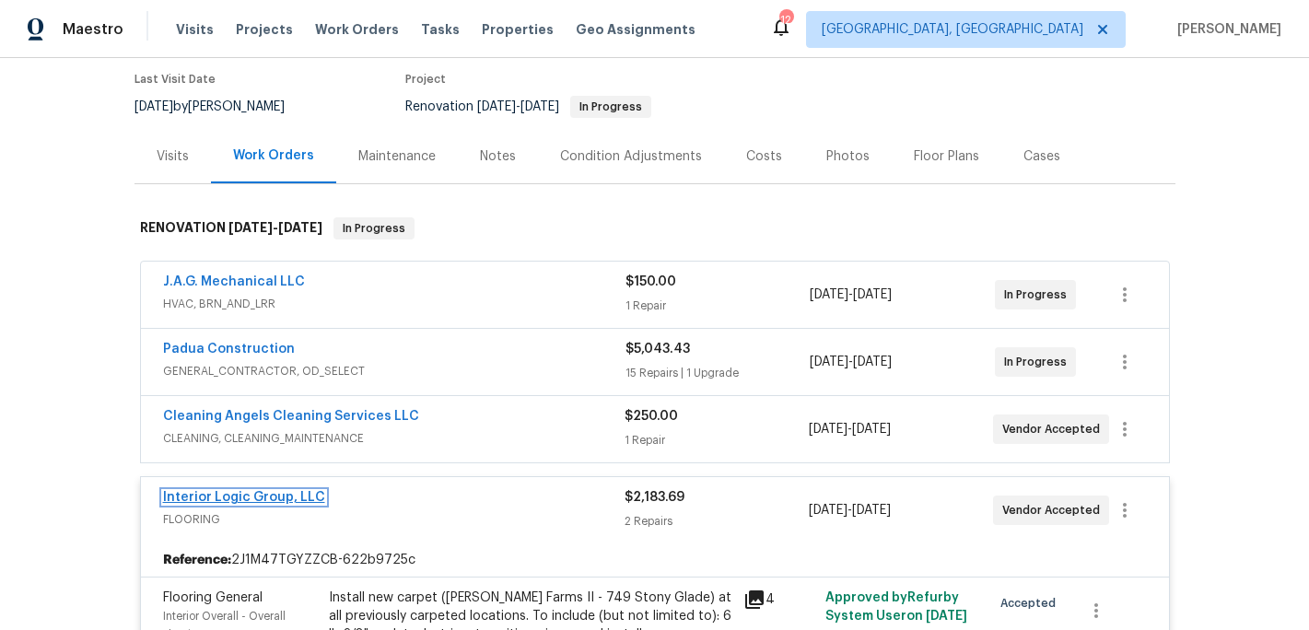
click at [273, 494] on link "Interior Logic Group, LLC" at bounding box center [244, 497] width 162 height 13
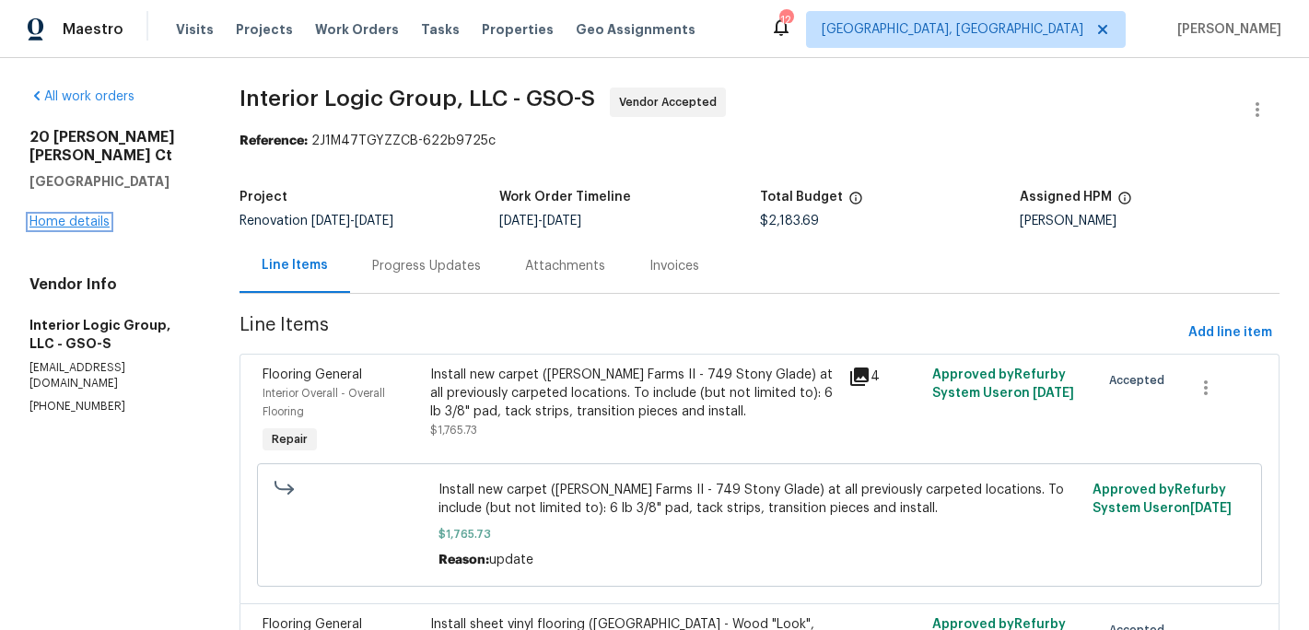
click at [78, 216] on link "Home details" at bounding box center [69, 222] width 80 height 13
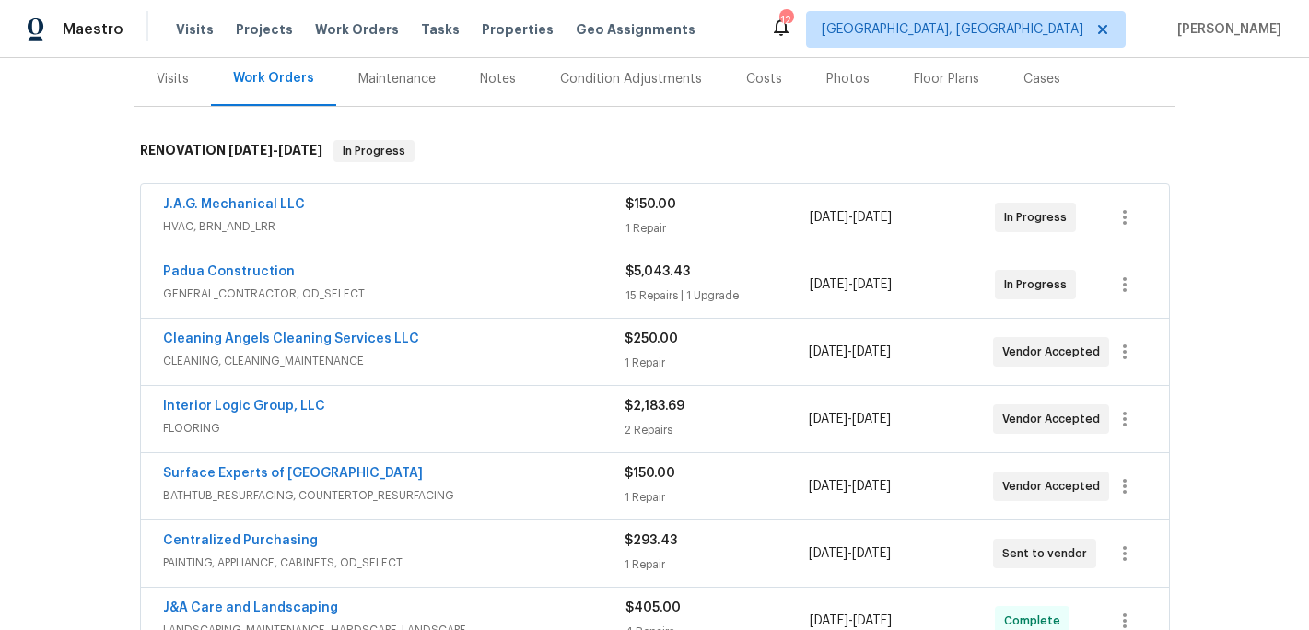
scroll to position [240, 0]
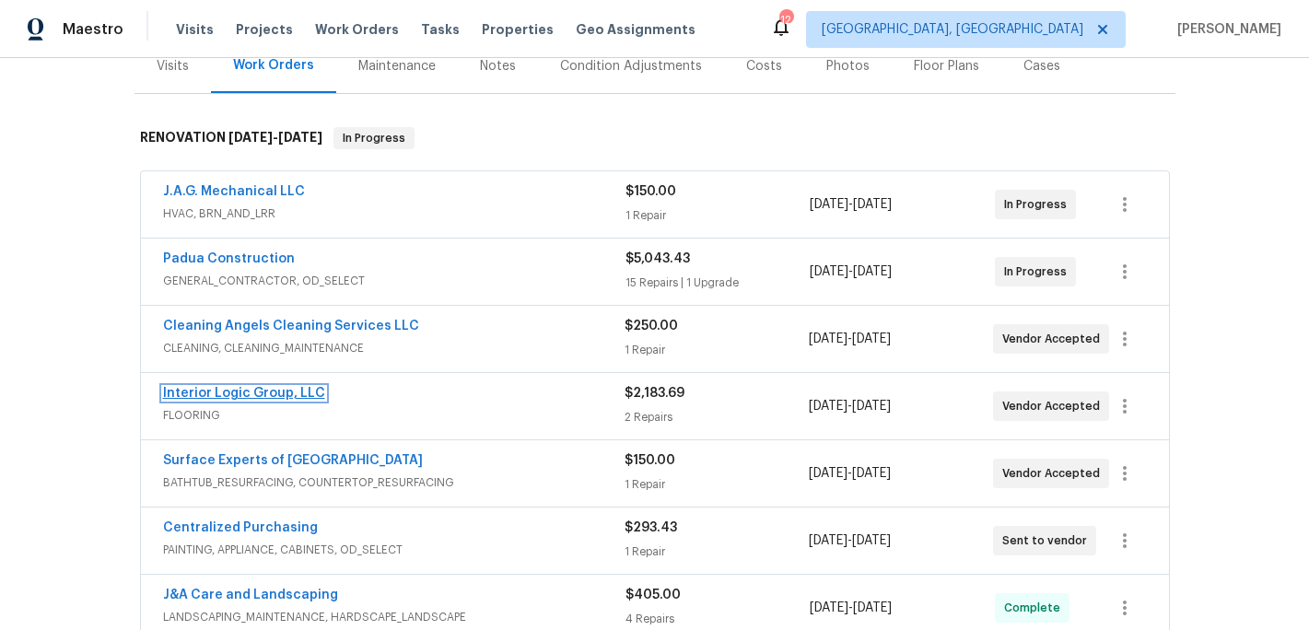
click at [276, 387] on link "Interior Logic Group, LLC" at bounding box center [244, 393] width 162 height 13
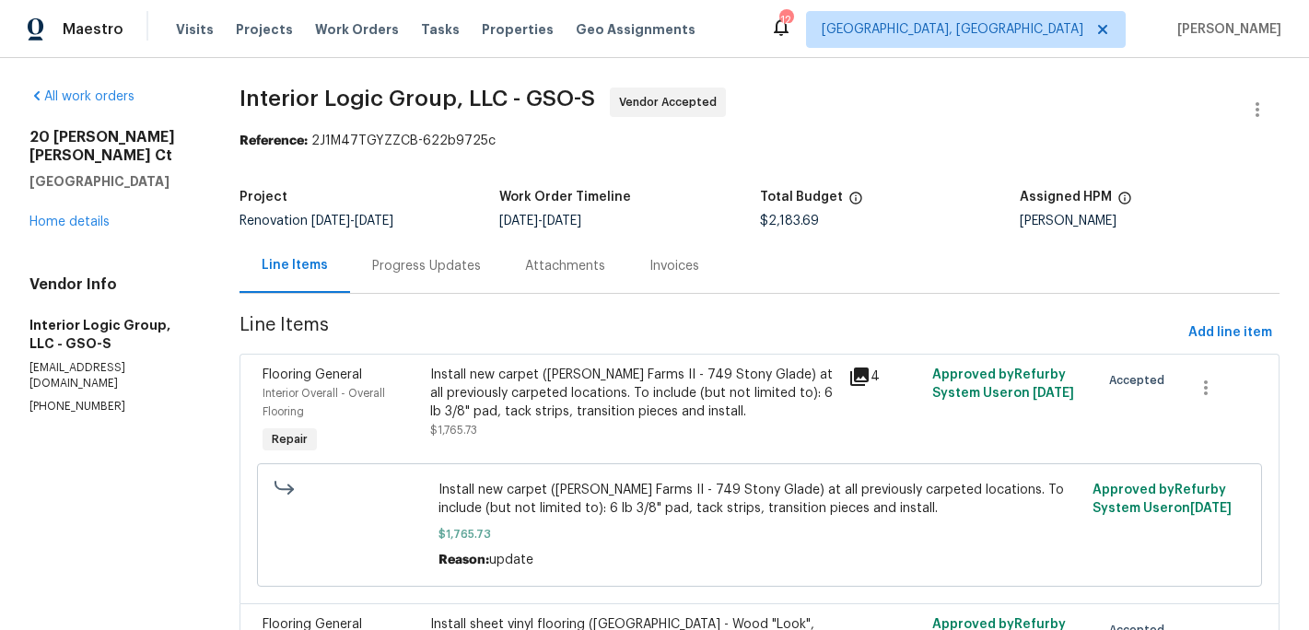
click at [434, 270] on div "Progress Updates" at bounding box center [426, 266] width 109 height 18
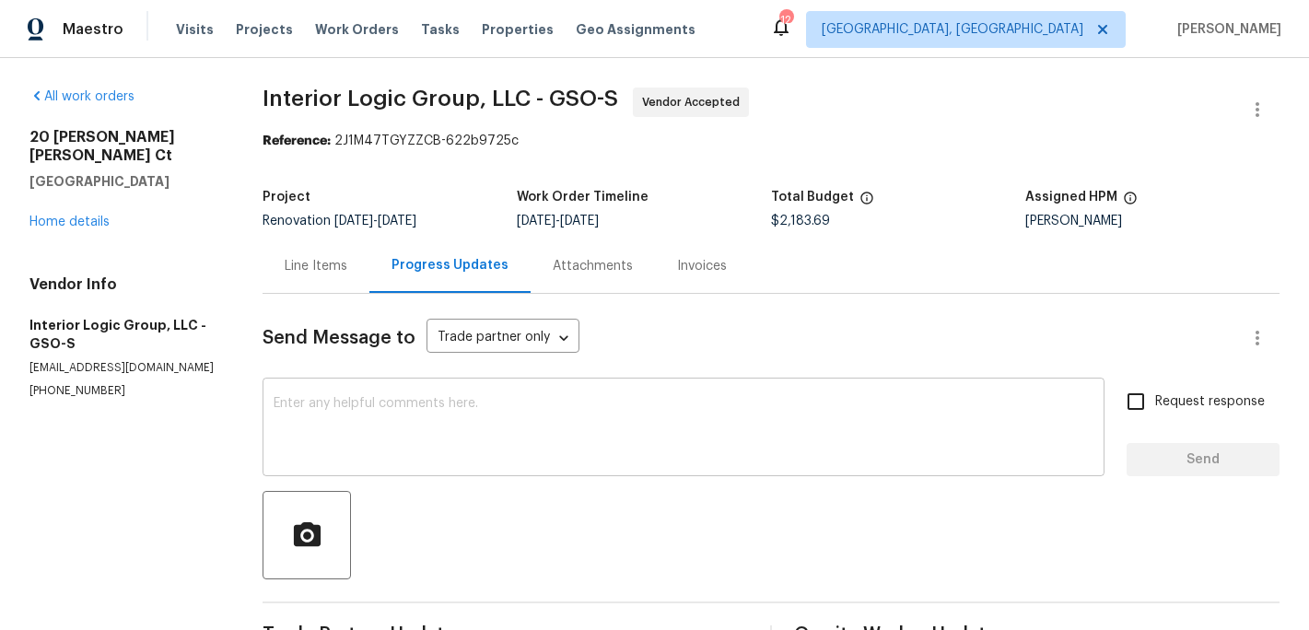
click at [332, 420] on textarea at bounding box center [684, 429] width 820 height 64
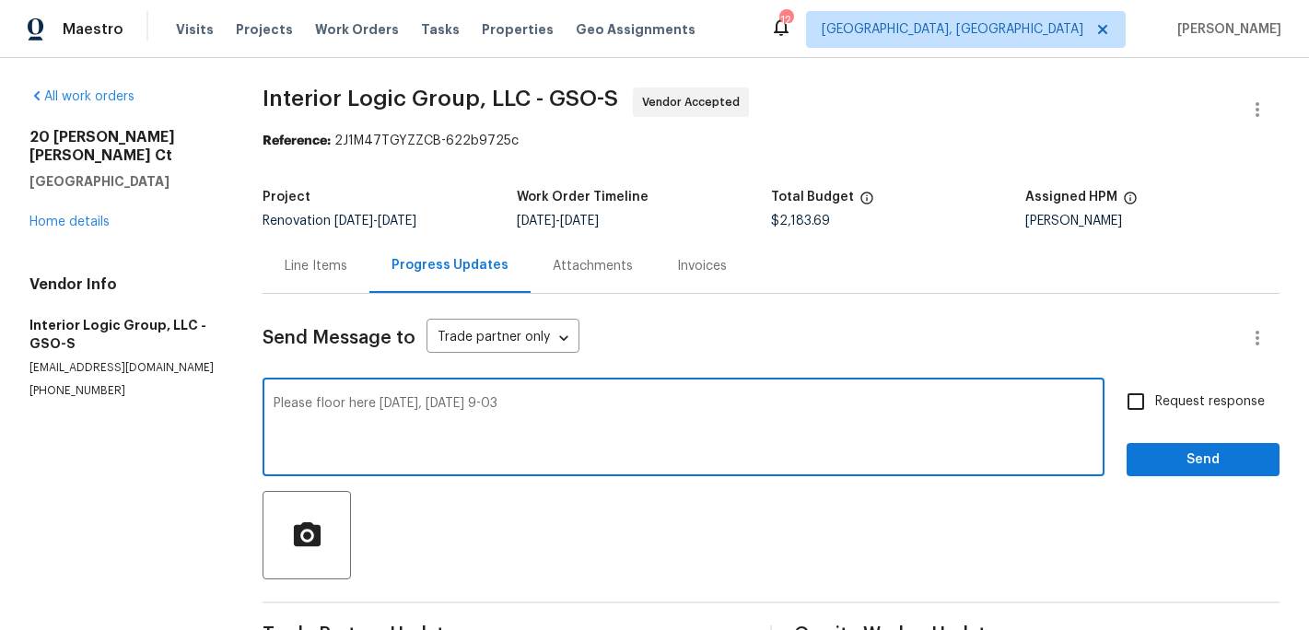
type textarea "Please floor here tomorrow, Wednesday 9-03"
click at [1169, 451] on span "Send" at bounding box center [1203, 460] width 123 height 23
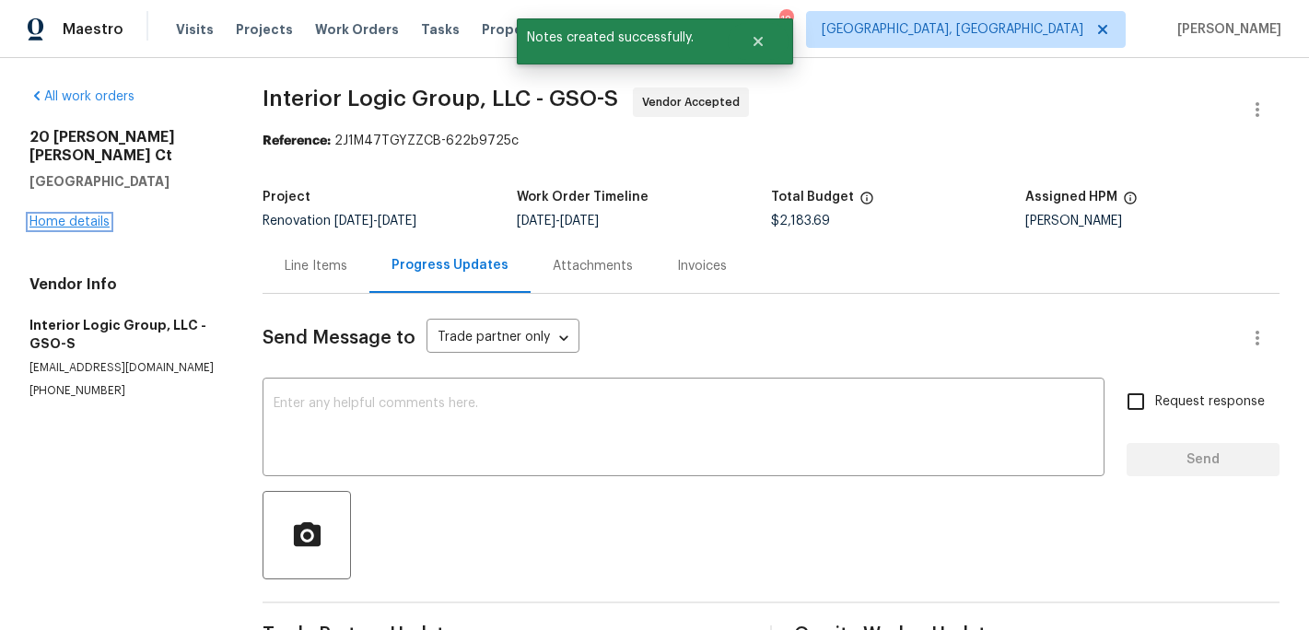
click at [82, 216] on link "Home details" at bounding box center [69, 222] width 80 height 13
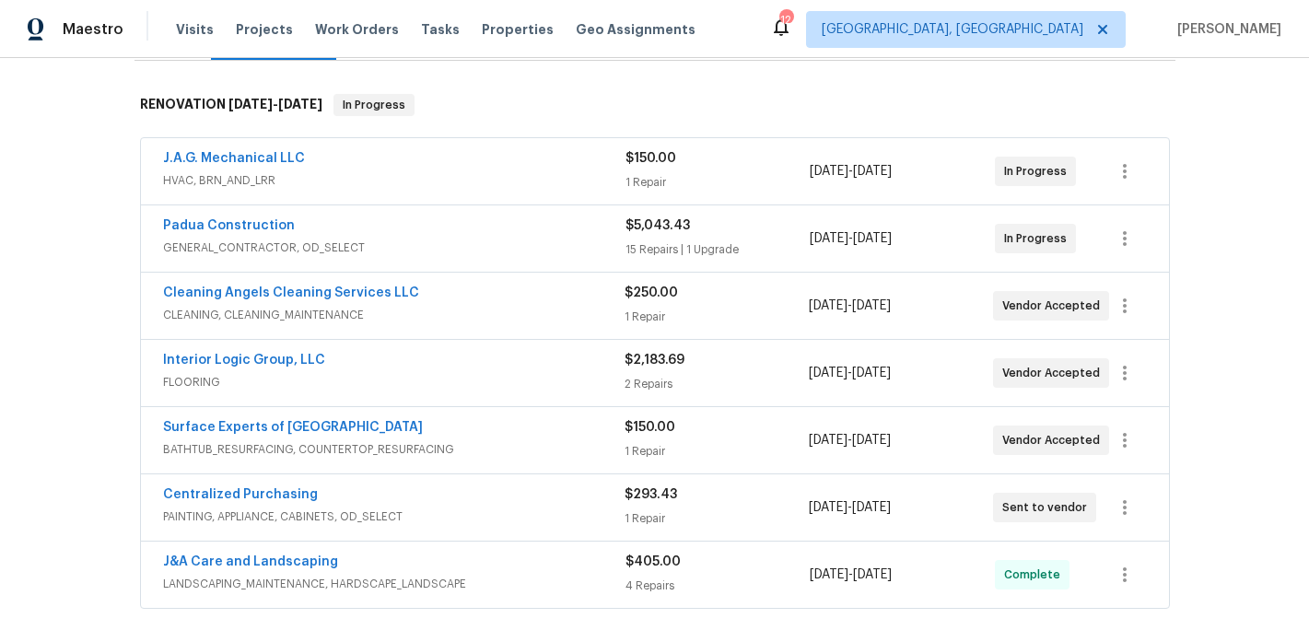
scroll to position [290, 0]
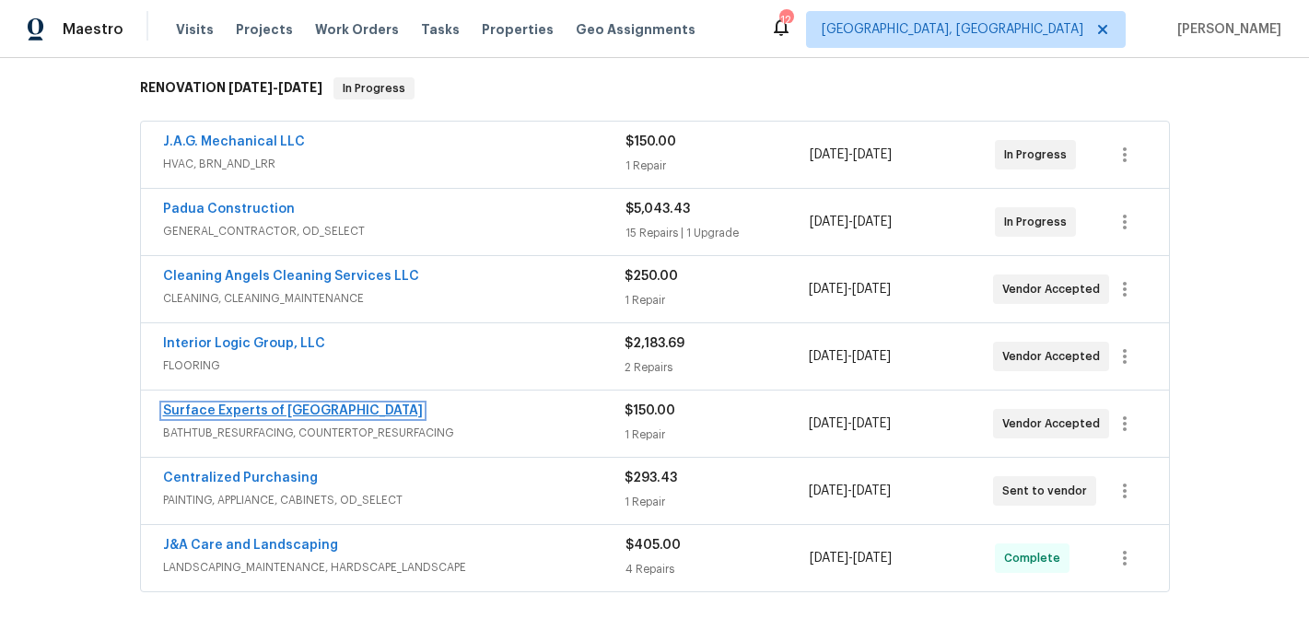
click at [259, 413] on link "Surface Experts of Winston-Salem" at bounding box center [293, 411] width 260 height 13
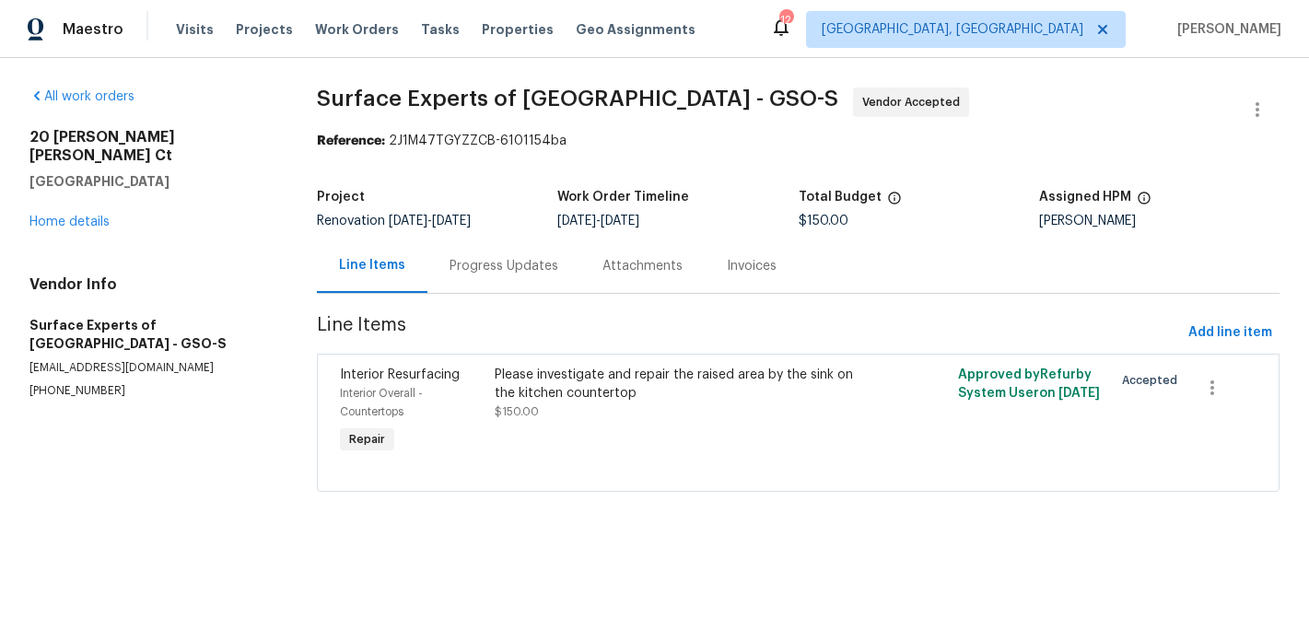
click at [497, 267] on div "Progress Updates" at bounding box center [504, 266] width 109 height 18
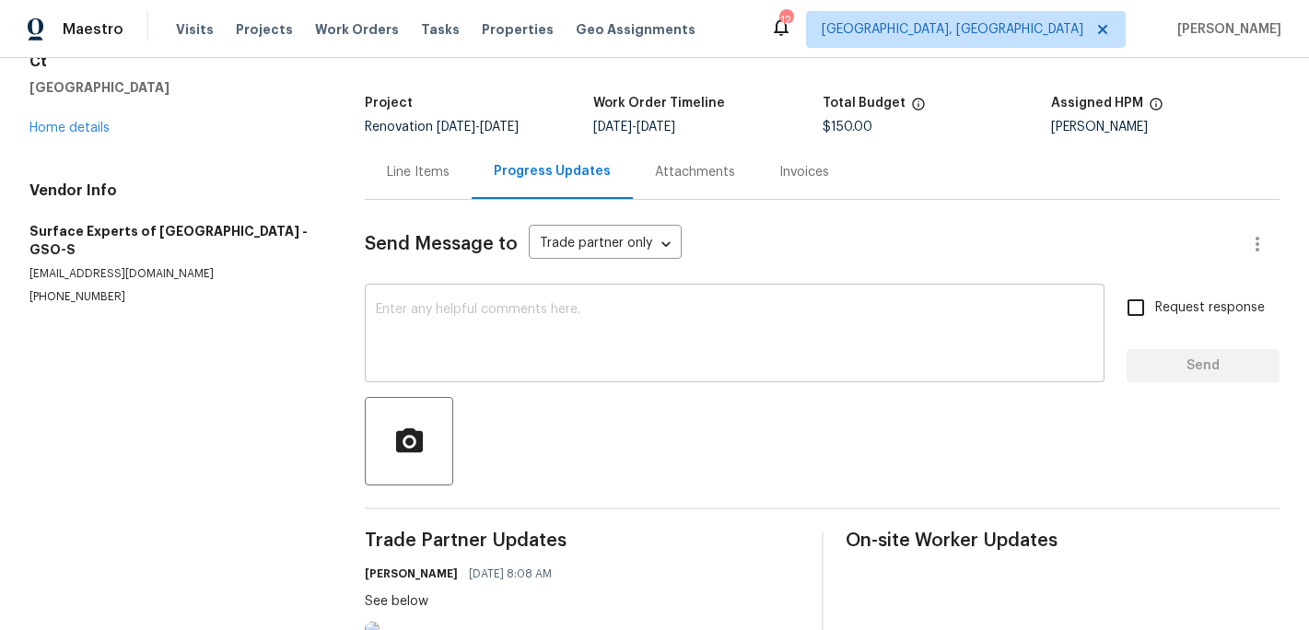
scroll to position [38, 0]
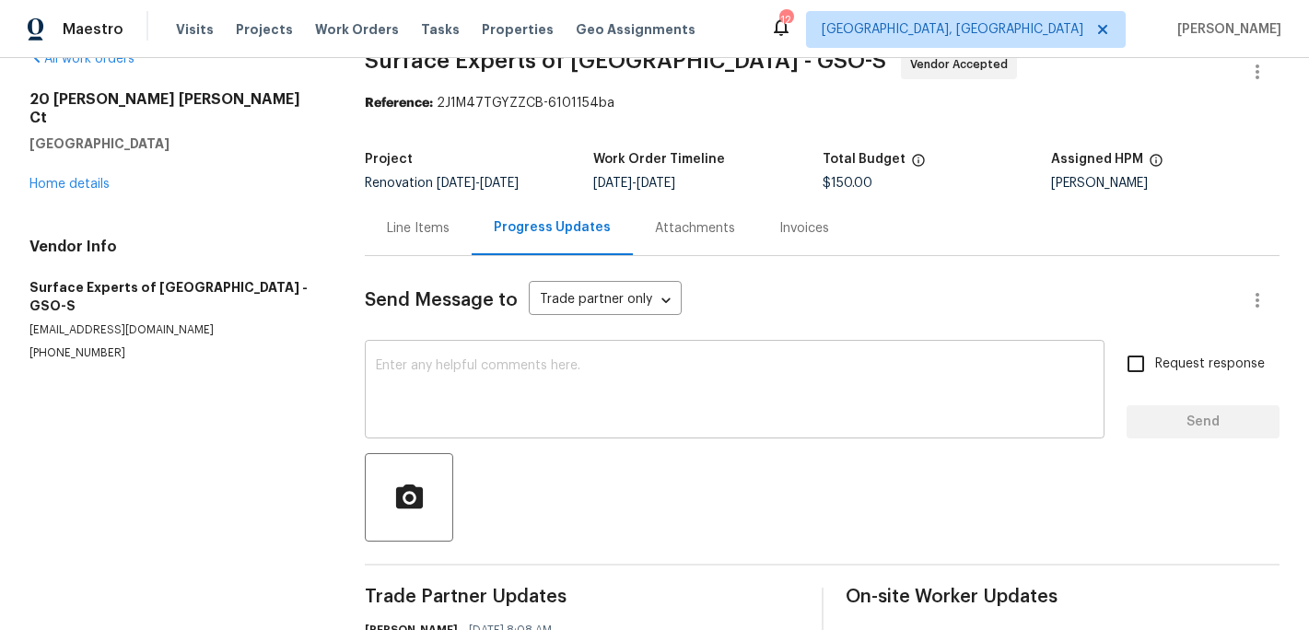
click at [405, 376] on textarea at bounding box center [735, 391] width 718 height 64
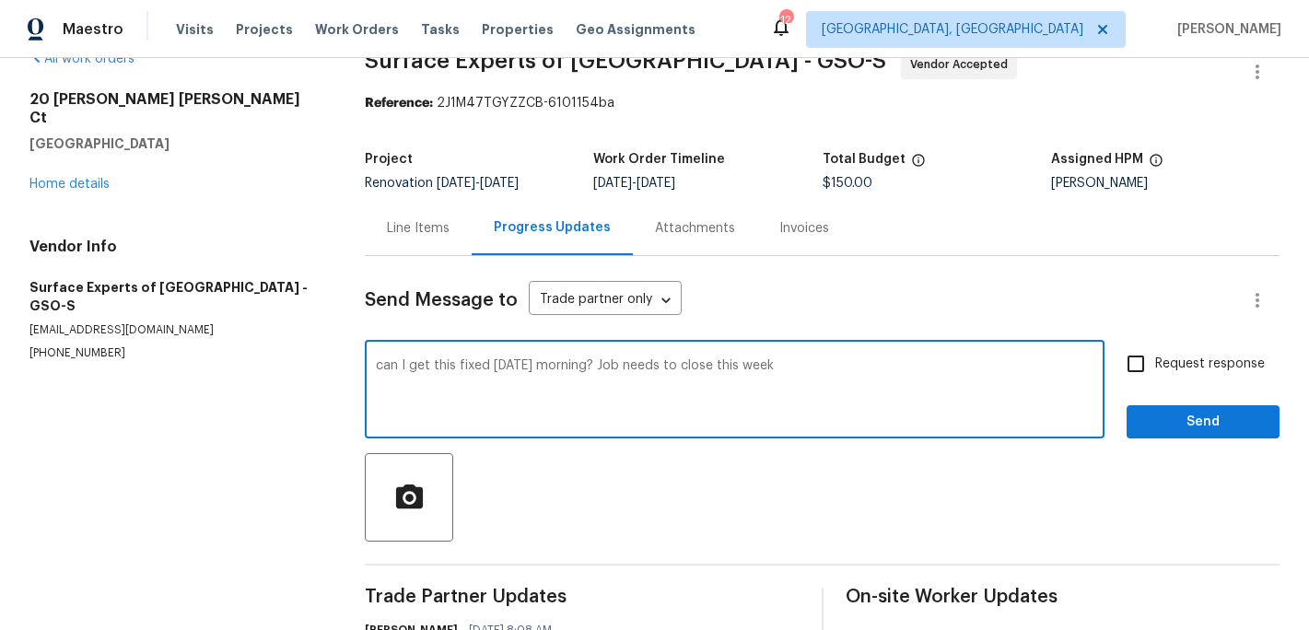
type textarea "can I get this fixed Thursday morning? Job needs to close this week"
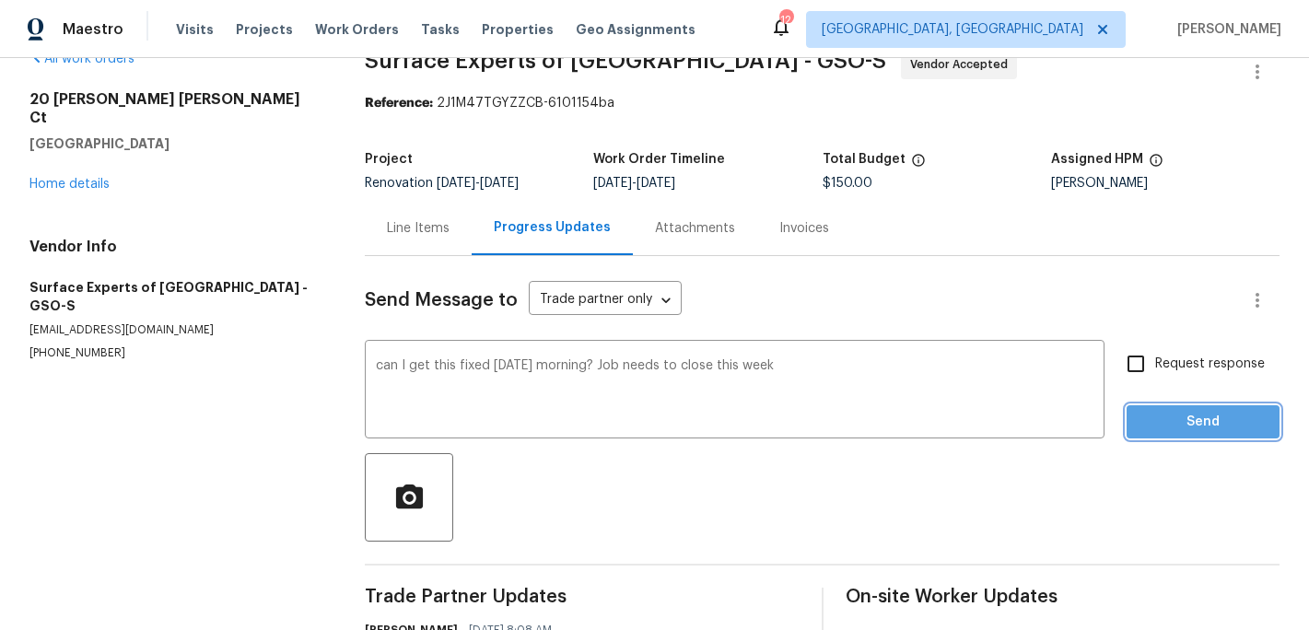
click at [1178, 421] on span "Send" at bounding box center [1203, 422] width 123 height 23
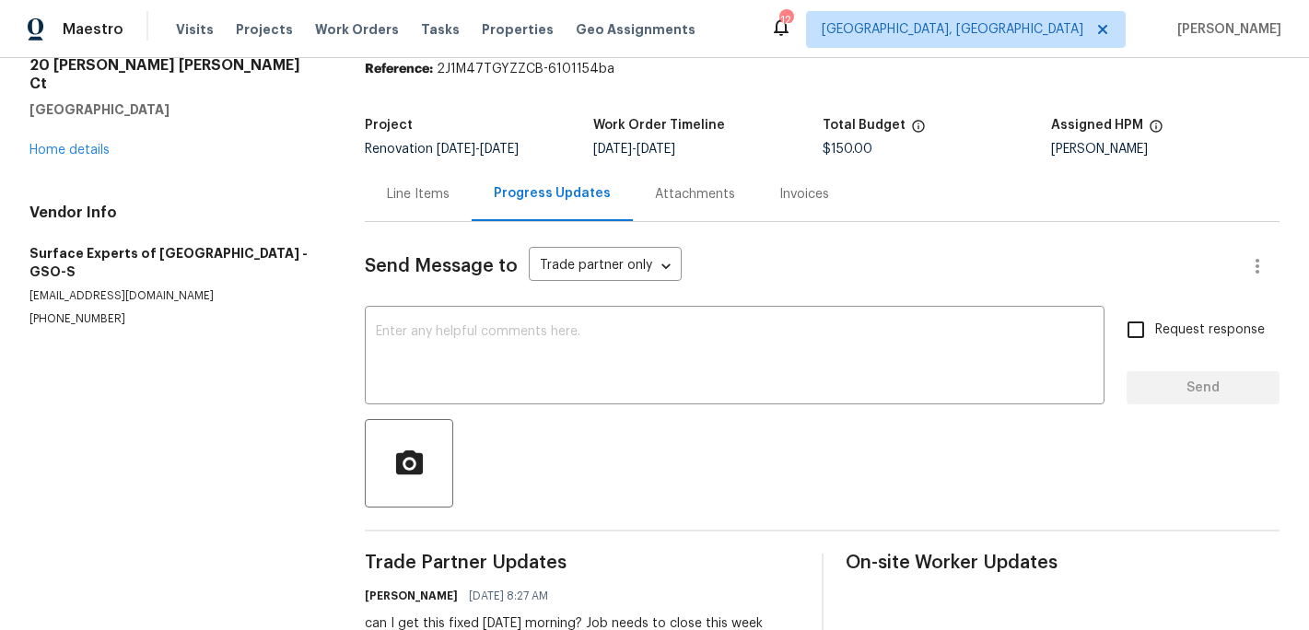
scroll to position [0, 0]
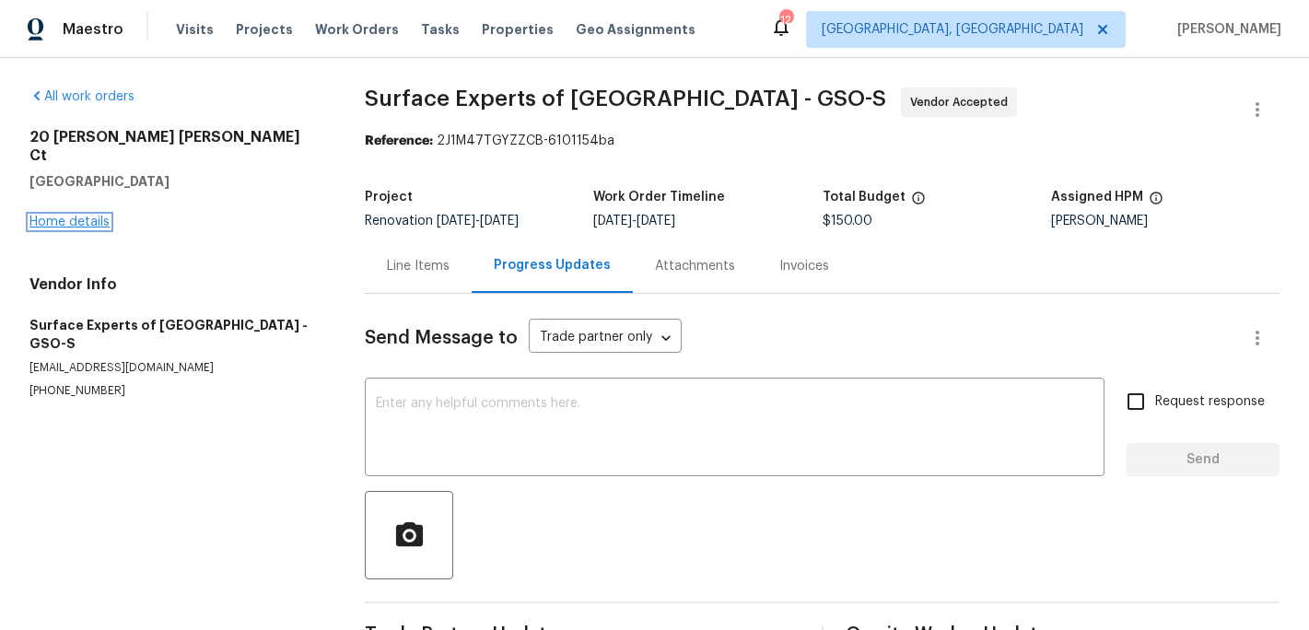
click at [90, 216] on link "Home details" at bounding box center [69, 222] width 80 height 13
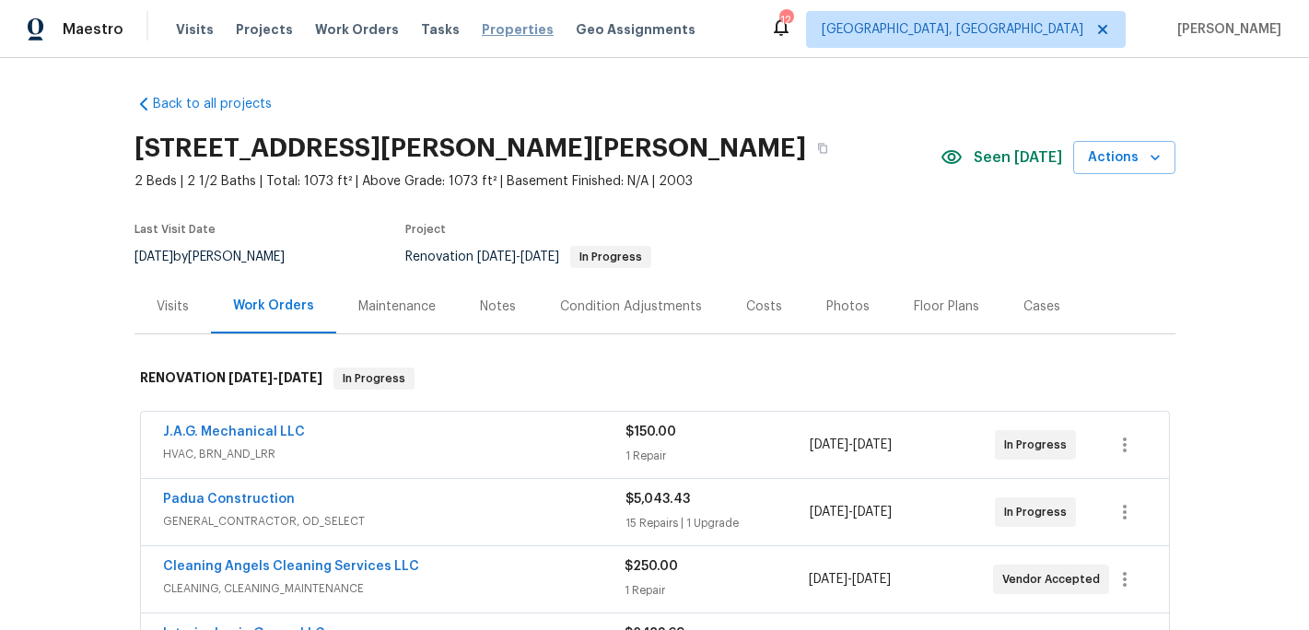
click at [495, 29] on span "Properties" at bounding box center [518, 29] width 72 height 18
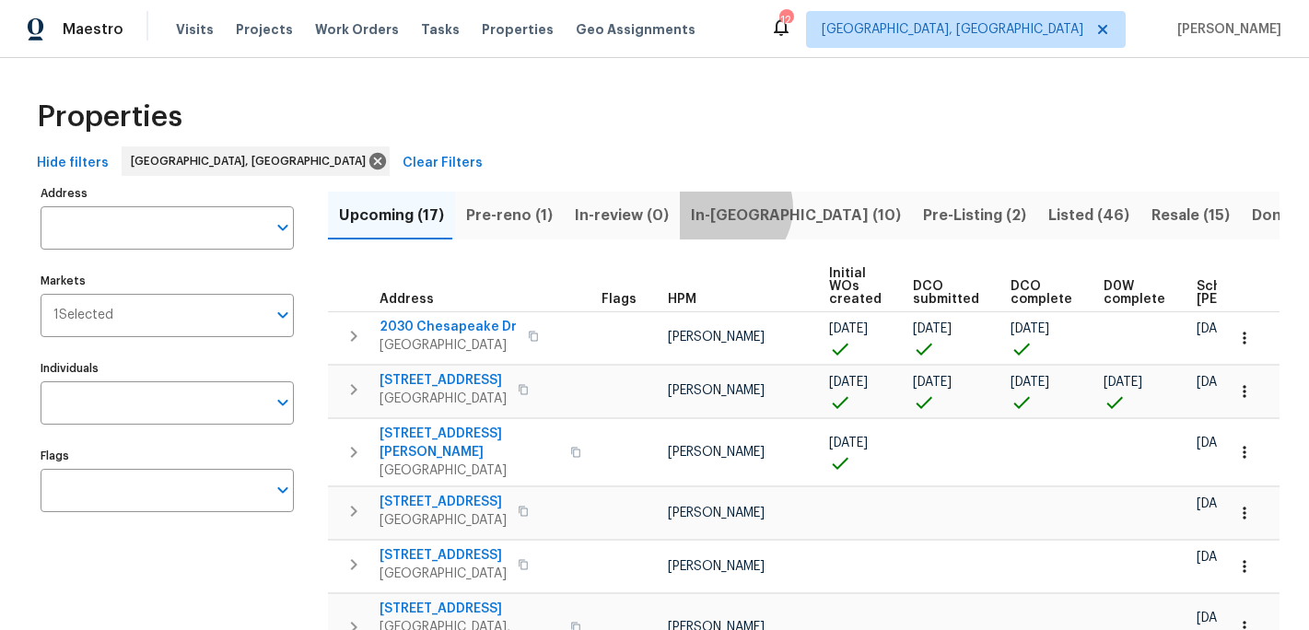
click at [713, 207] on span "In-[GEOGRAPHIC_DATA] (10)" at bounding box center [796, 216] width 210 height 26
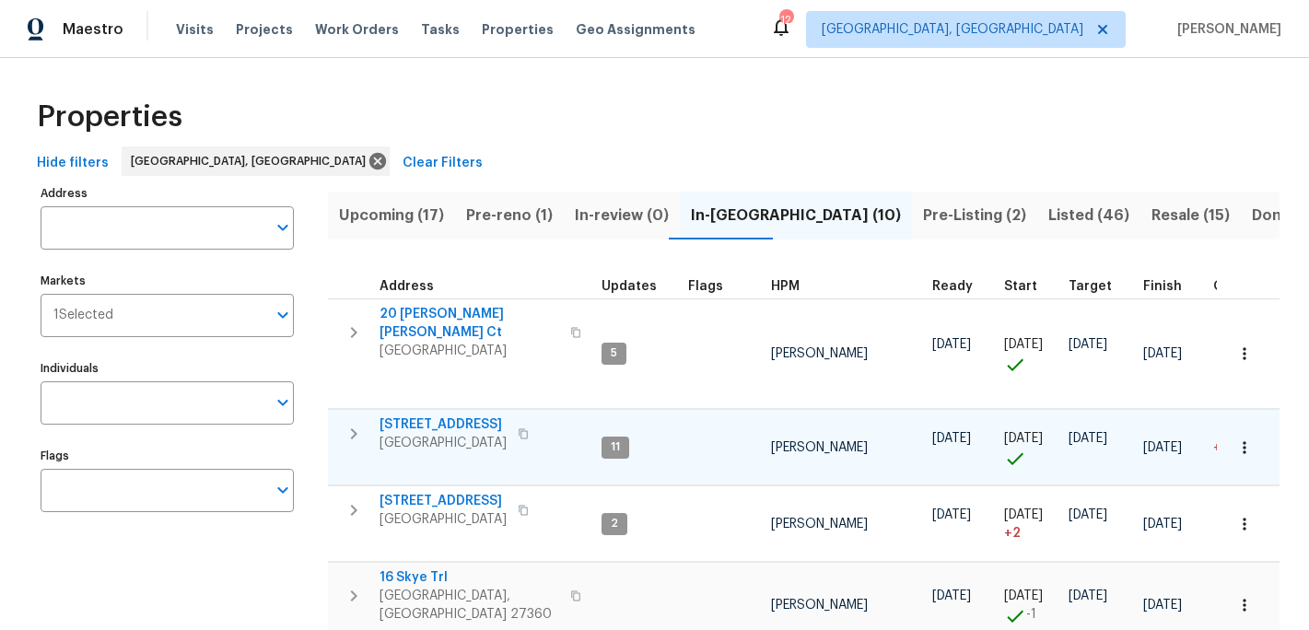
click at [453, 416] on span "[STREET_ADDRESS]" at bounding box center [443, 425] width 127 height 18
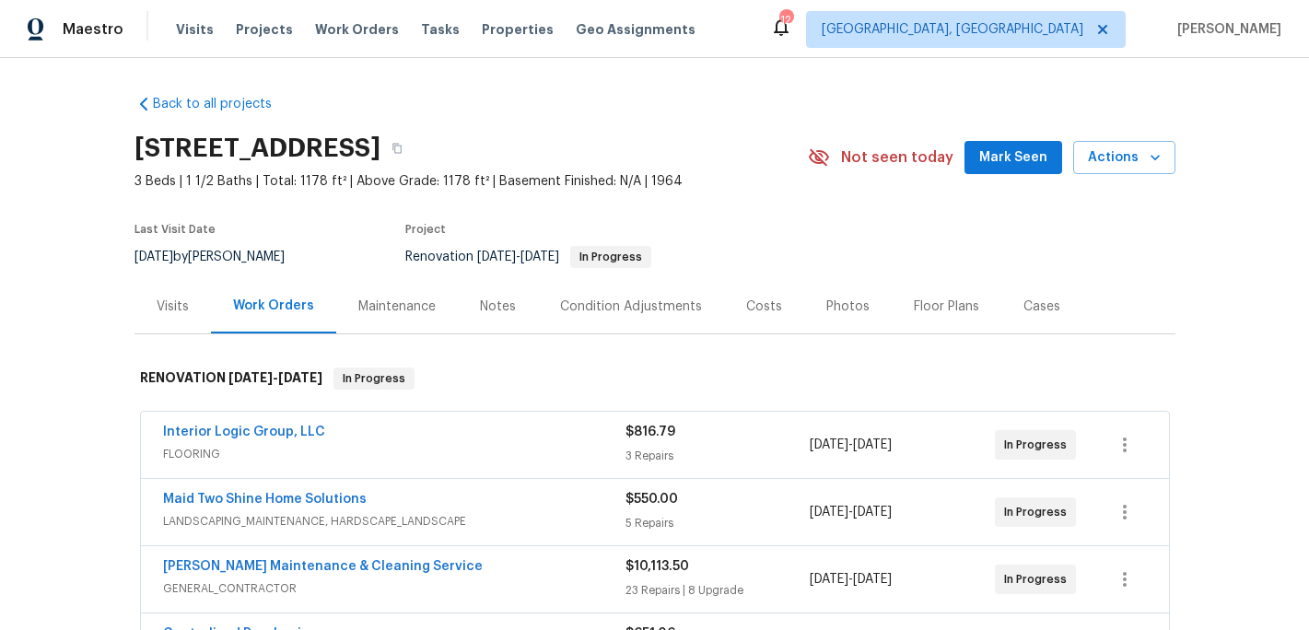
click at [485, 301] on div "Notes" at bounding box center [498, 307] width 36 height 18
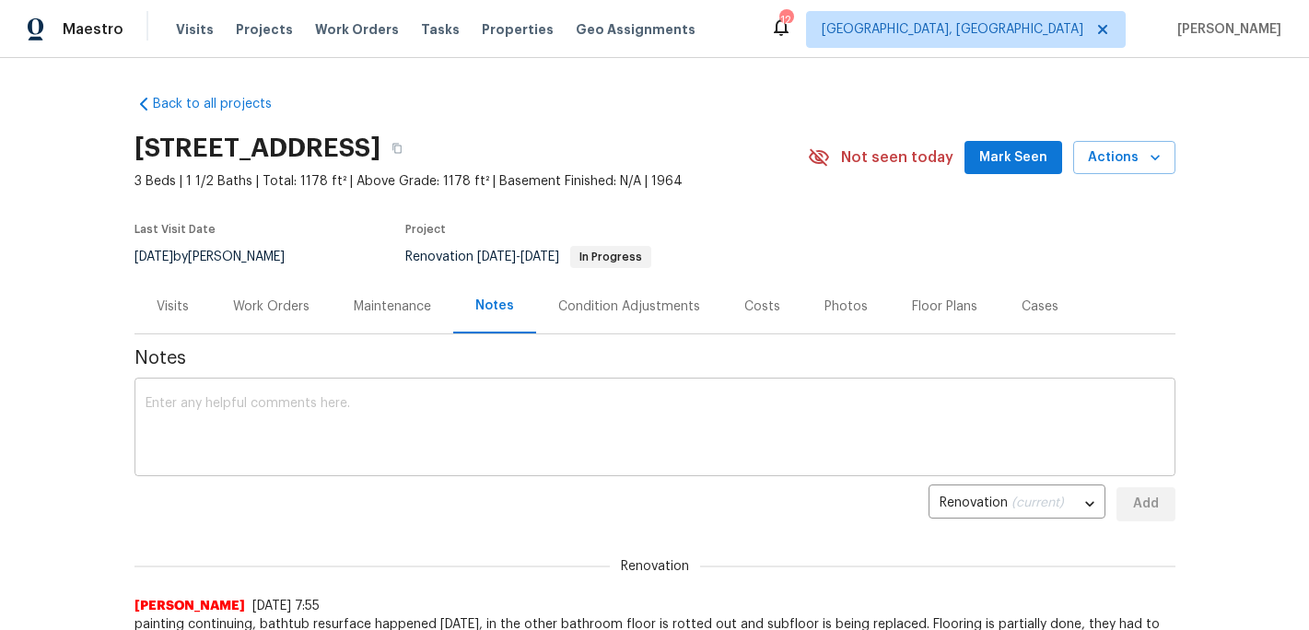
click at [342, 393] on div "x ​" at bounding box center [655, 429] width 1041 height 94
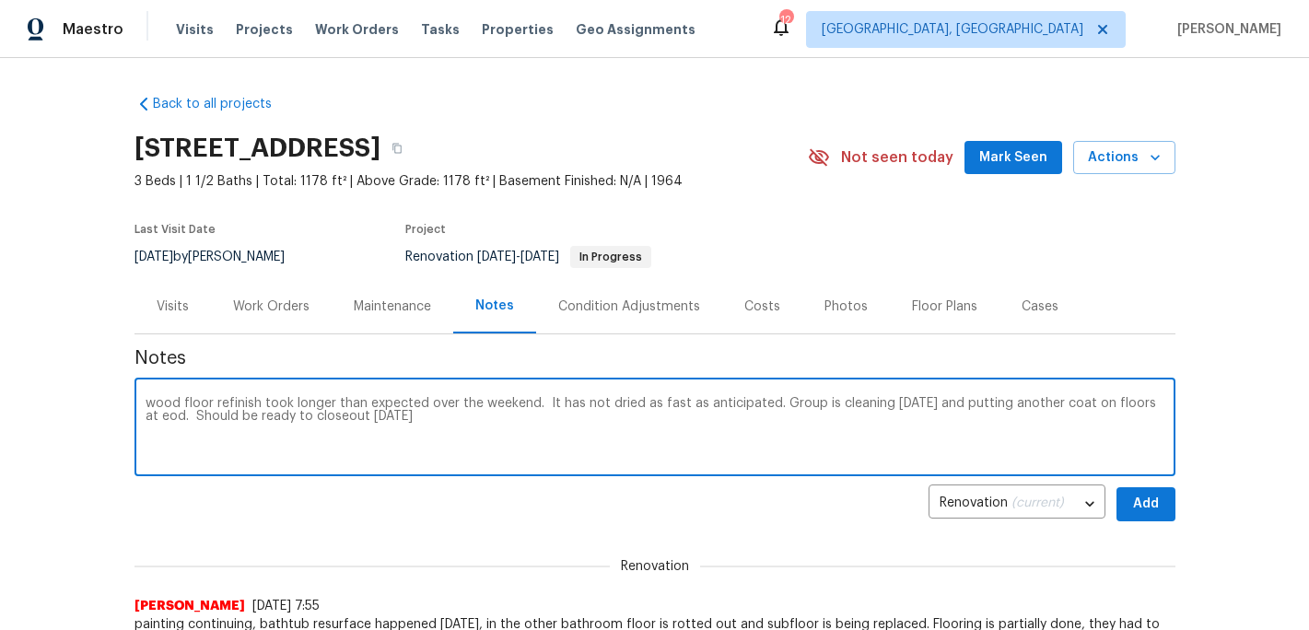
type textarea "wood floor refinish took longer than expected over the weekend. It has not drie…"
click at [1155, 498] on span "Add" at bounding box center [1146, 504] width 29 height 23
